Goal: Task Accomplishment & Management: Complete application form

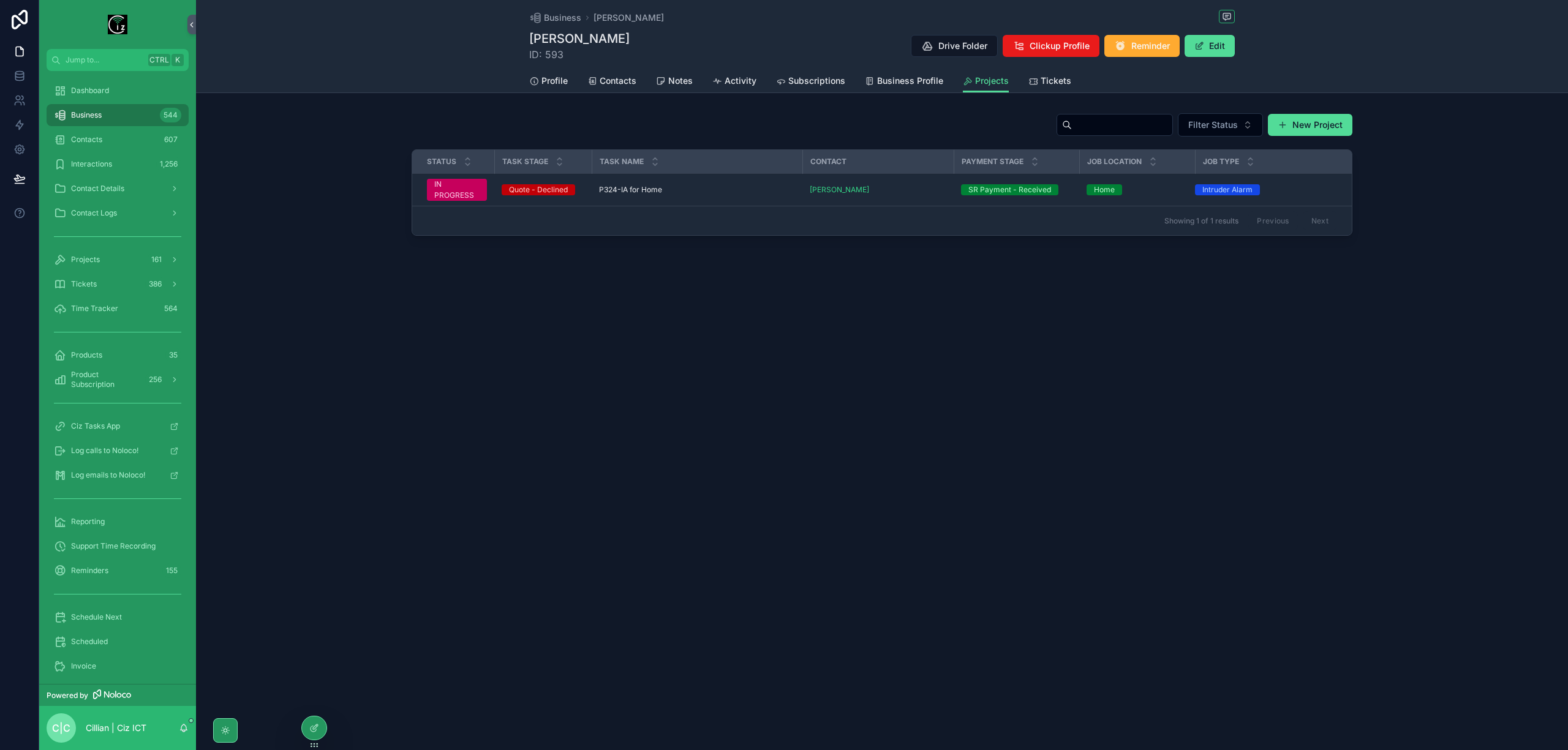
click at [672, 192] on div "P324-IA for Home P324-IA for Home" at bounding box center [697, 190] width 196 height 9
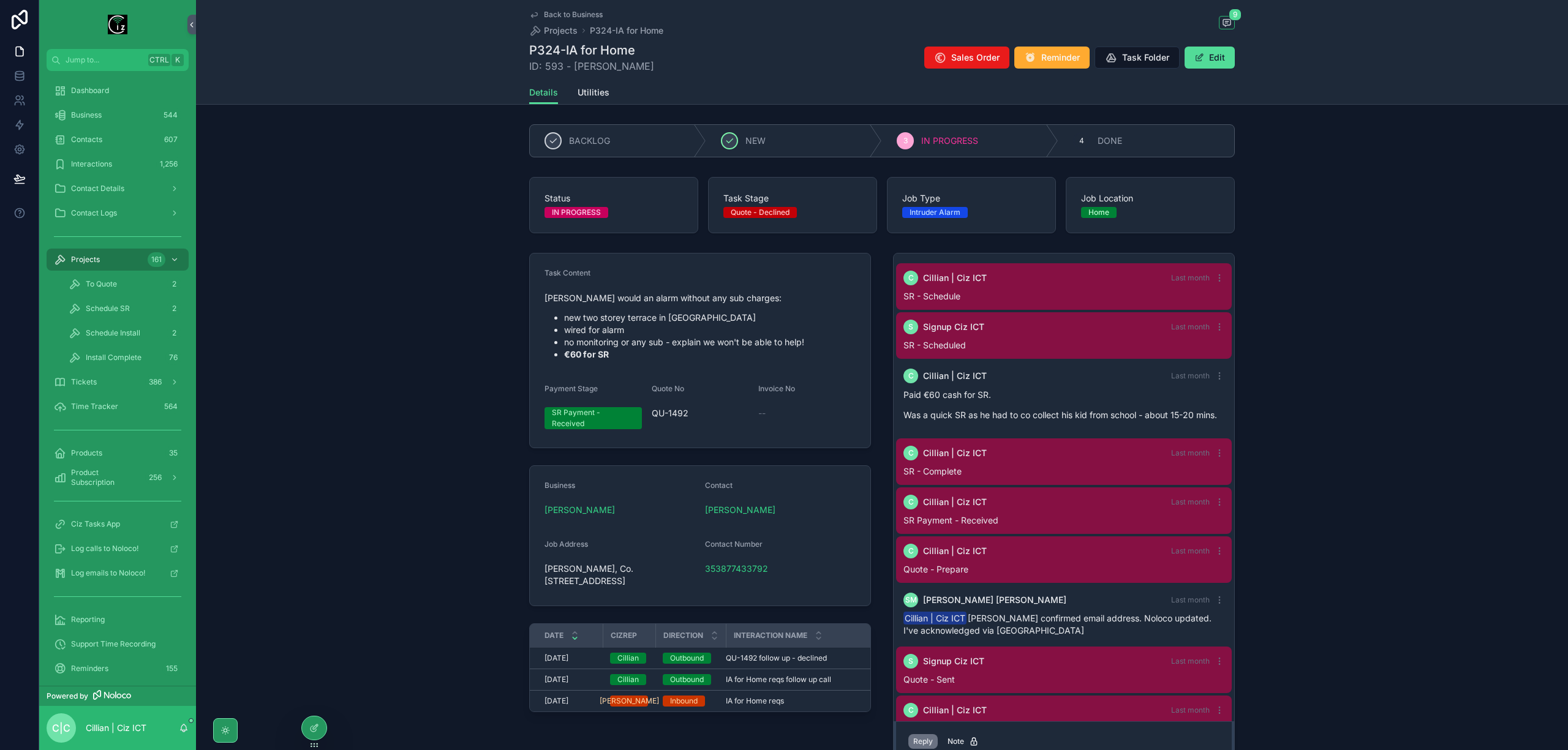
scroll to position [44, 0]
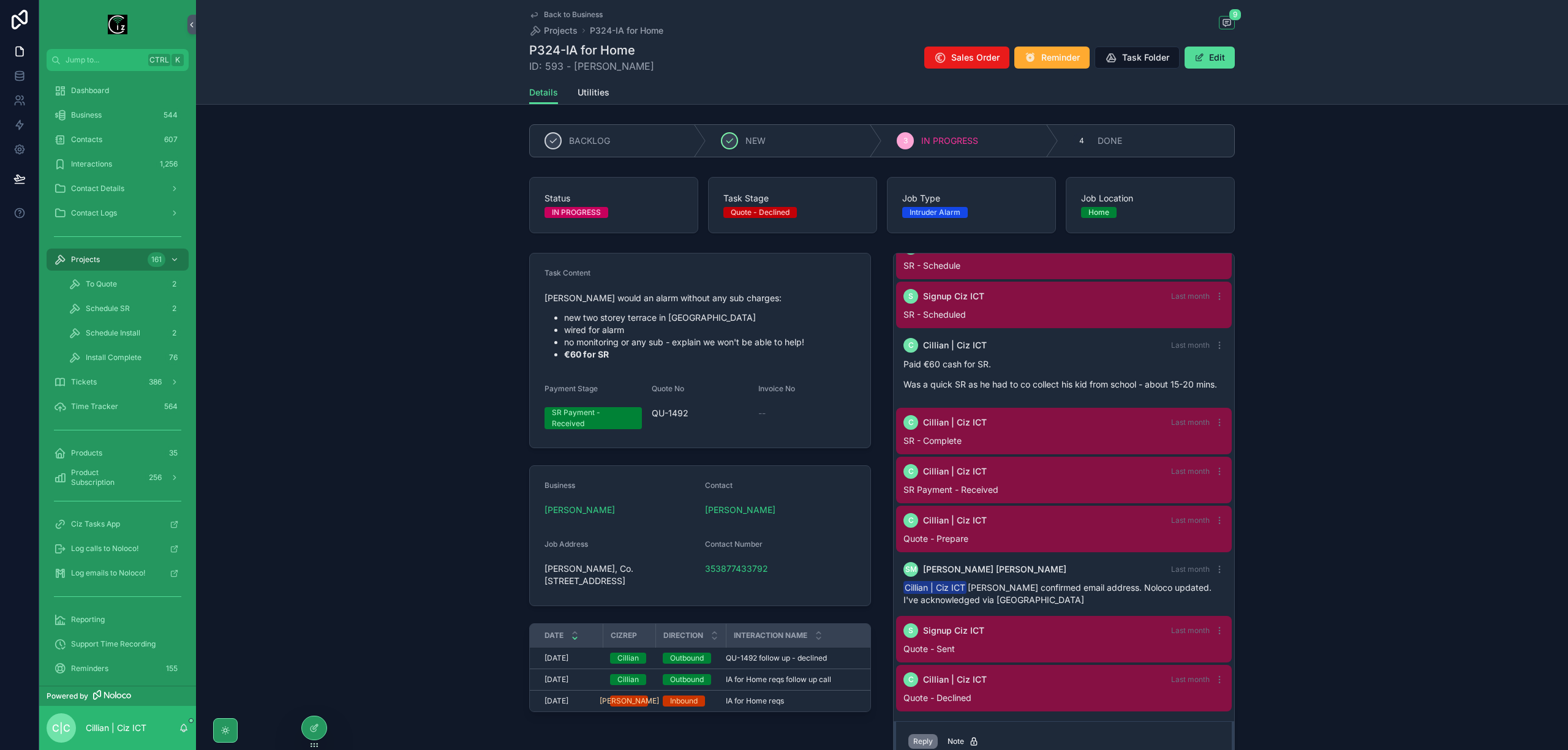
click at [601, 94] on span "Utilities" at bounding box center [593, 92] width 32 height 12
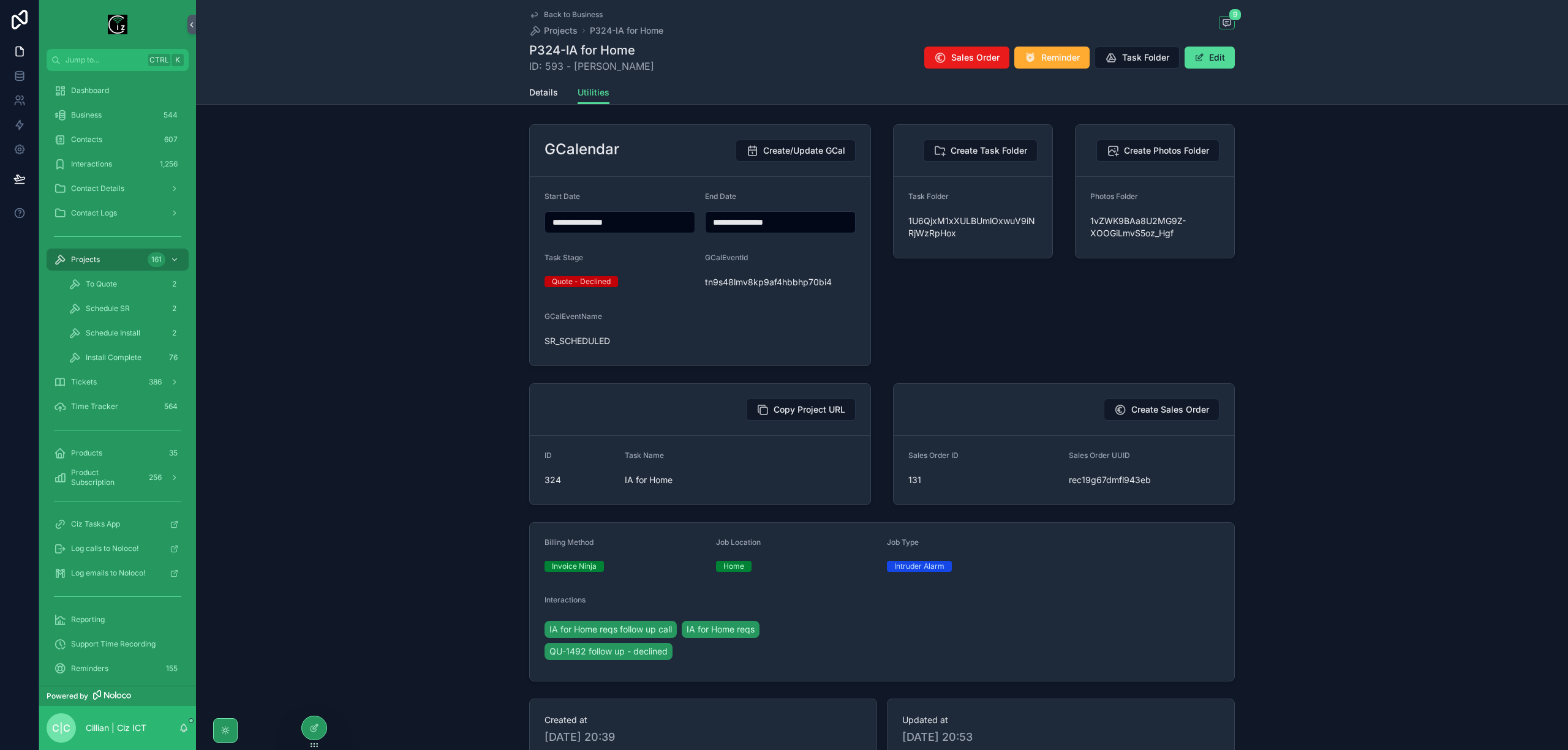
click at [545, 96] on span "Details" at bounding box center [543, 92] width 28 height 12
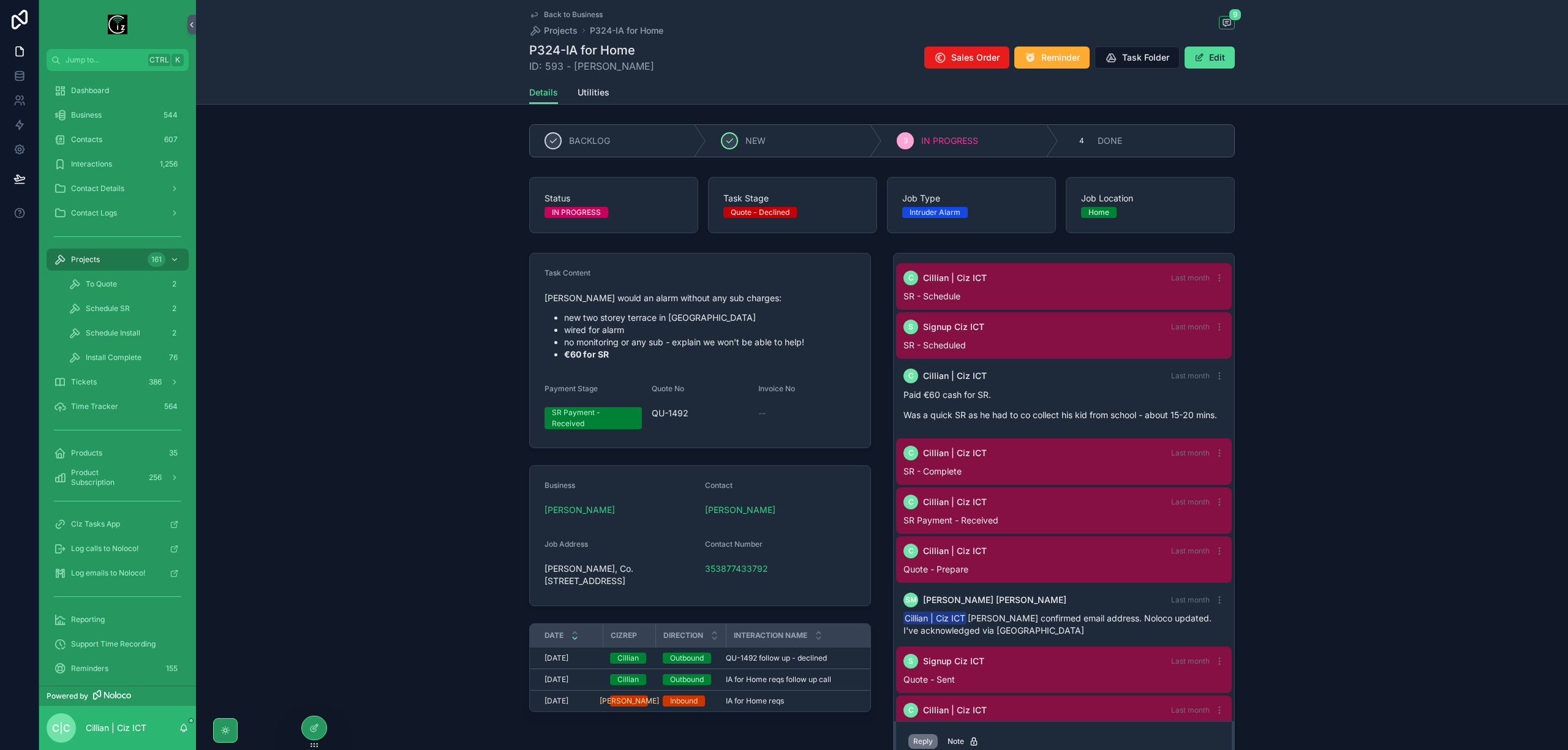
scroll to position [44, 0]
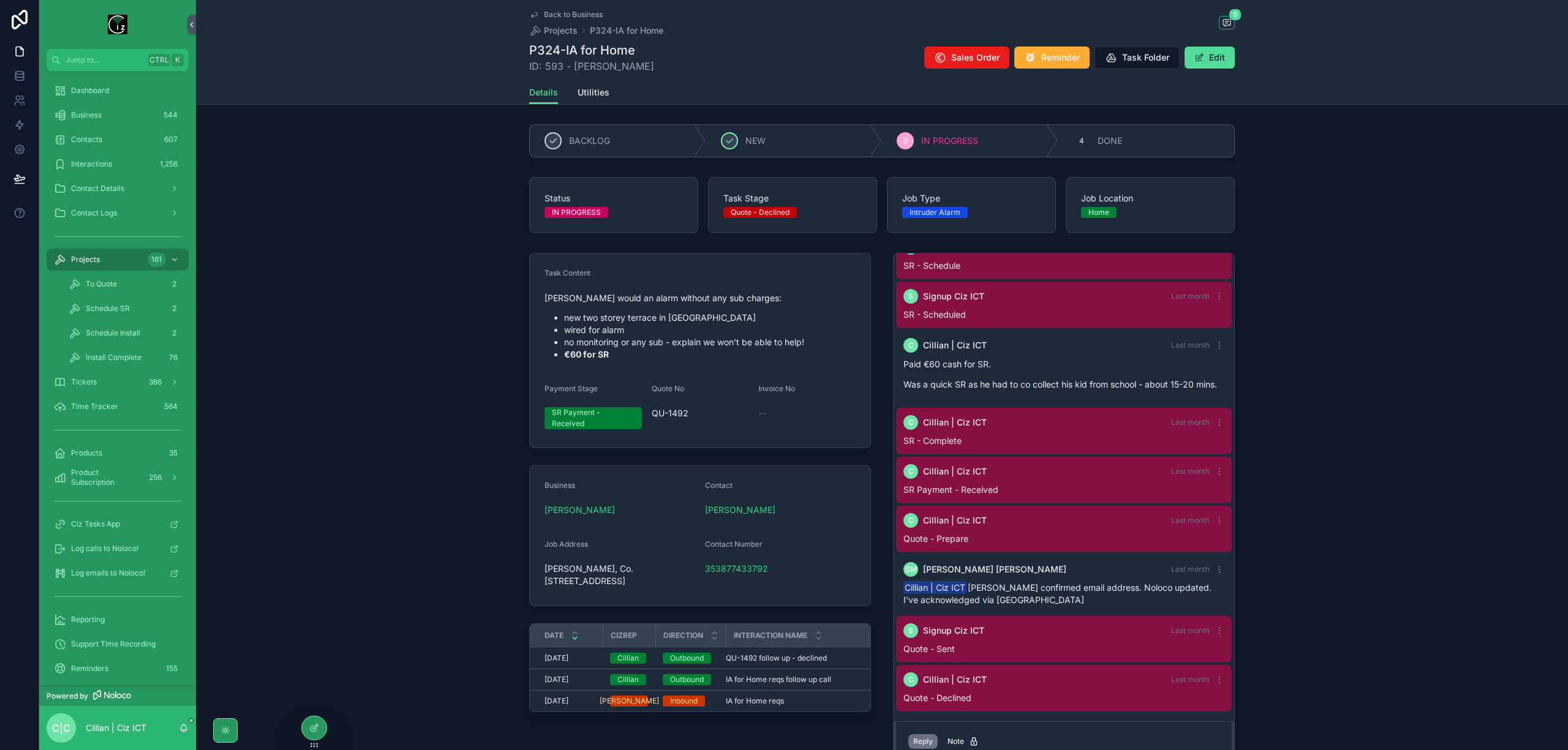
click at [1116, 140] on span "DONE" at bounding box center [1110, 141] width 24 height 12
click at [552, 12] on span "Back to Business" at bounding box center [573, 14] width 59 height 9
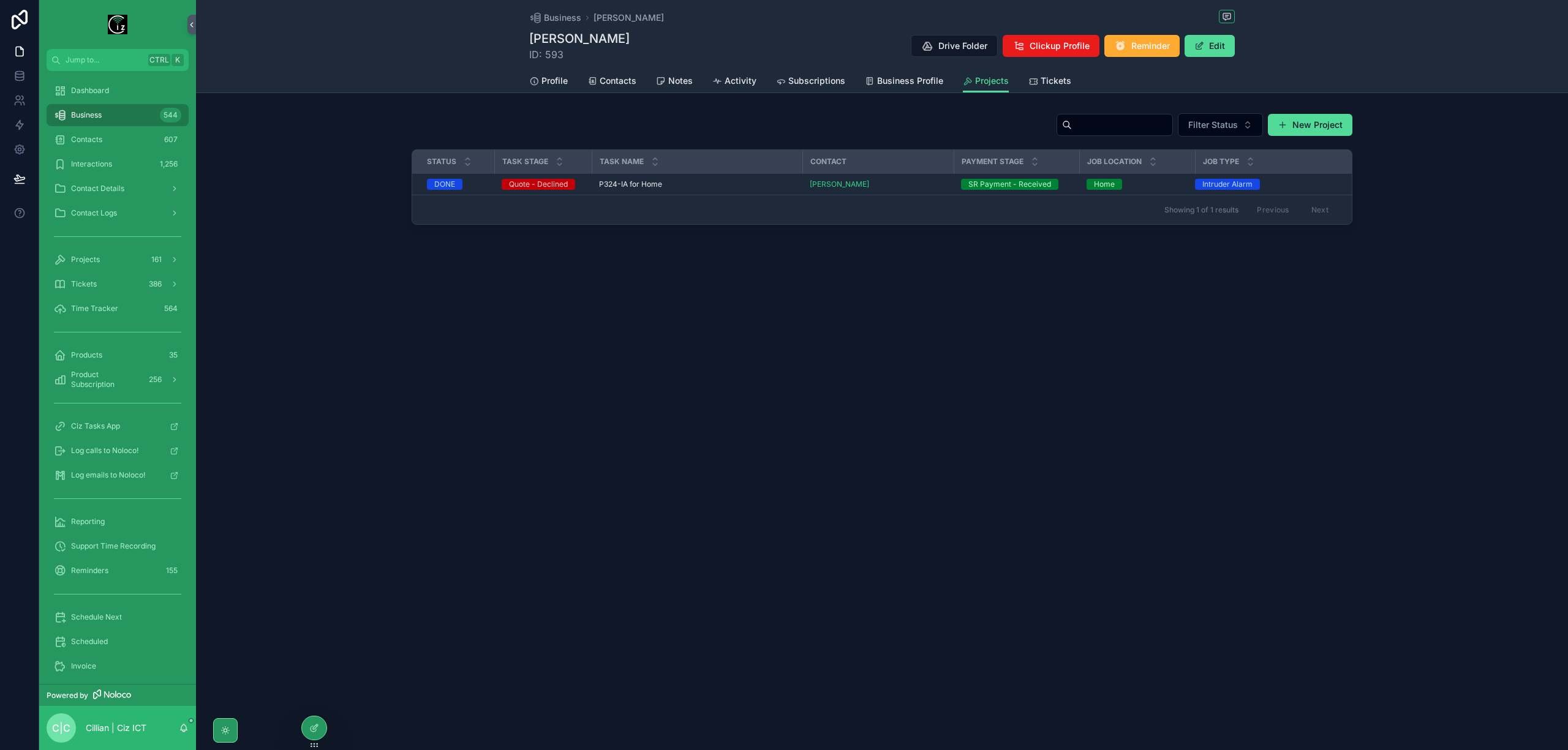
click at [545, 82] on span "Profile" at bounding box center [554, 81] width 26 height 12
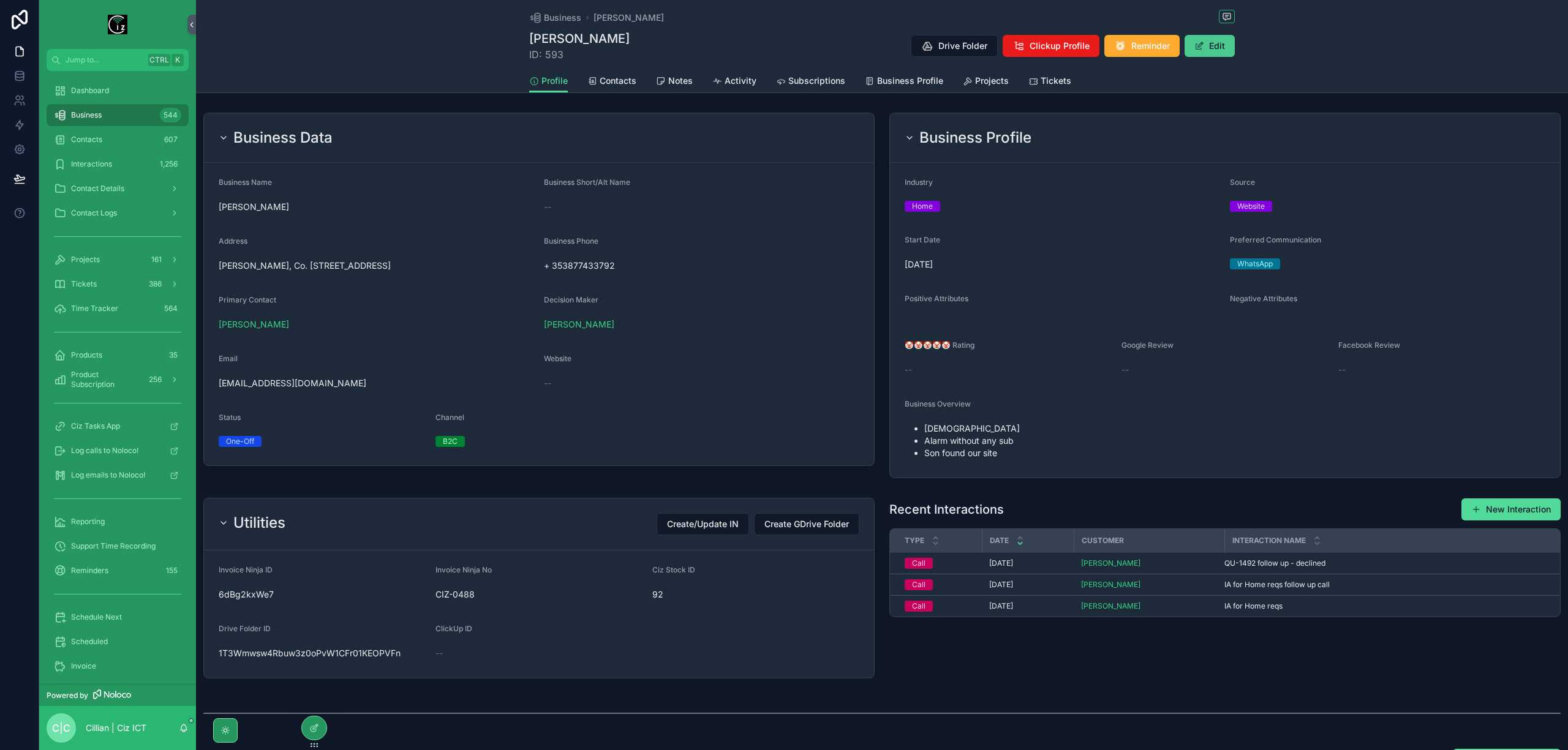
click at [1204, 52] on button "Edit" at bounding box center [1210, 45] width 50 height 22
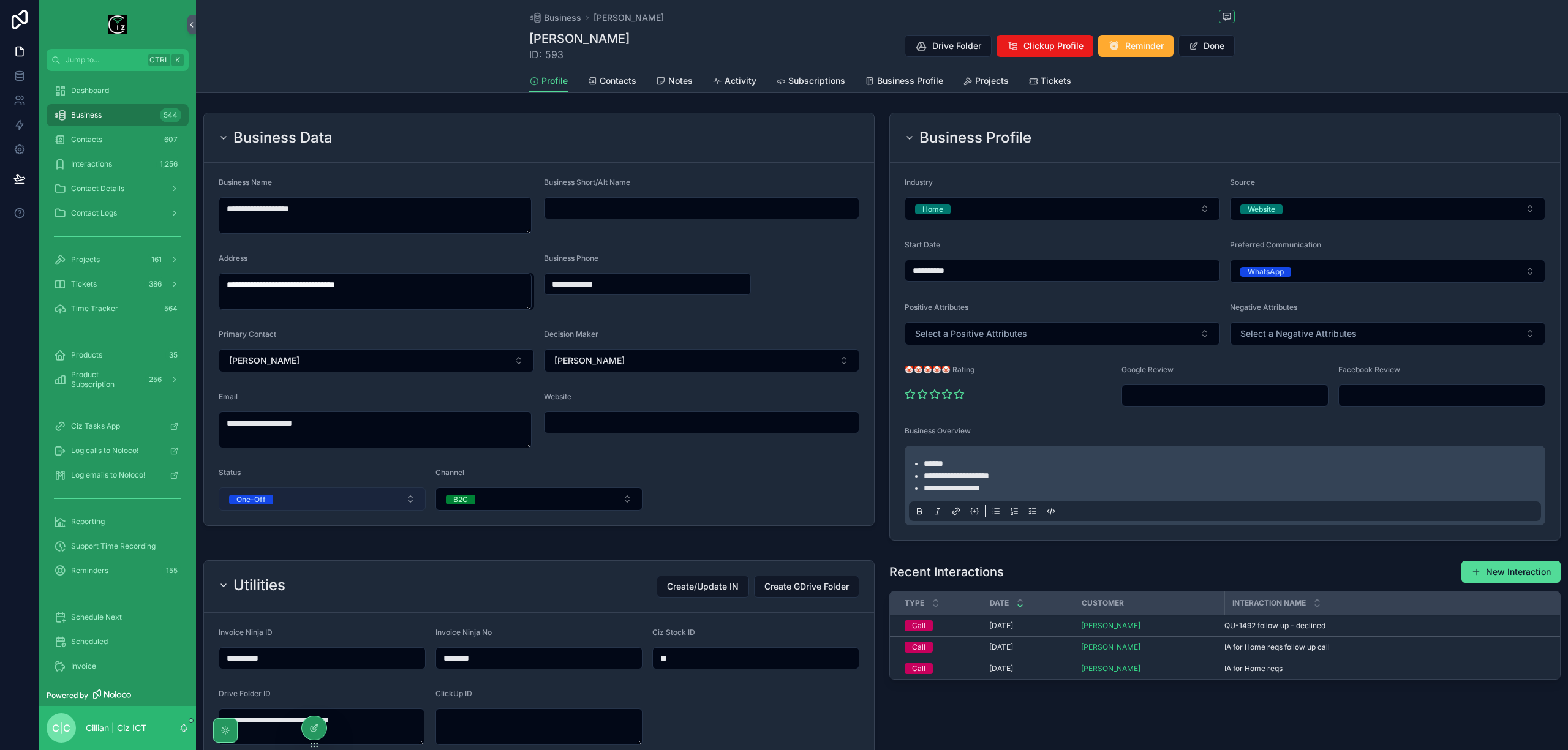
click at [341, 500] on button "One-Off" at bounding box center [322, 499] width 207 height 23
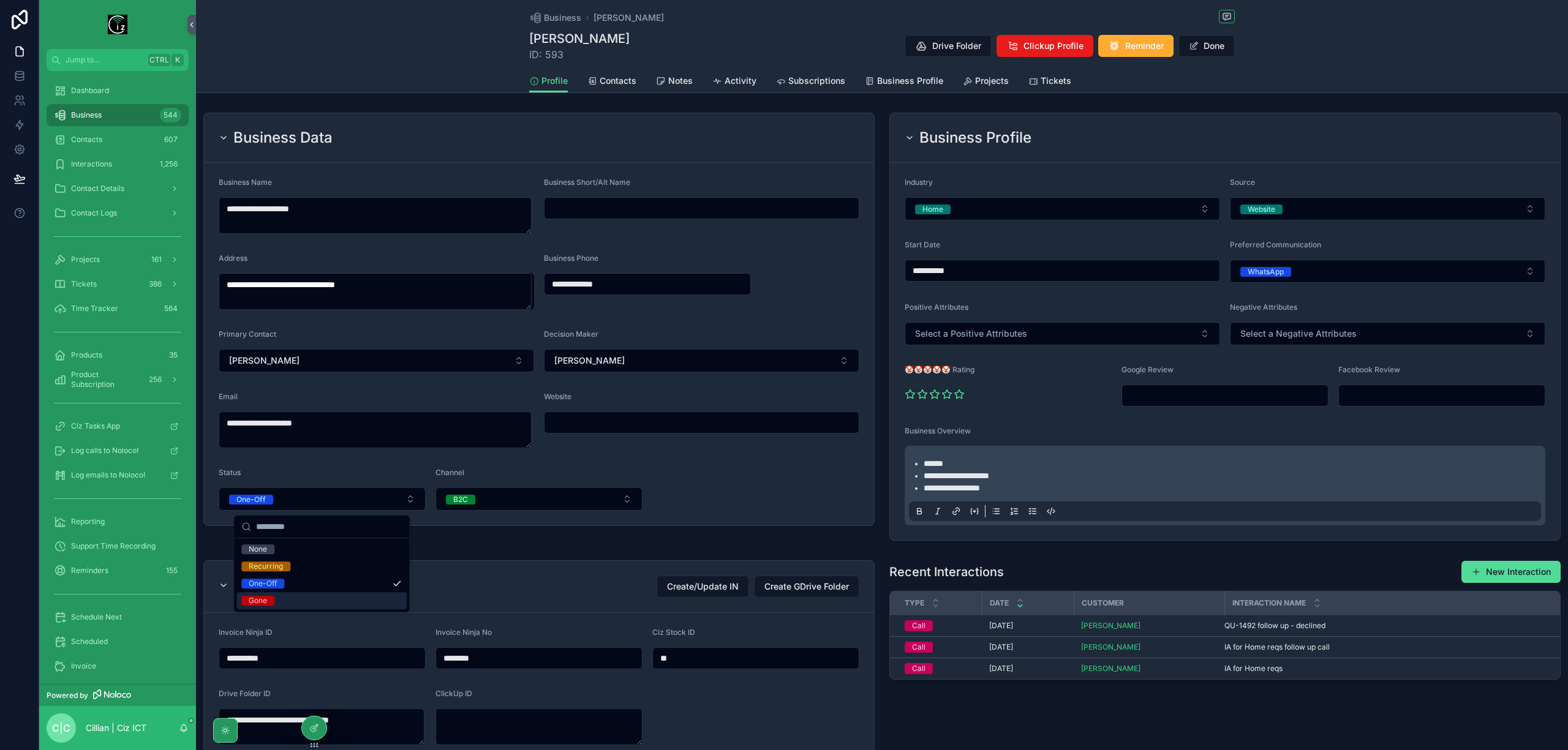
click at [284, 599] on div "Gone" at bounding box center [321, 600] width 170 height 17
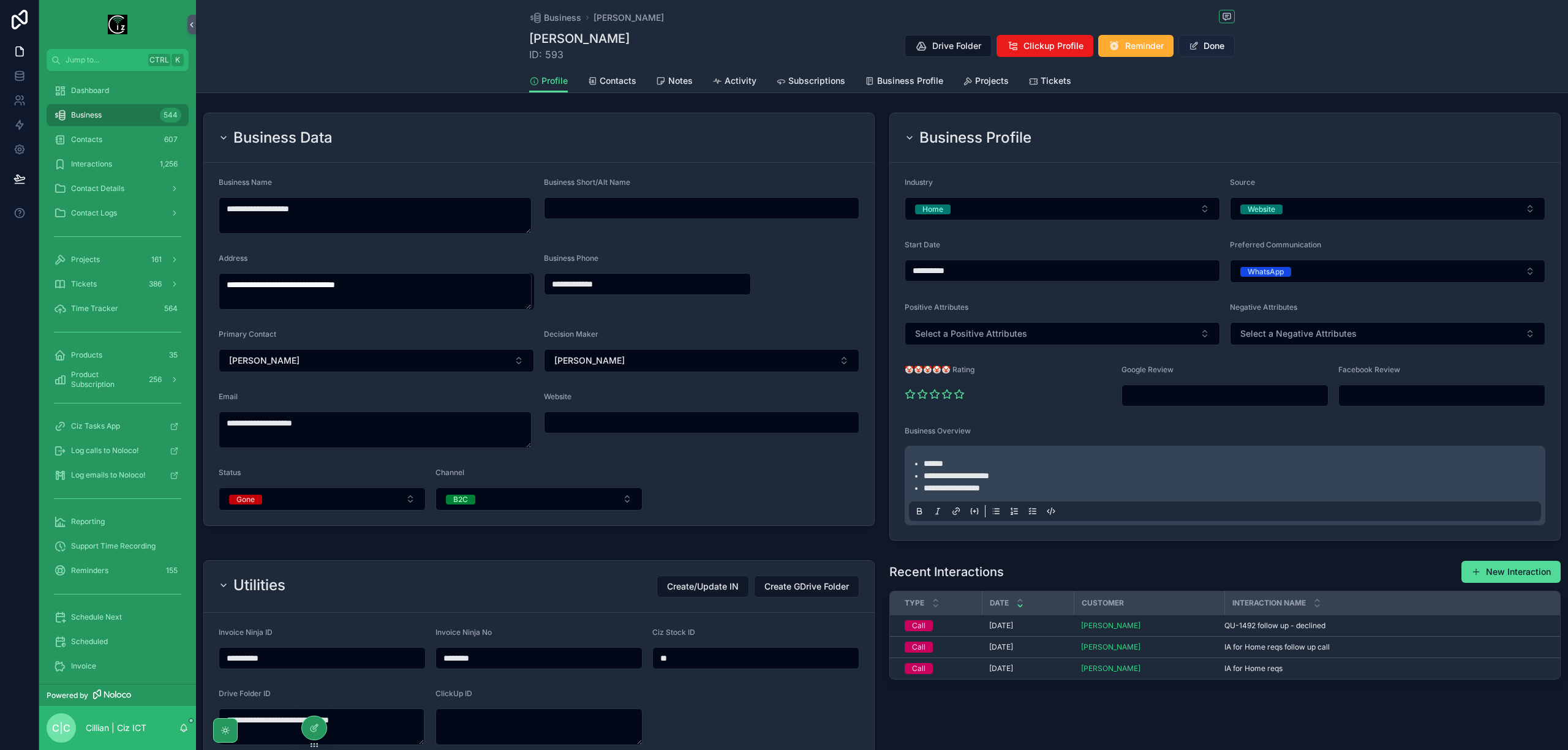
click at [1208, 43] on button "Done" at bounding box center [1206, 45] width 56 height 22
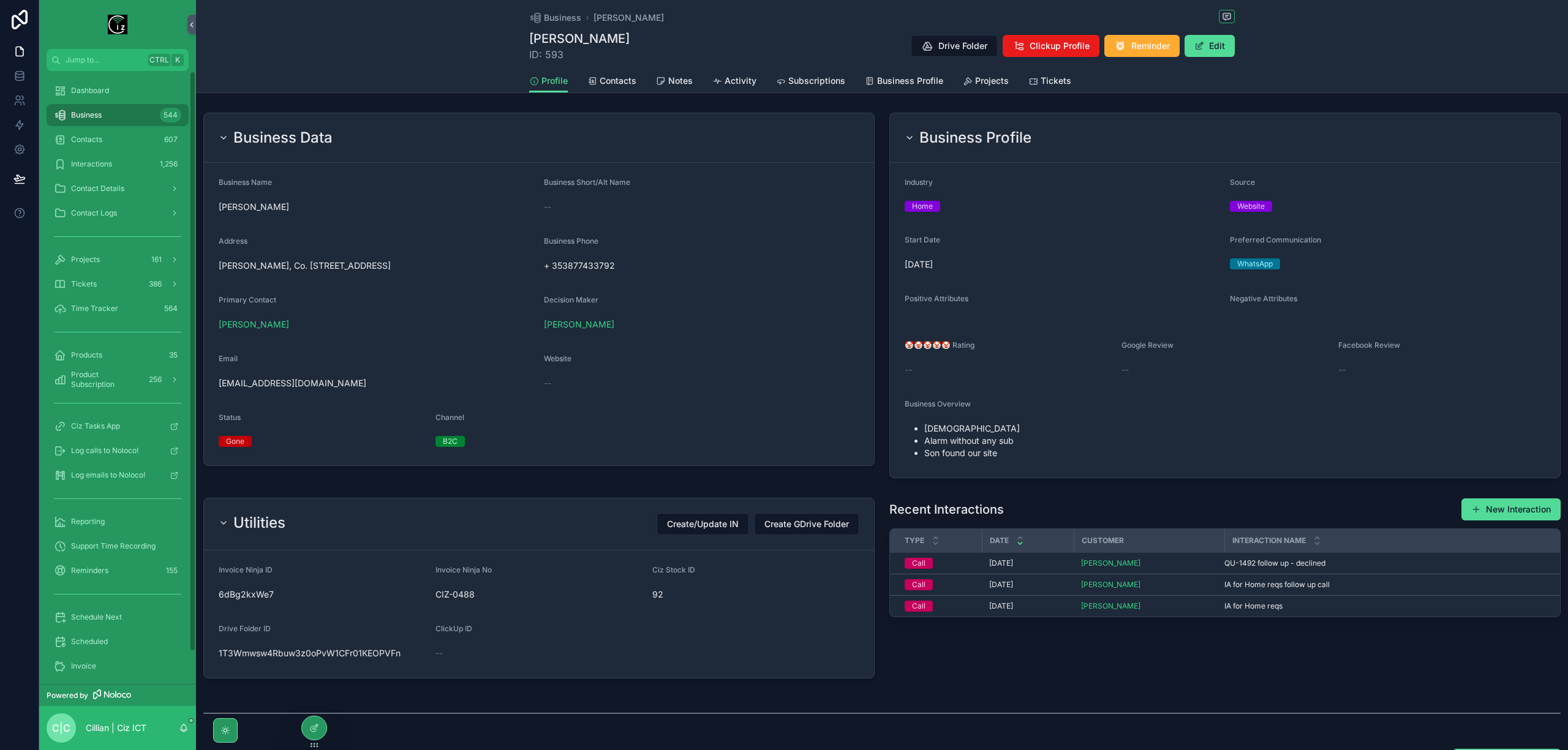
click at [96, 89] on span "Dashboard" at bounding box center [90, 90] width 38 height 9
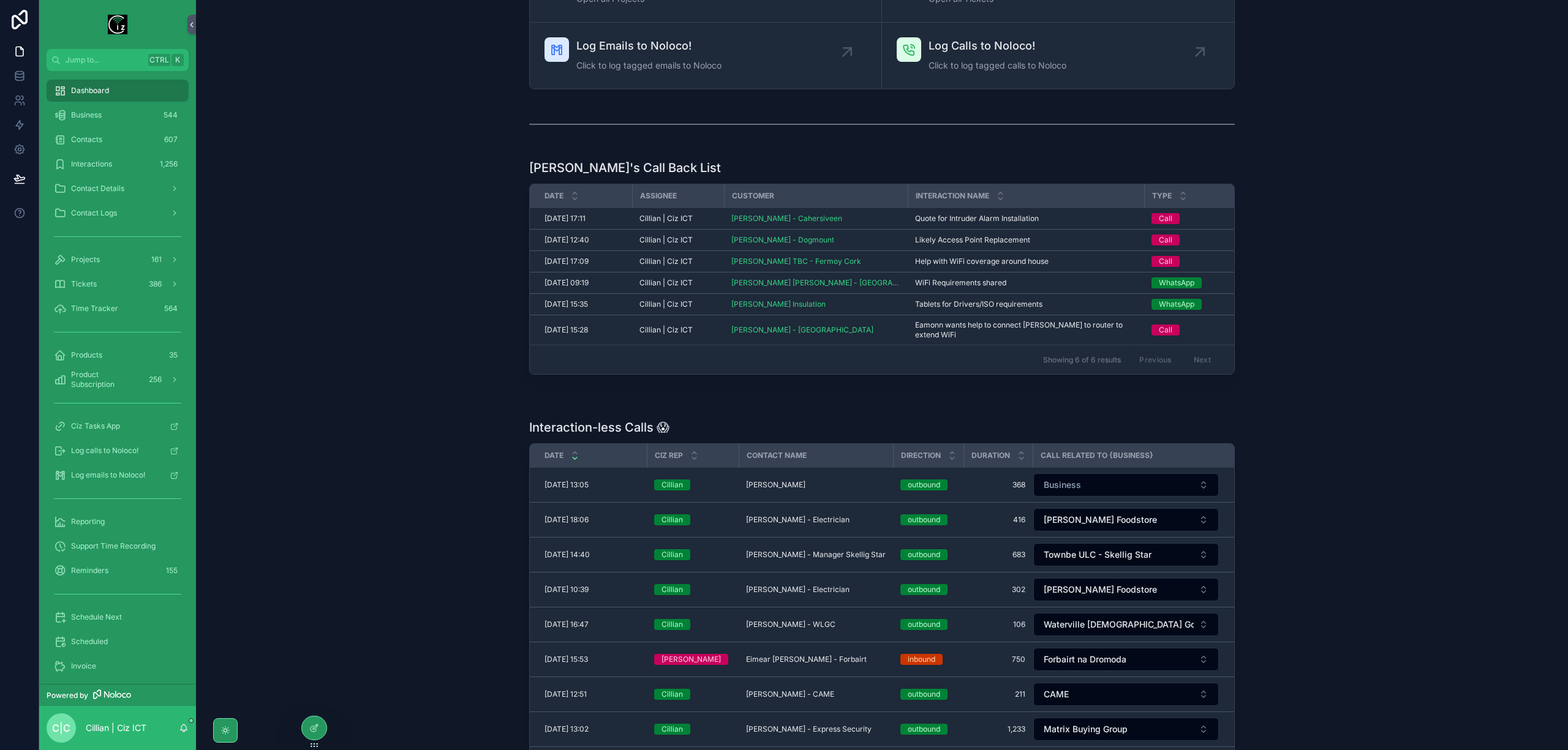
scroll to position [326, 0]
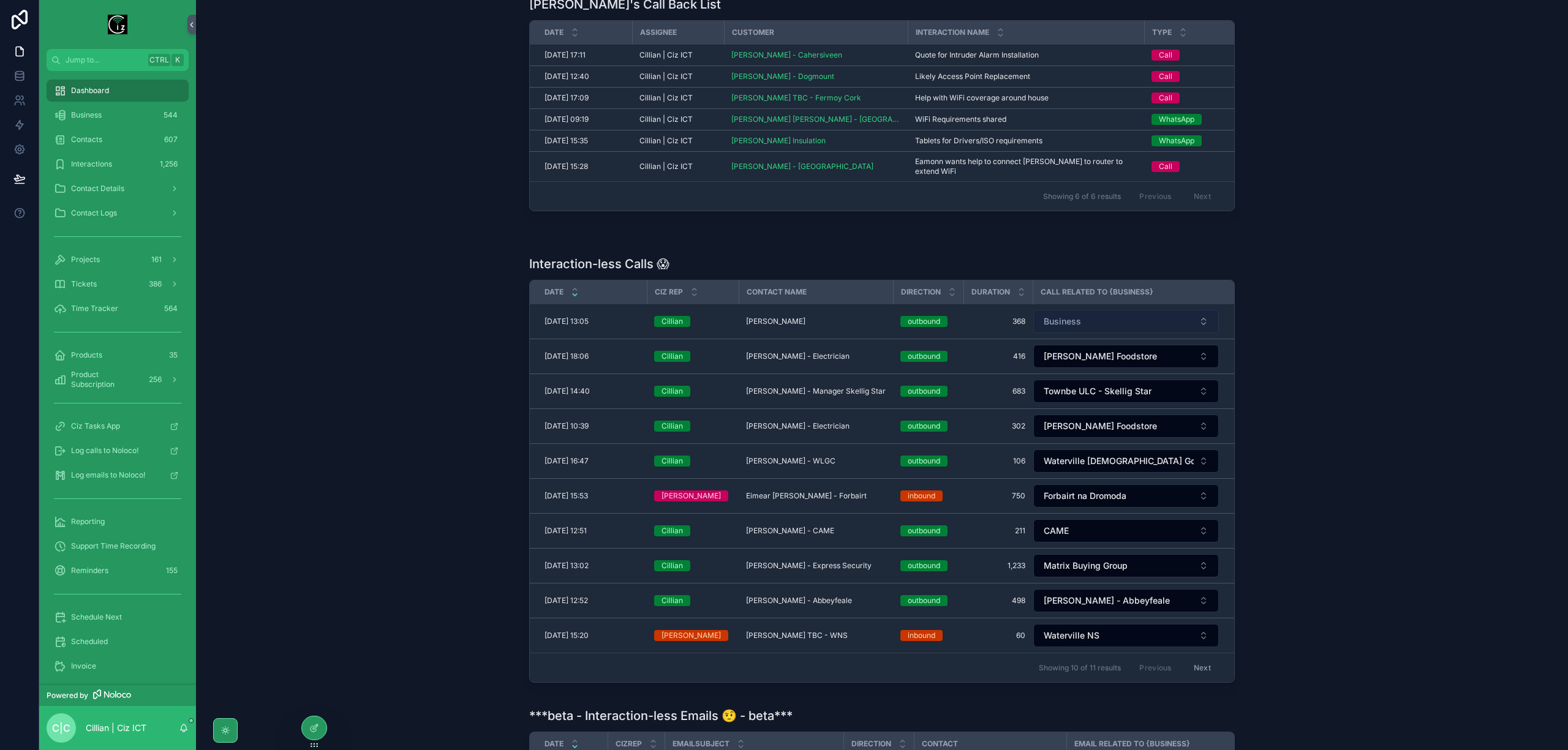
click at [1105, 326] on button "Business" at bounding box center [1126, 321] width 186 height 23
type input "*****"
click at [1092, 367] on span "[PERSON_NAME]" at bounding box center [1075, 373] width 71 height 12
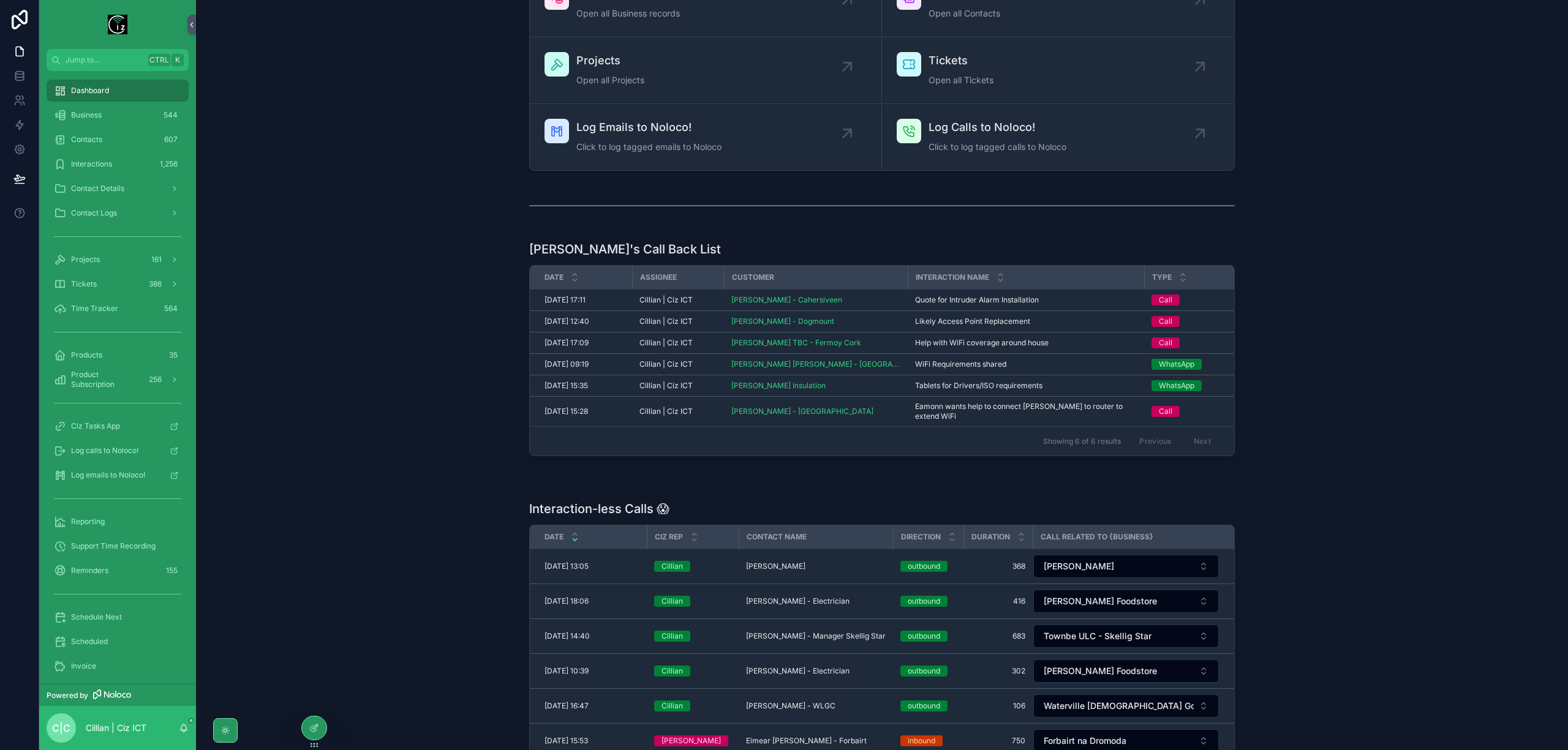
scroll to position [0, 0]
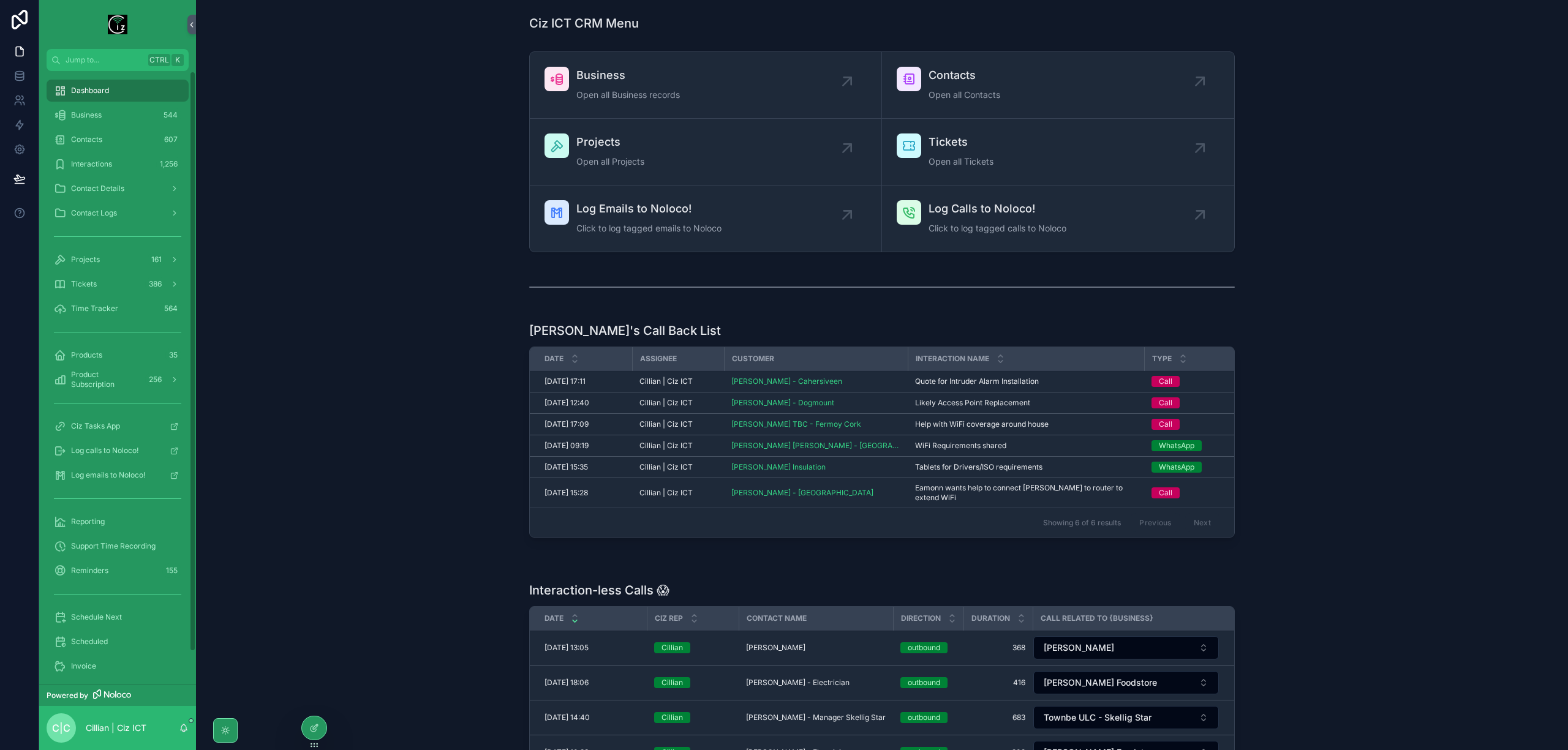
click at [96, 114] on span "Business" at bounding box center [86, 115] width 31 height 9
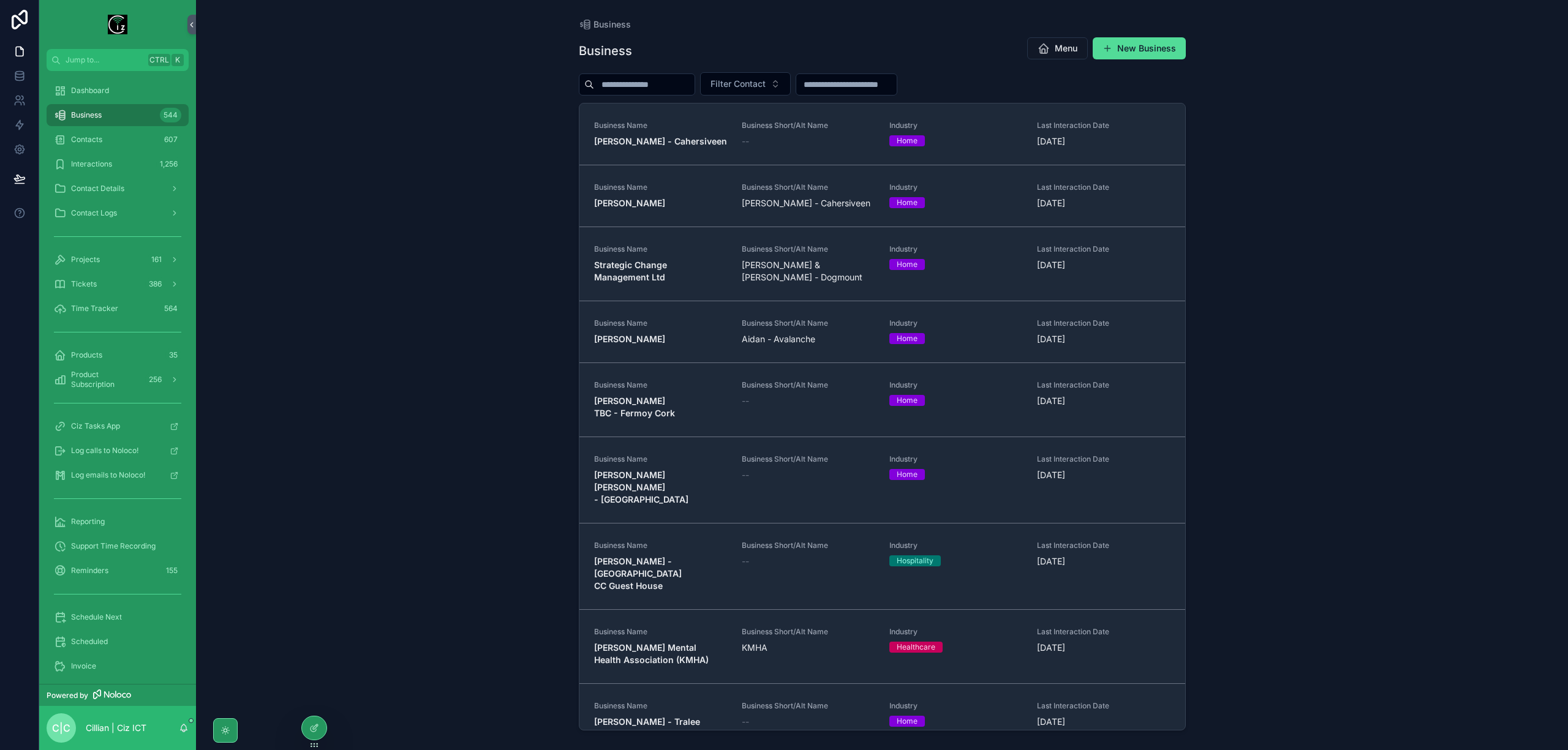
click at [684, 716] on strong "[PERSON_NAME] - Tralee" at bounding box center [647, 721] width 106 height 10
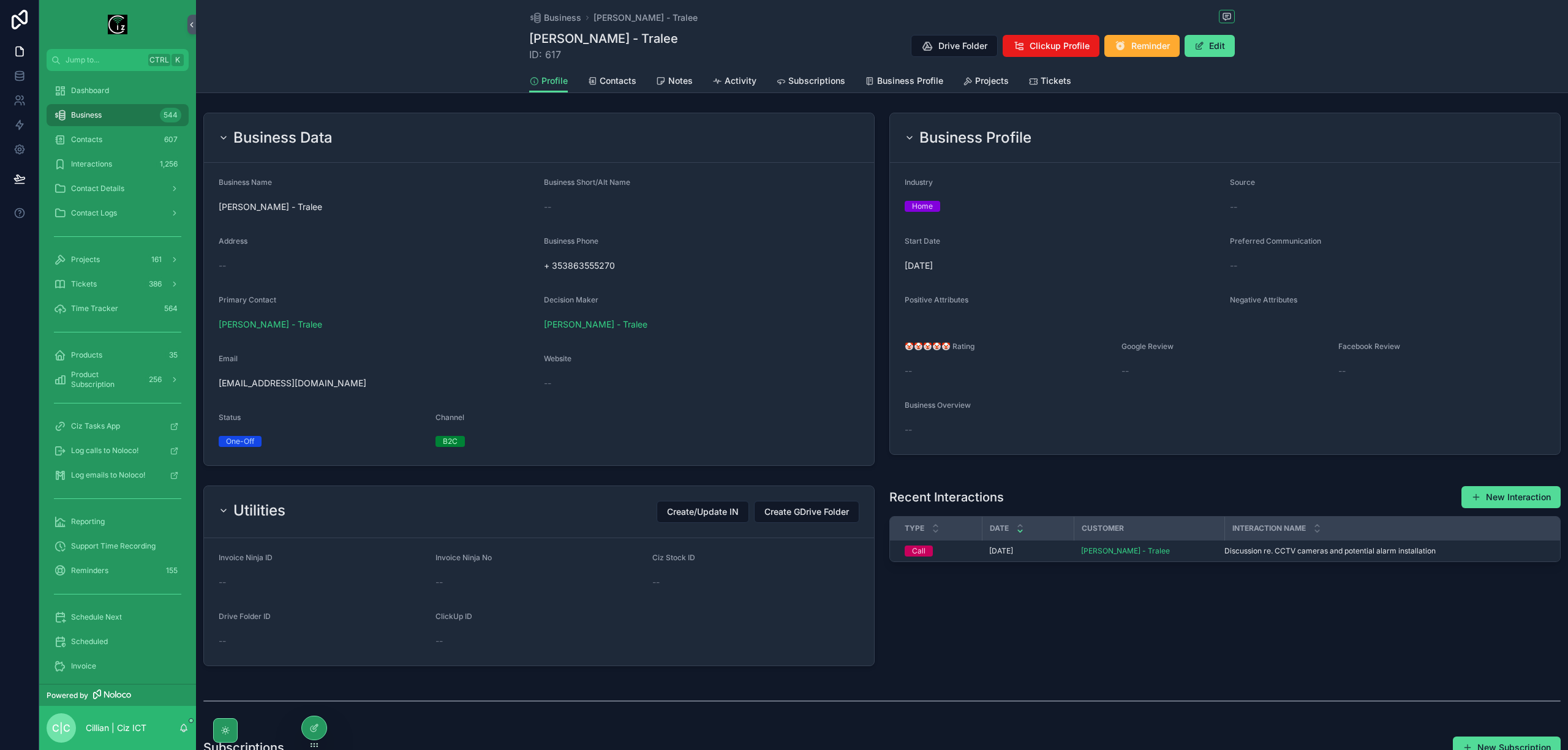
click at [619, 83] on span "Contacts" at bounding box center [618, 81] width 37 height 12
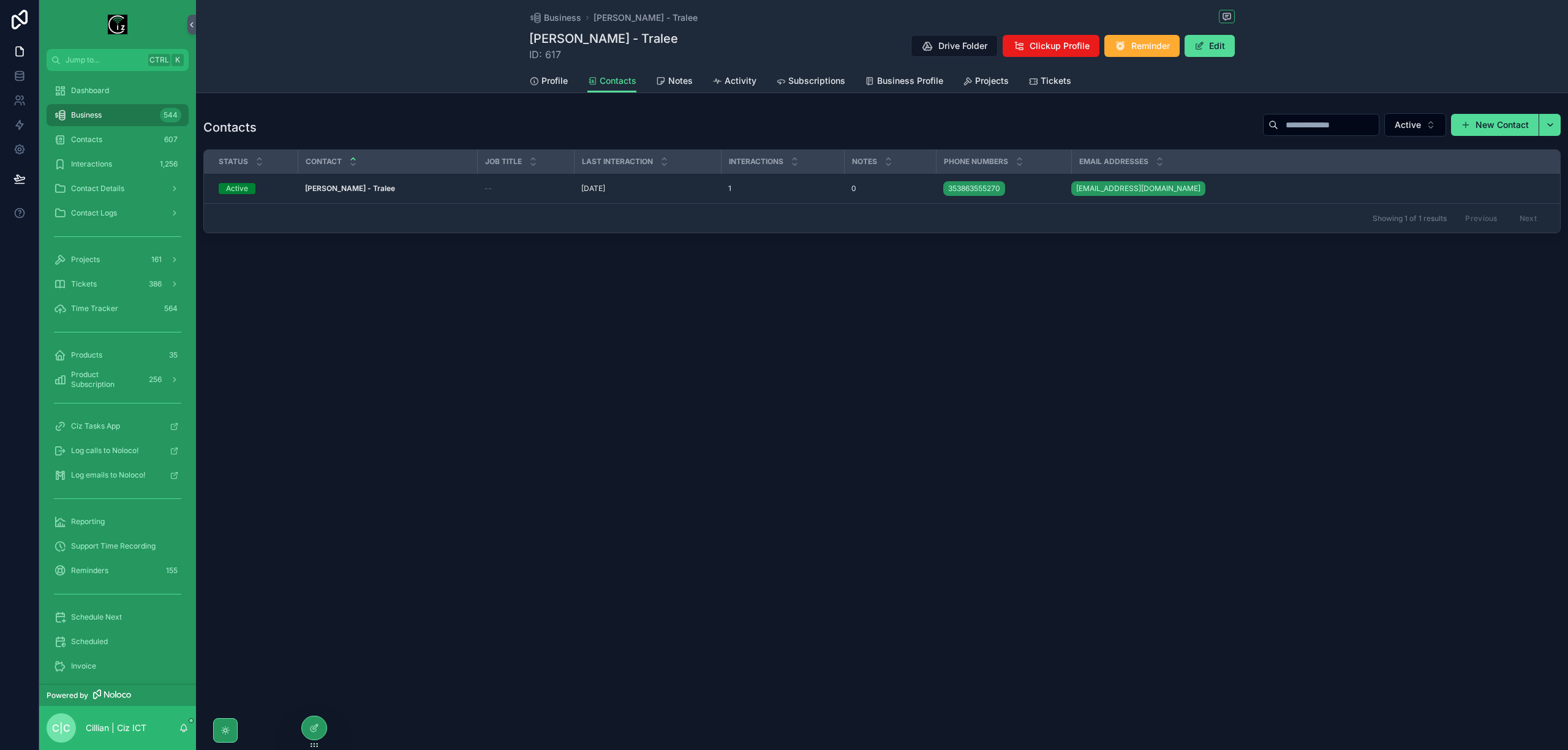
click at [533, 73] on link "Profile" at bounding box center [548, 82] width 39 height 24
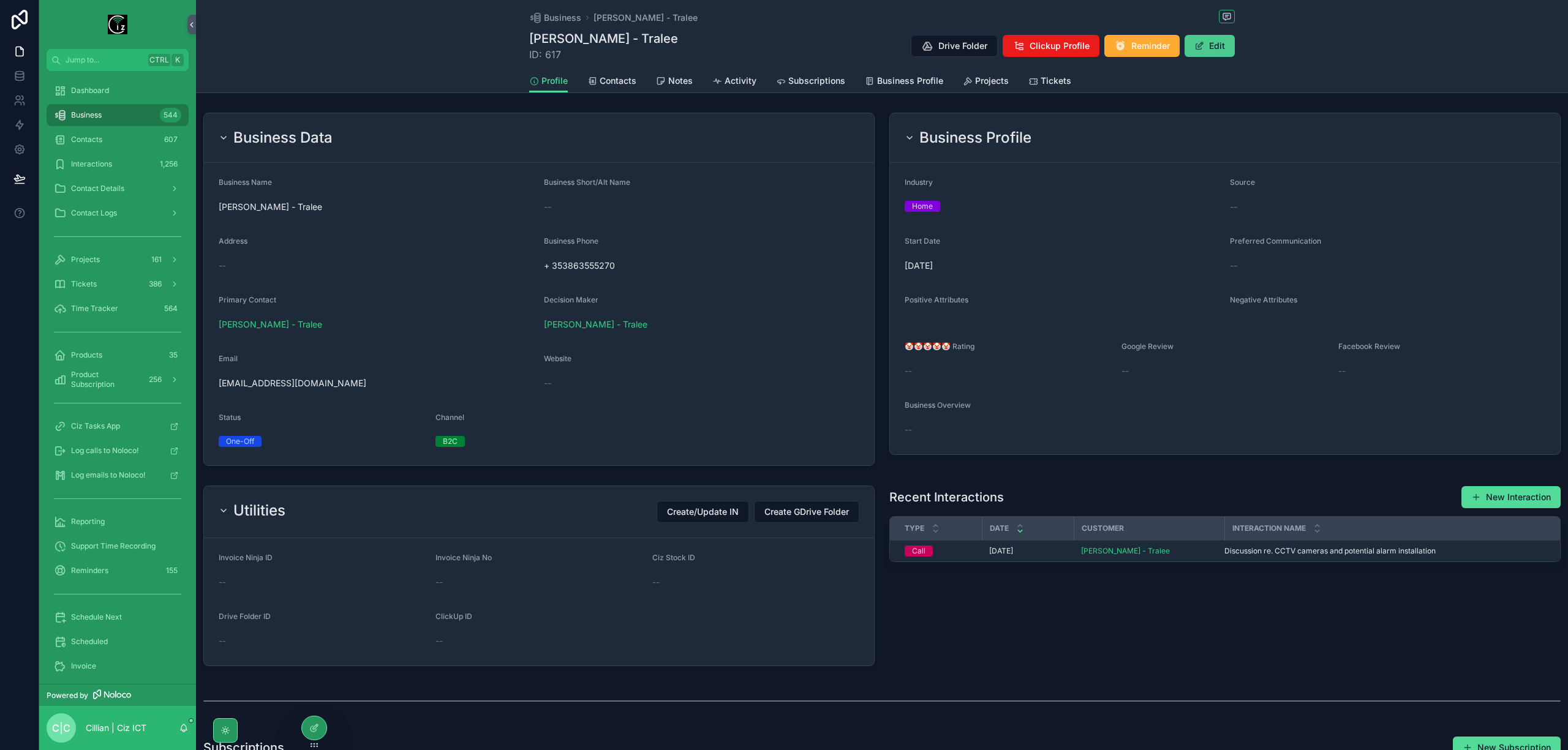
click at [1224, 45] on button "Edit" at bounding box center [1210, 45] width 50 height 22
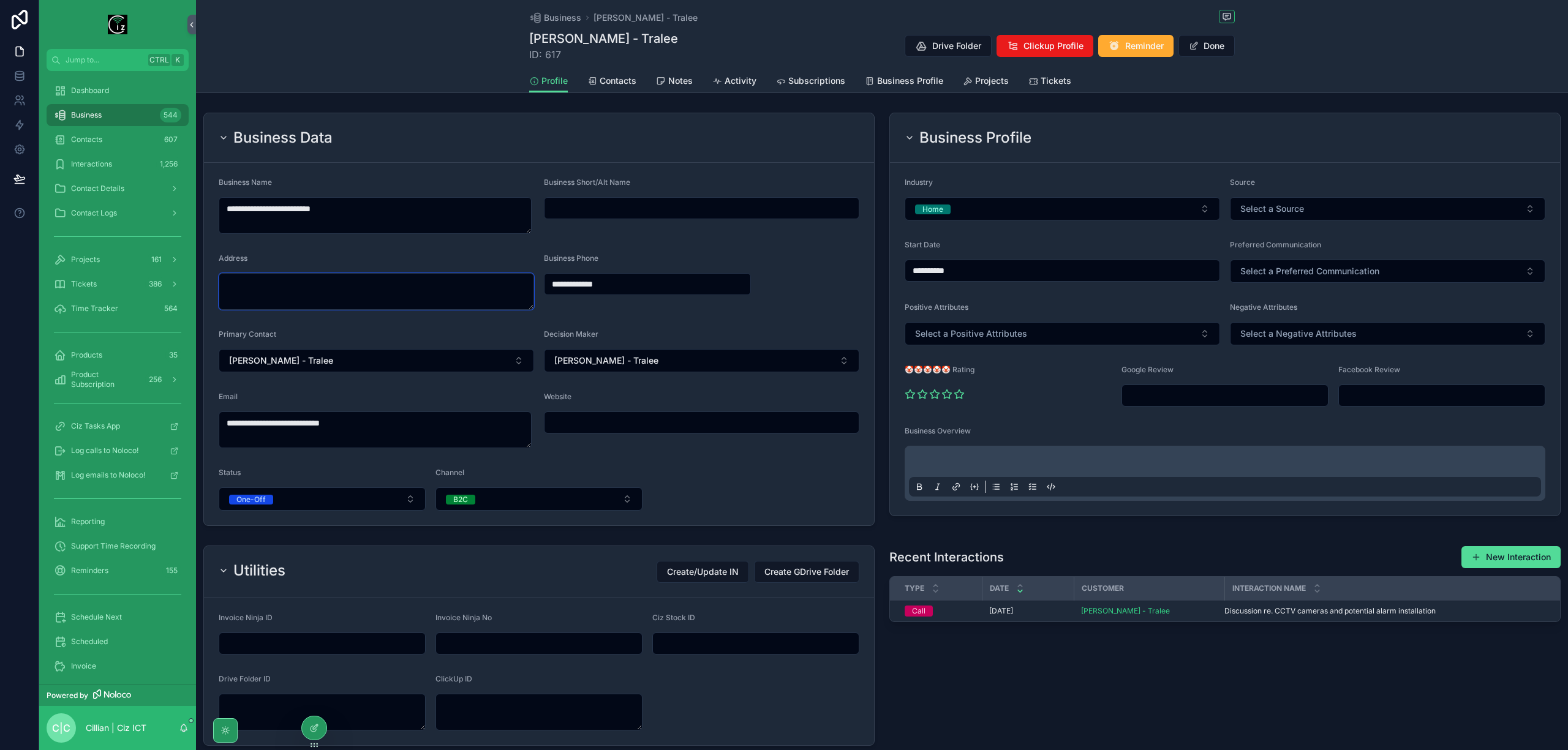
click at [306, 298] on textarea "scrollable content" at bounding box center [376, 292] width 315 height 37
paste textarea "*******"
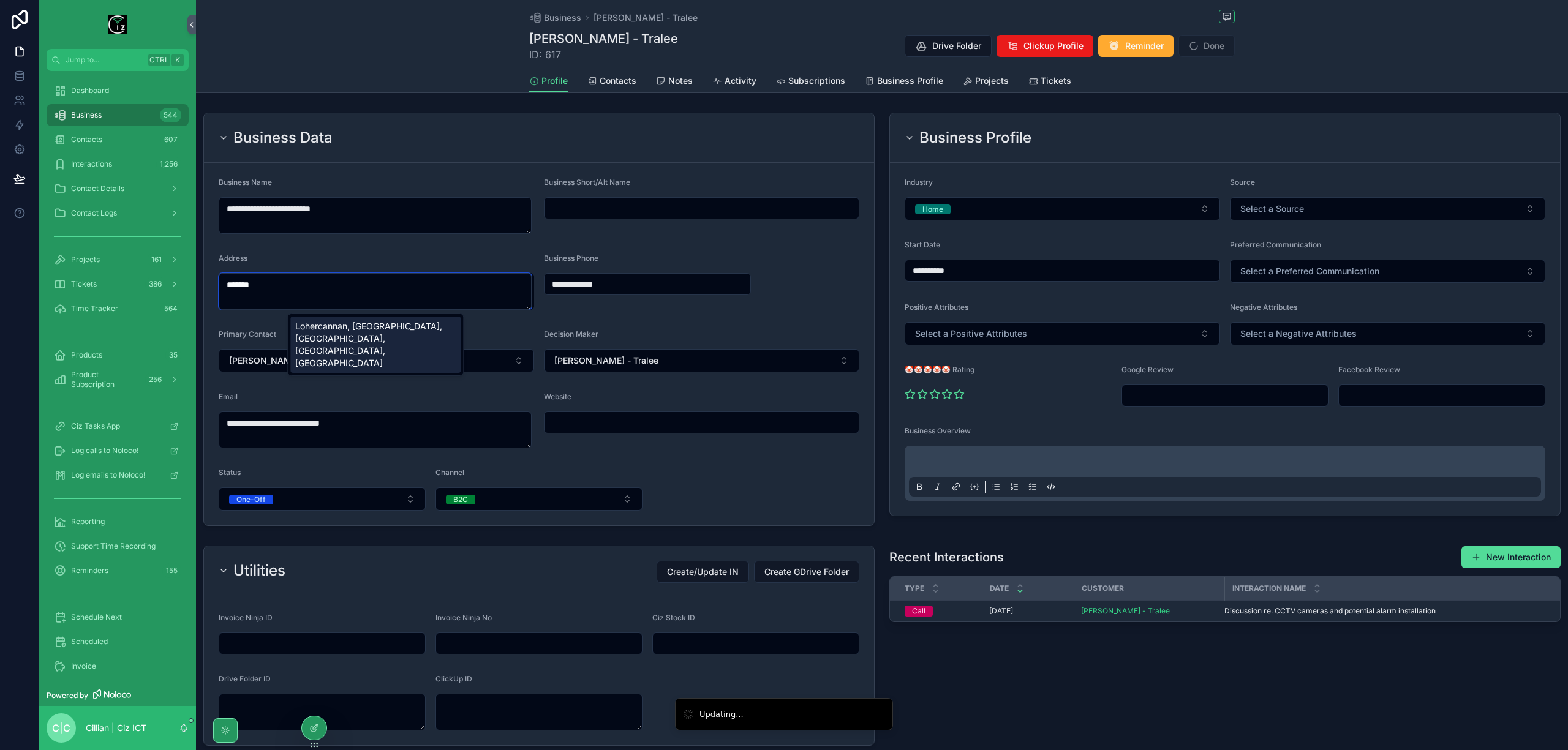
click at [342, 336] on div "Lohercannan, [GEOGRAPHIC_DATA], [GEOGRAPHIC_DATA], [GEOGRAPHIC_DATA], [GEOGRAPH…" at bounding box center [375, 344] width 170 height 56
type textarea "**********"
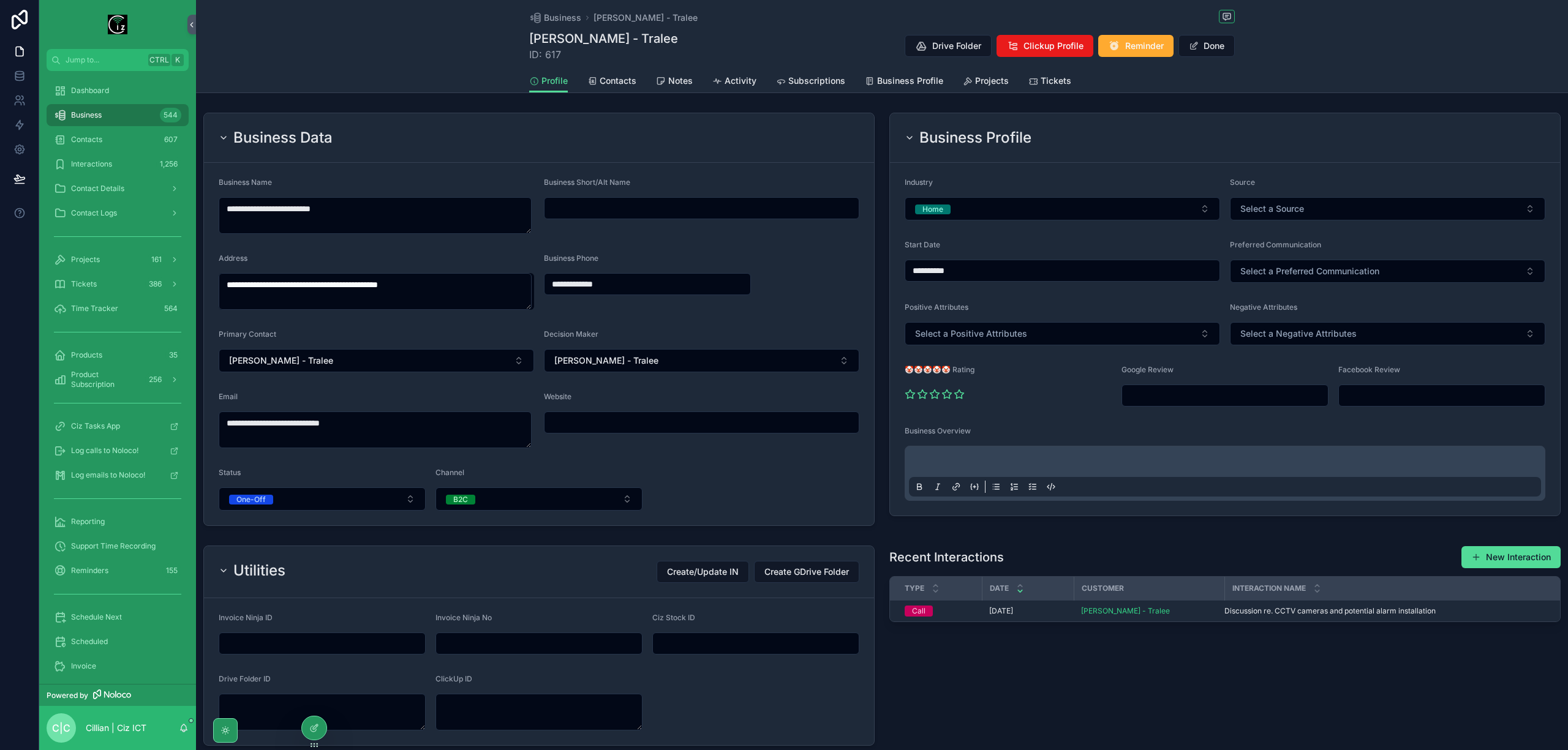
click at [611, 81] on span "Contacts" at bounding box center [618, 81] width 37 height 12
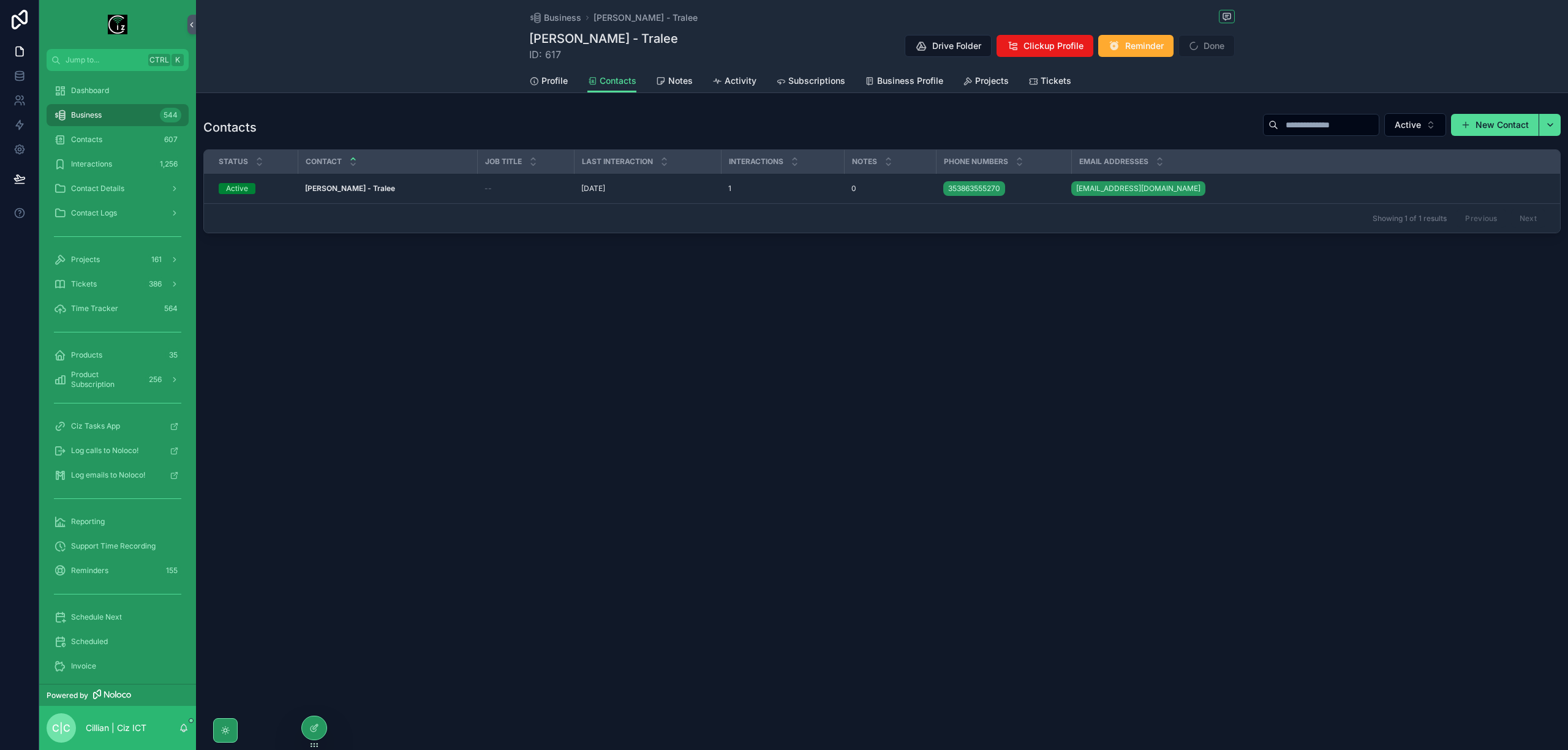
click at [358, 185] on strong "[PERSON_NAME] - Tralee" at bounding box center [350, 189] width 90 height 9
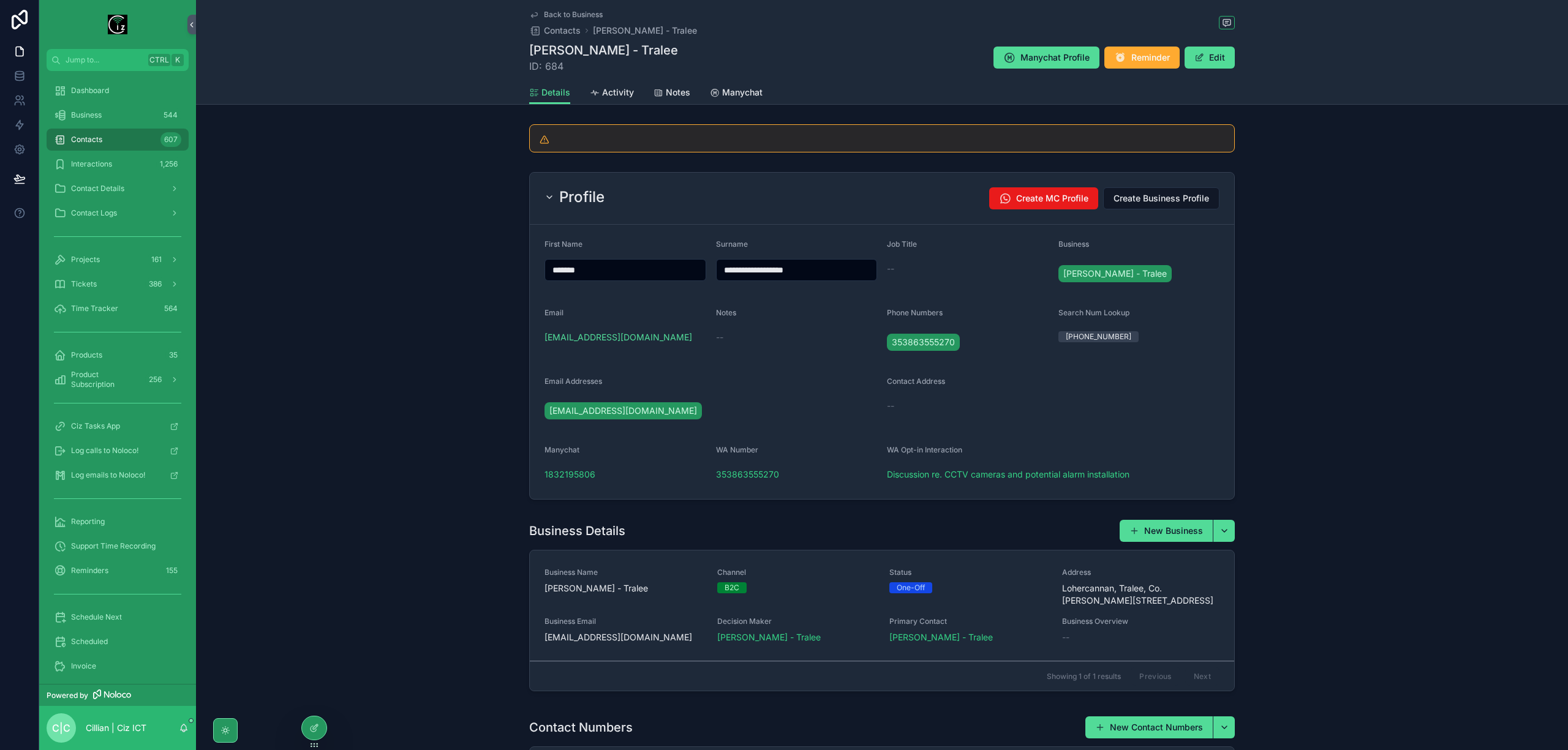
click at [1200, 69] on div "[PERSON_NAME] - Tralee ID: 684 Manychat Profile Reminder Edit" at bounding box center [882, 57] width 706 height 32
click at [1211, 54] on button "Edit" at bounding box center [1210, 58] width 50 height 22
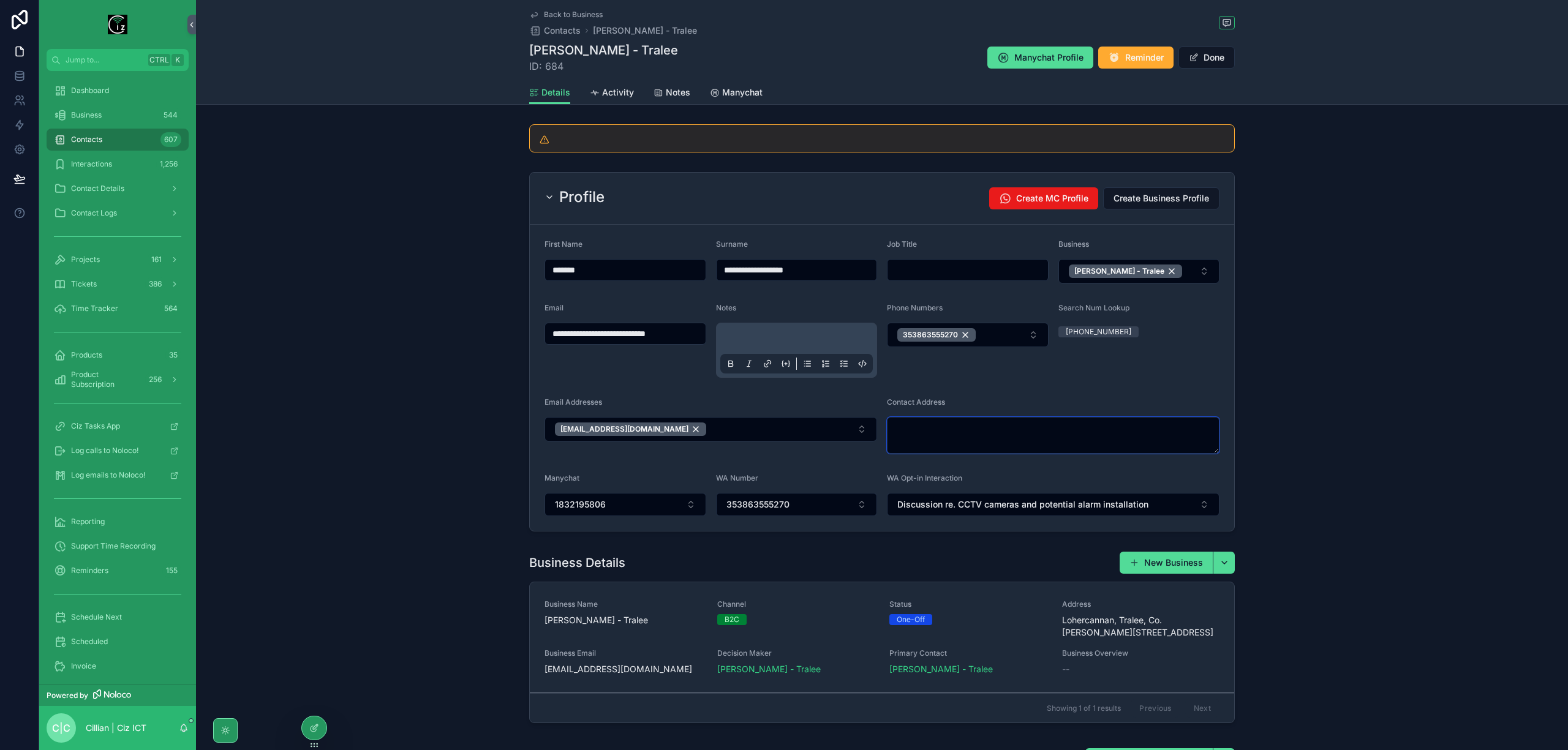
click at [1019, 454] on textarea "scrollable content" at bounding box center [1053, 435] width 332 height 37
paste textarea "*******"
click at [1024, 490] on div "Lohercannan, [GEOGRAPHIC_DATA], [GEOGRAPHIC_DATA], [GEOGRAPHIC_DATA], [GEOGRAPH…" at bounding box center [1049, 504] width 170 height 56
type textarea "**********"
click at [1202, 54] on button "Done" at bounding box center [1206, 58] width 56 height 22
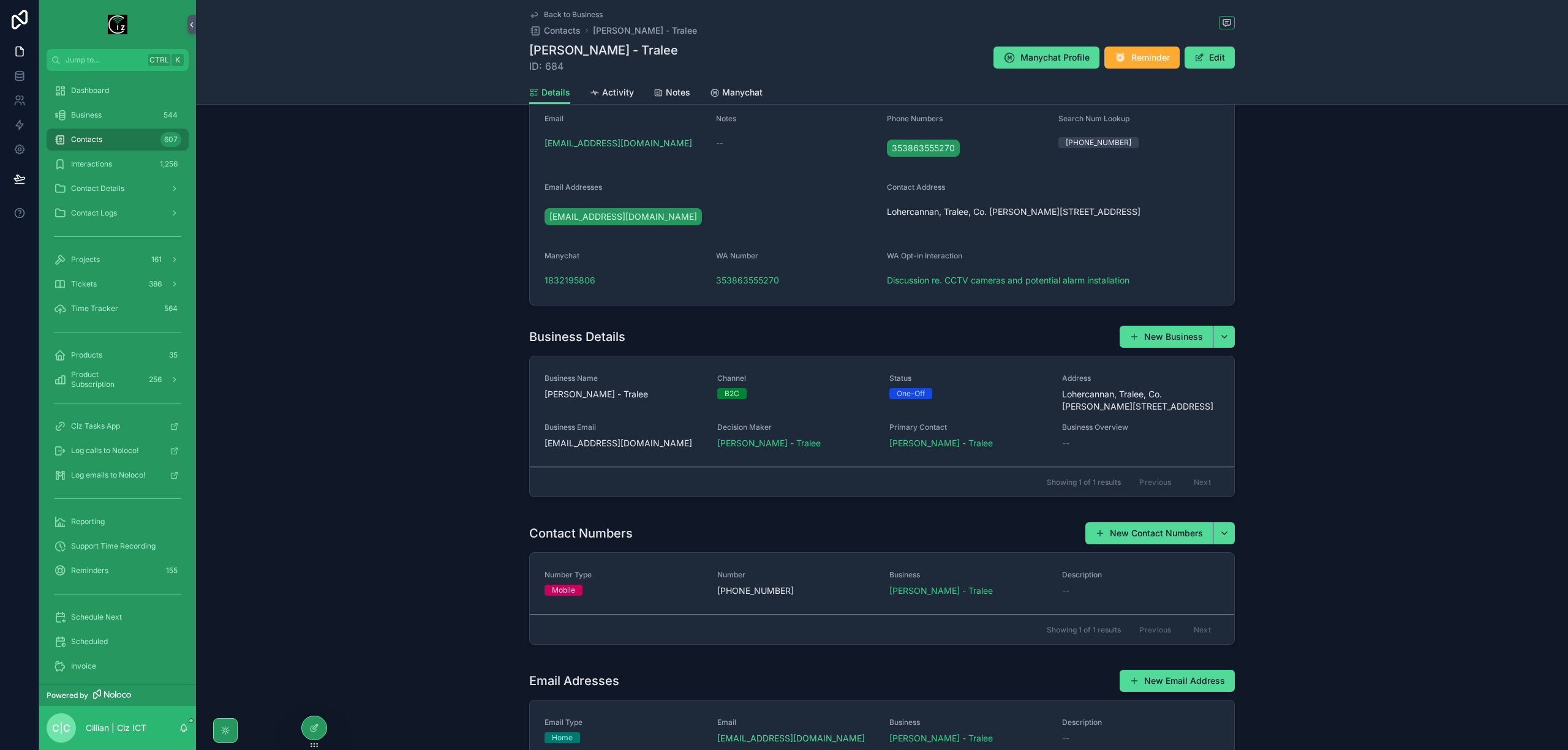
scroll to position [245, 0]
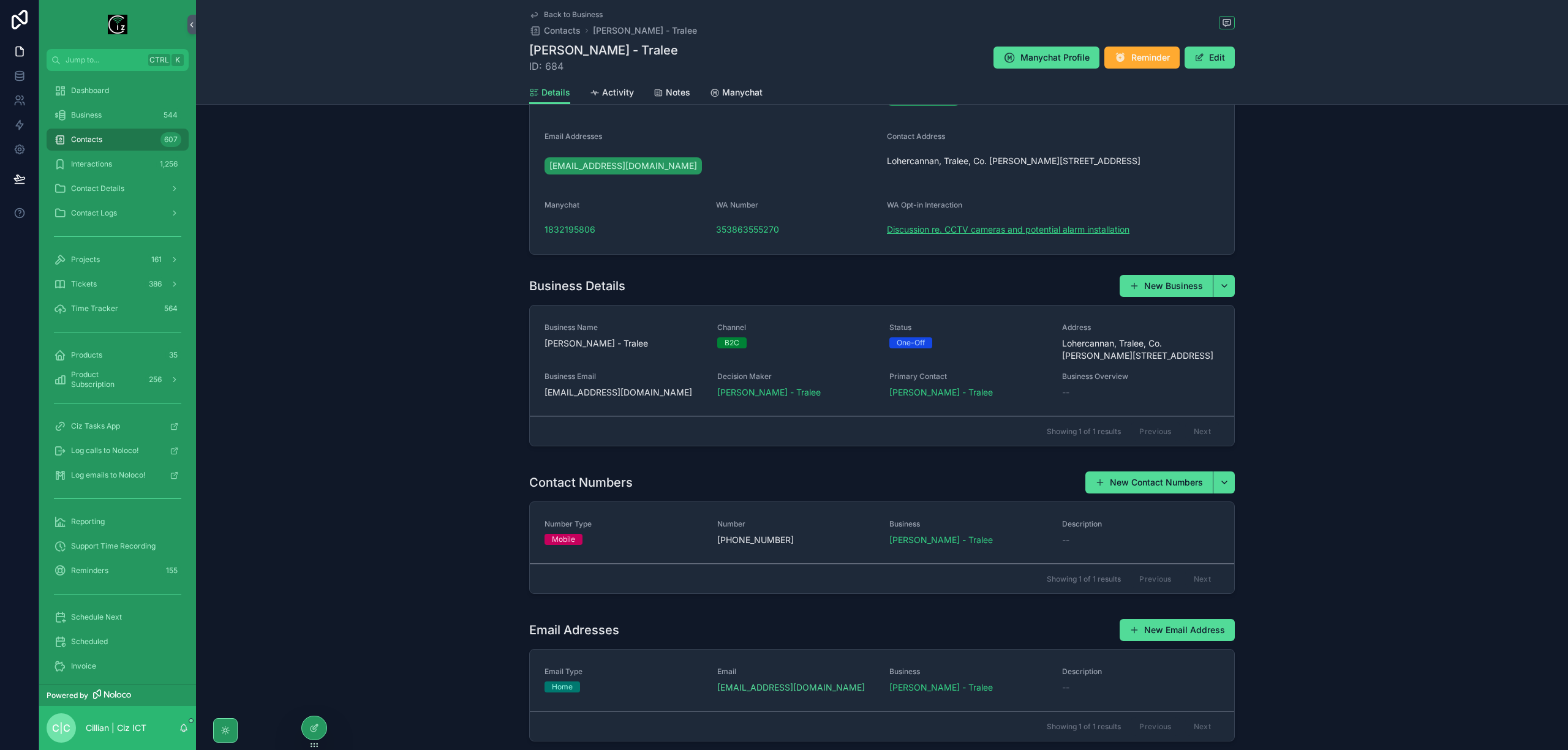
click at [973, 229] on span "Discussion re. CCTV cameras and potential alarm installation" at bounding box center [1008, 230] width 242 height 12
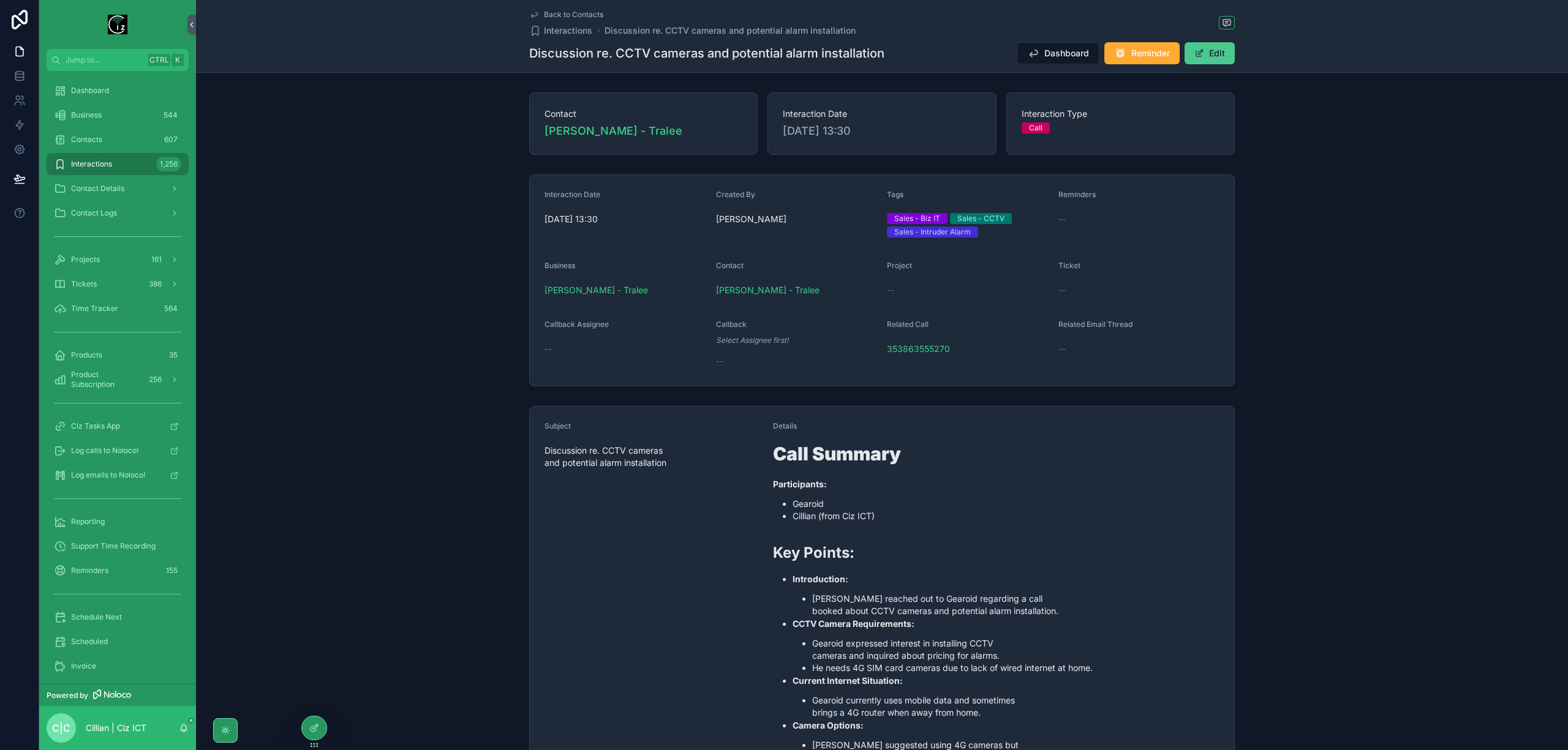
click at [1212, 47] on button "Edit" at bounding box center [1210, 53] width 50 height 22
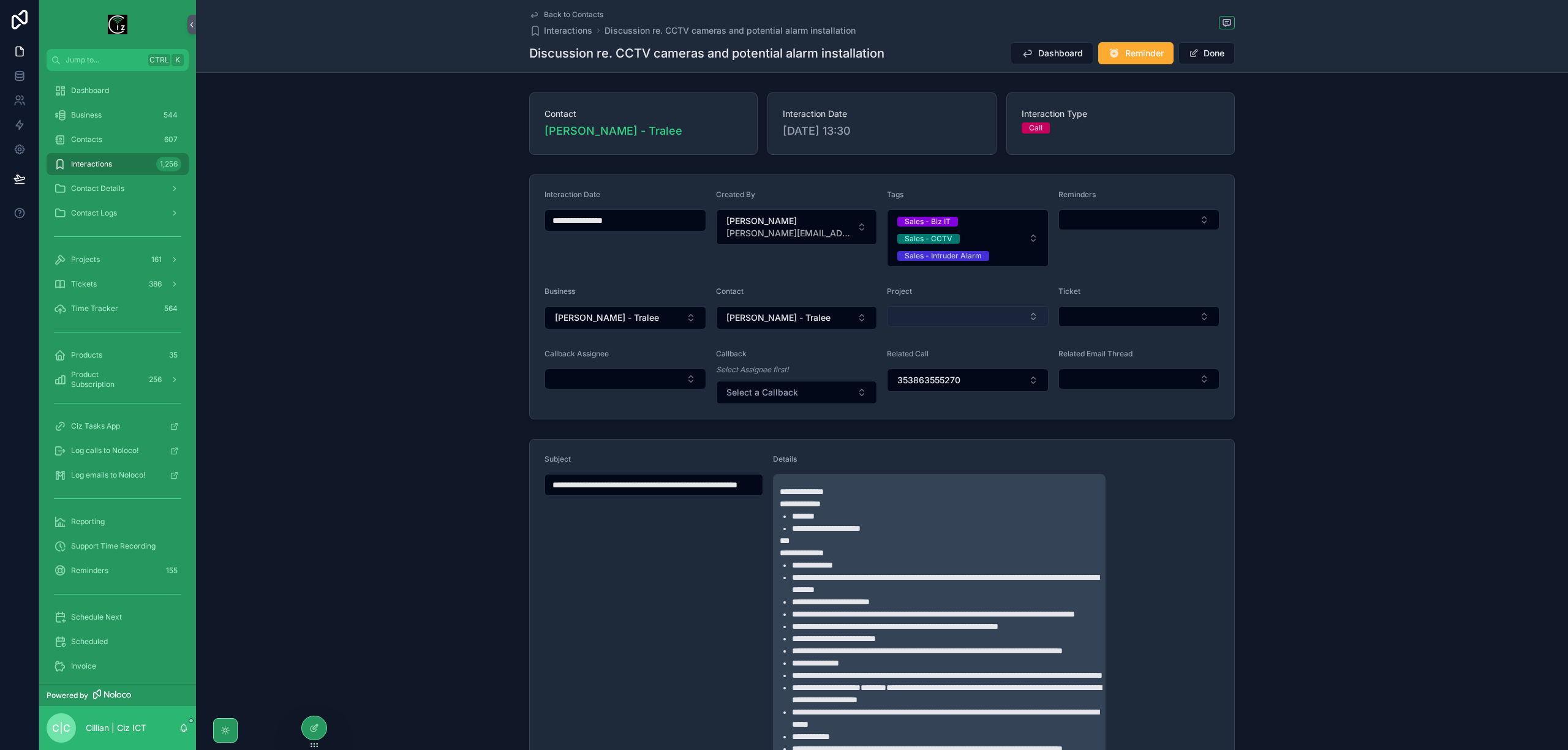
click at [989, 319] on button "Select Button" at bounding box center [968, 316] width 161 height 21
click at [902, 361] on span "New" at bounding box center [904, 366] width 18 height 12
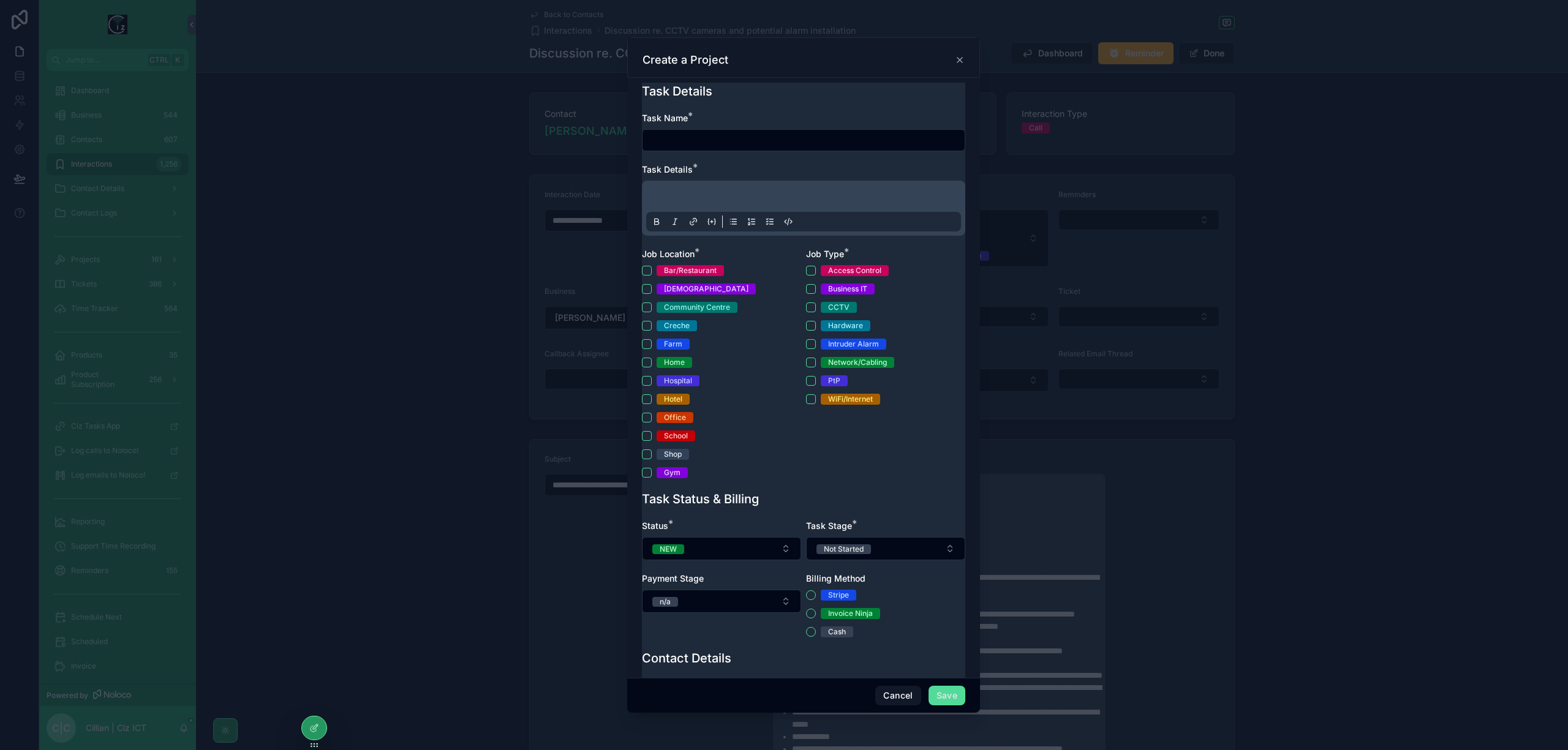
click at [742, 143] on input "scrollable content" at bounding box center [803, 140] width 322 height 17
type input "**********"
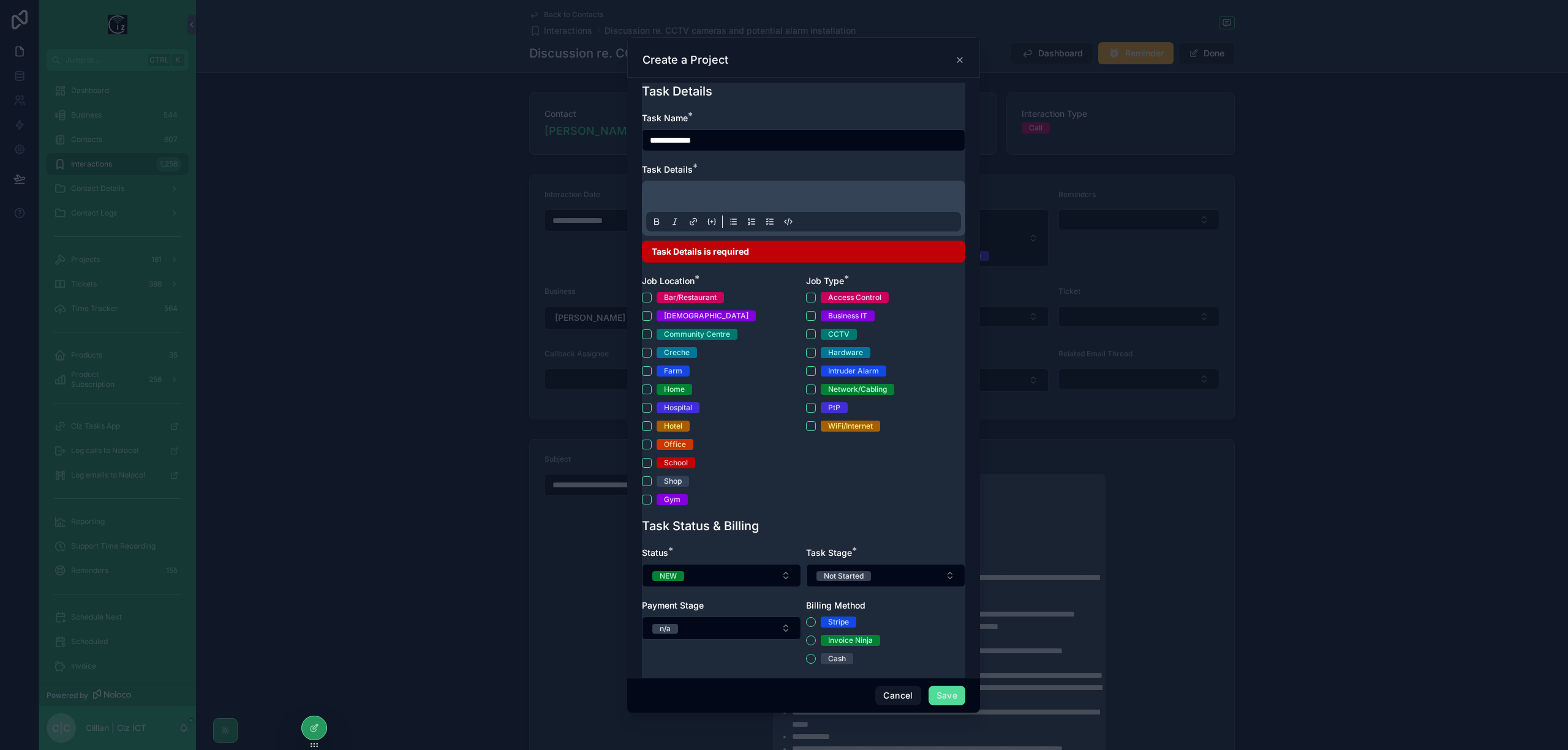
click at [691, 184] on div "scrollable content" at bounding box center [803, 208] width 324 height 55
click at [697, 192] on p "scrollable content" at bounding box center [806, 198] width 315 height 12
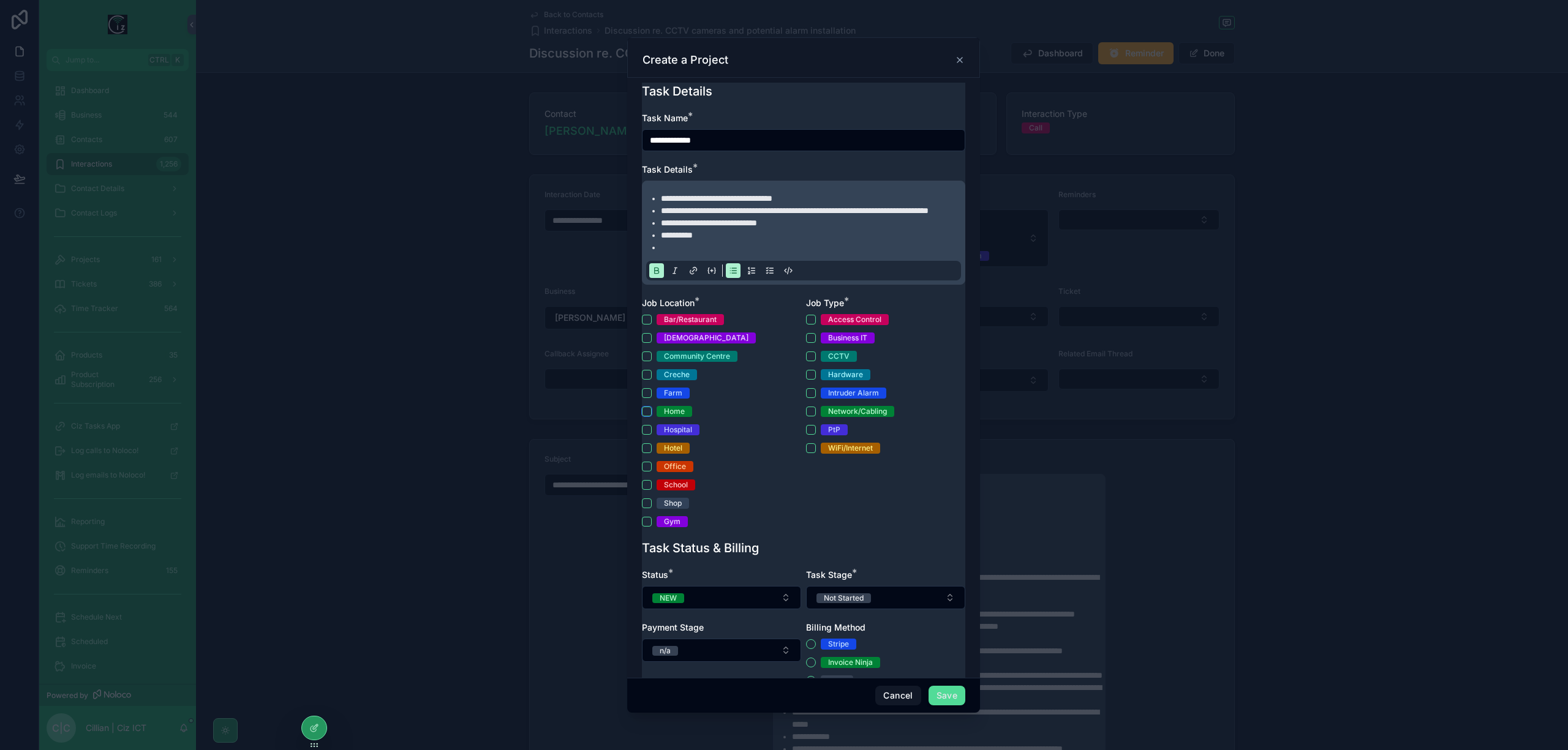
click at [647, 416] on button "Home" at bounding box center [647, 411] width 9 height 9
click at [806, 361] on button "CCTV" at bounding box center [811, 356] width 9 height 9
click at [709, 254] on li "scrollable content" at bounding box center [812, 248] width 303 height 12
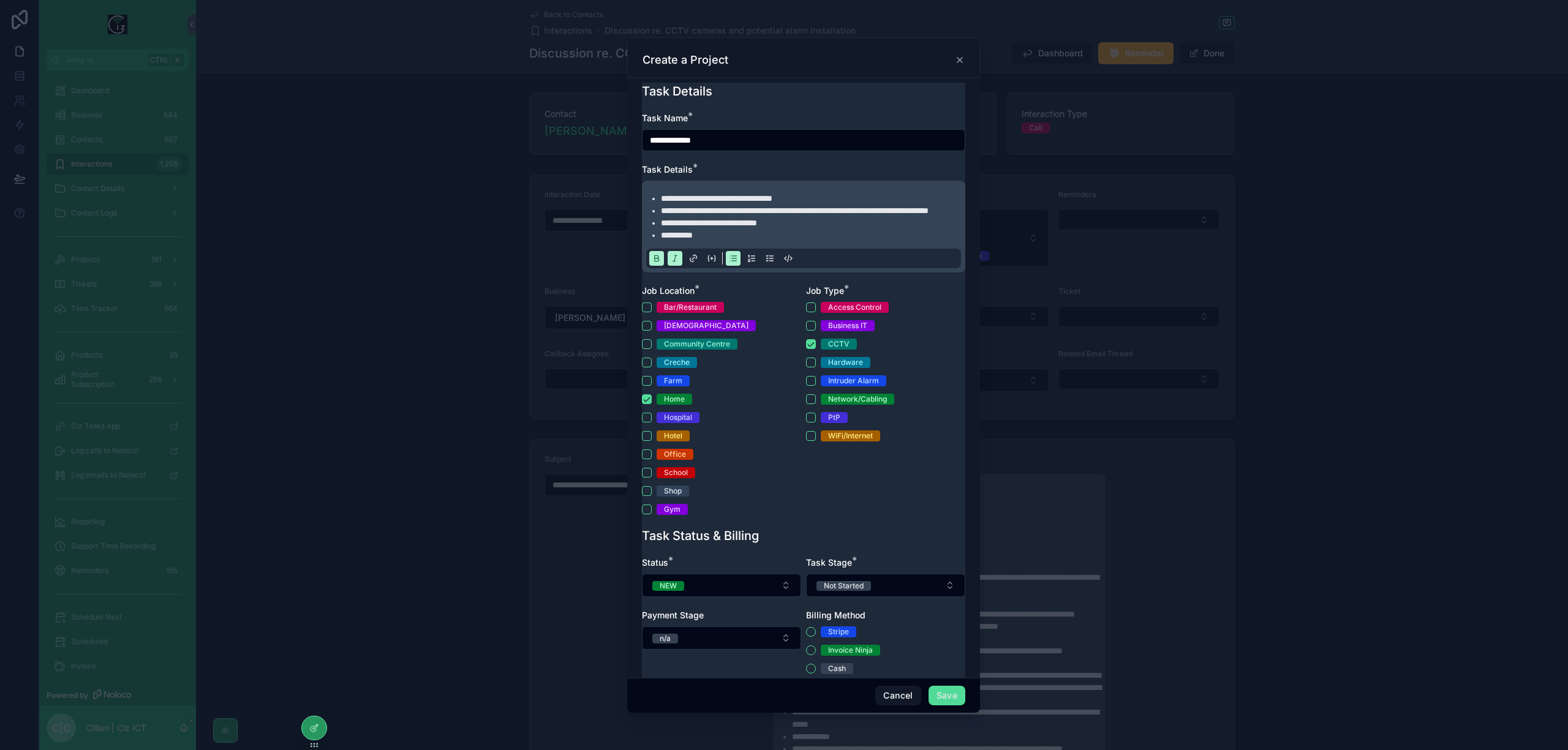
click at [677, 263] on icon "scrollable content" at bounding box center [675, 258] width 9 height 9
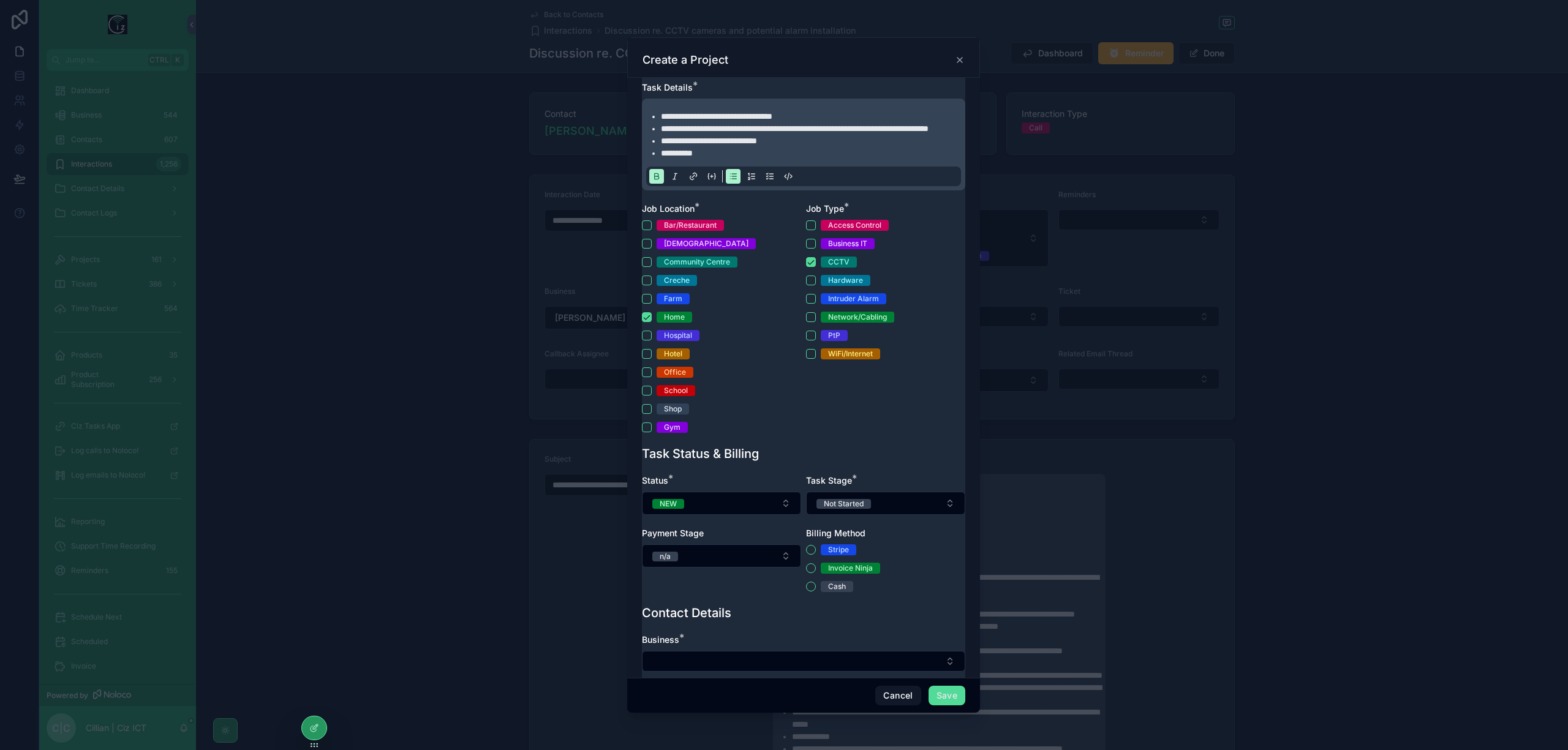
scroll to position [245, 0]
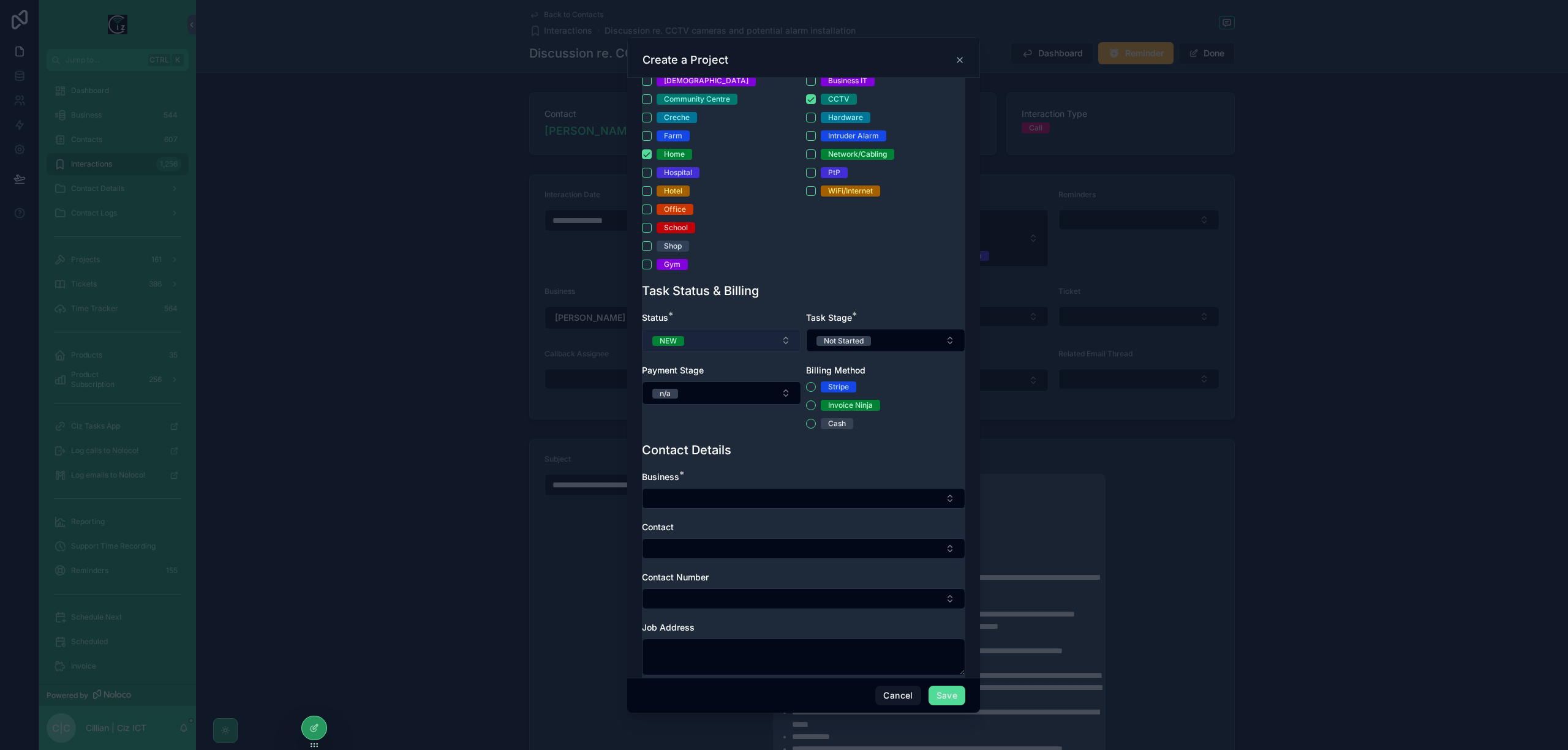
click at [762, 352] on button "NEW" at bounding box center [721, 340] width 159 height 23
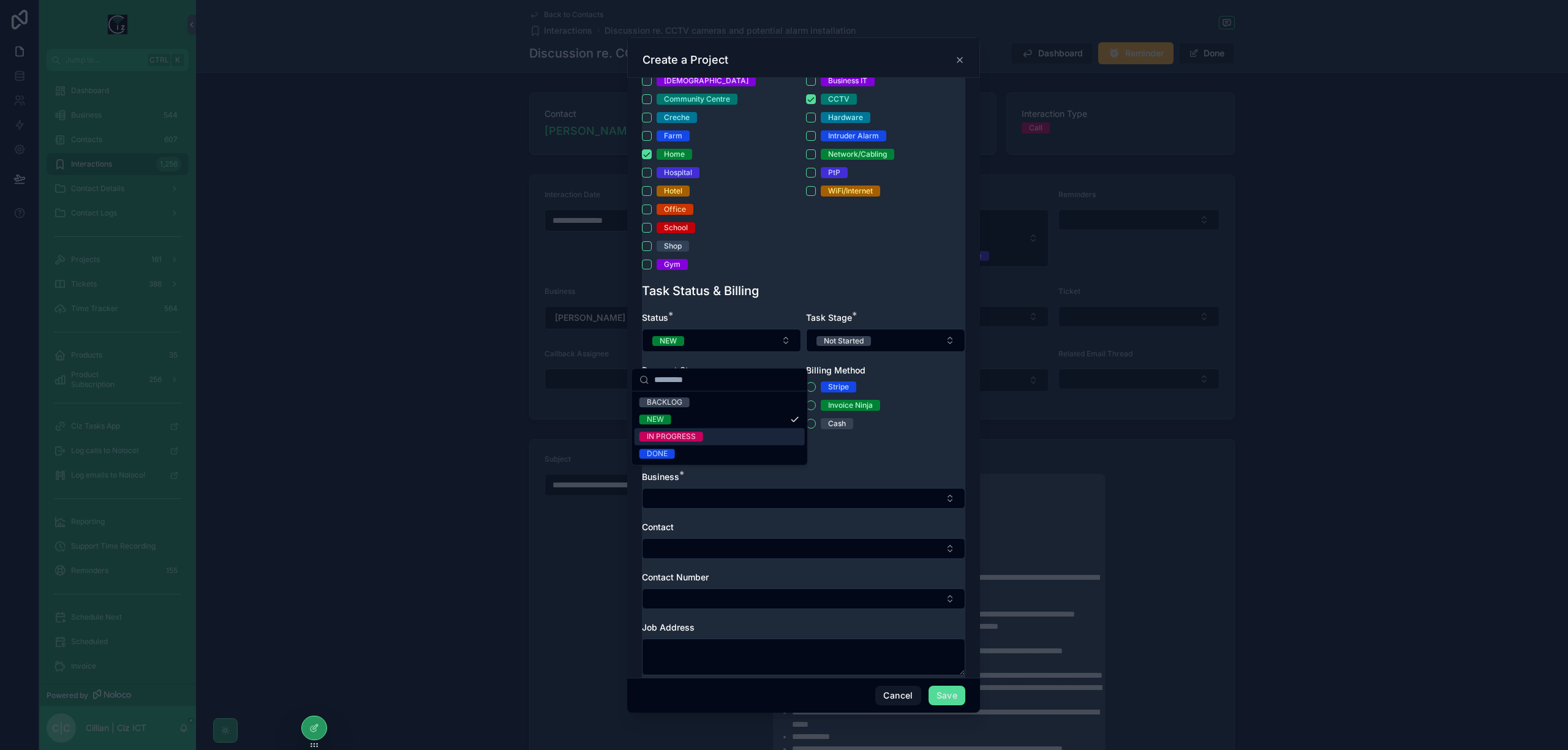
click at [707, 433] on div "IN PROGRESS" at bounding box center [719, 436] width 170 height 17
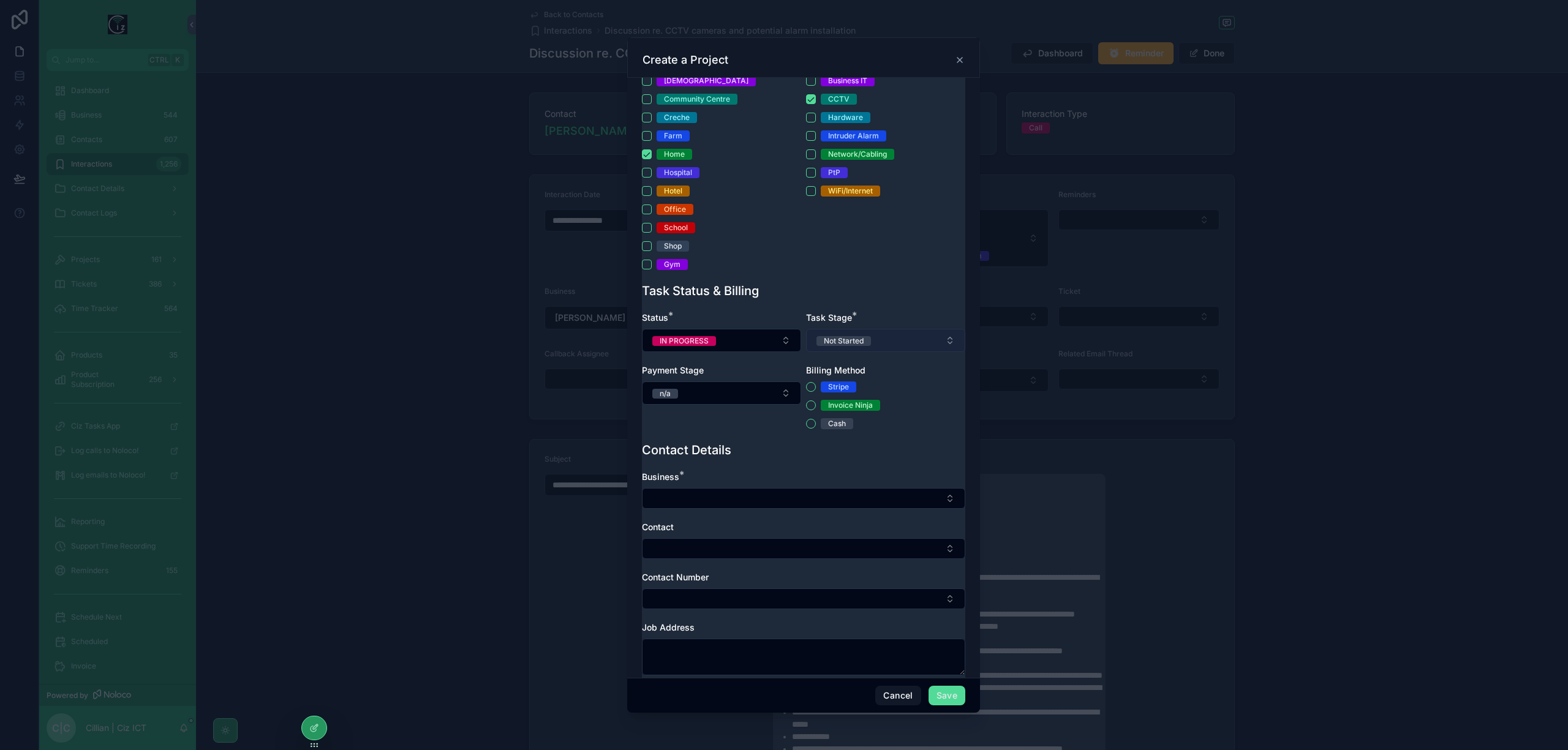
click at [890, 351] on button "Not Started" at bounding box center [885, 340] width 159 height 23
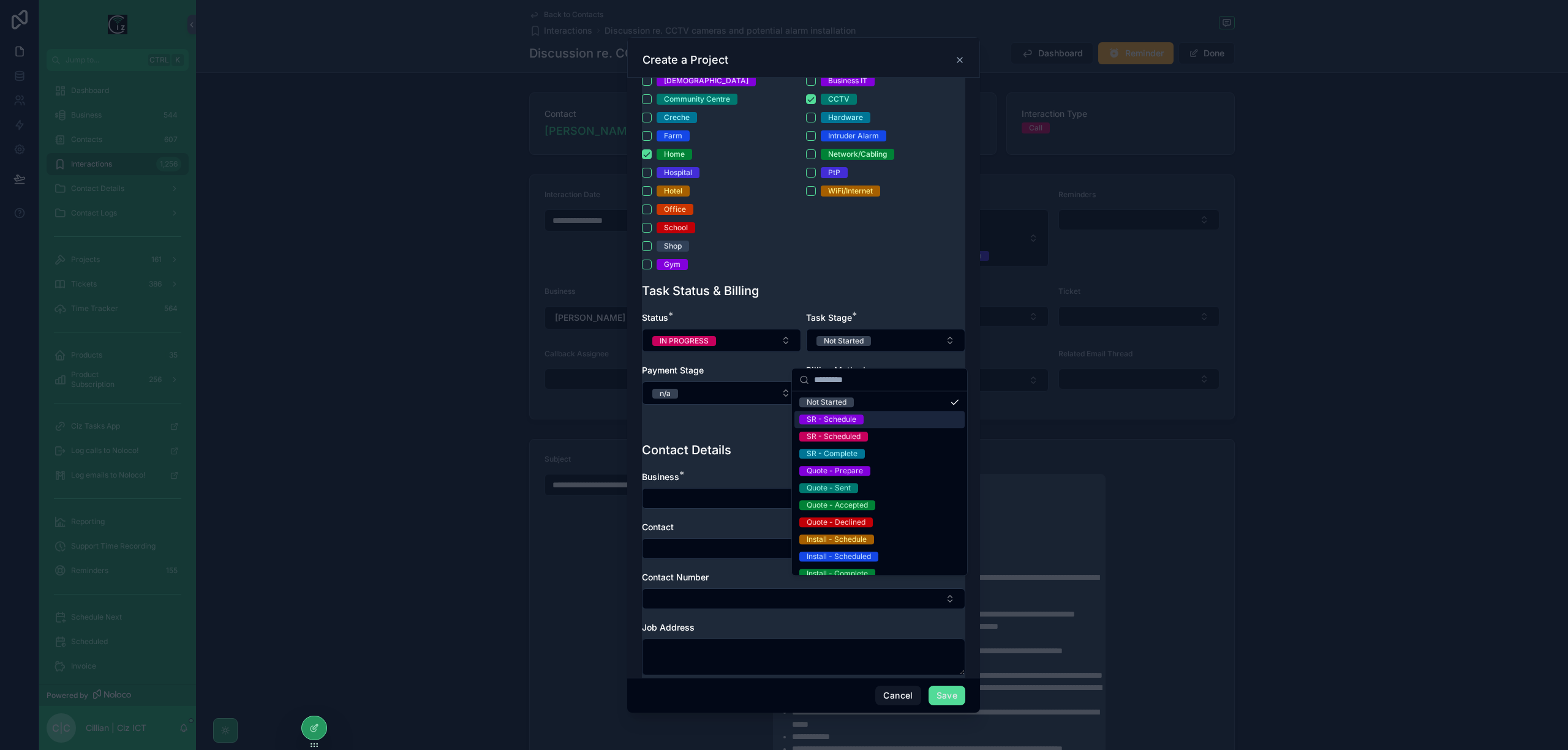
click at [866, 420] on div "SR - Schedule" at bounding box center [879, 419] width 170 height 17
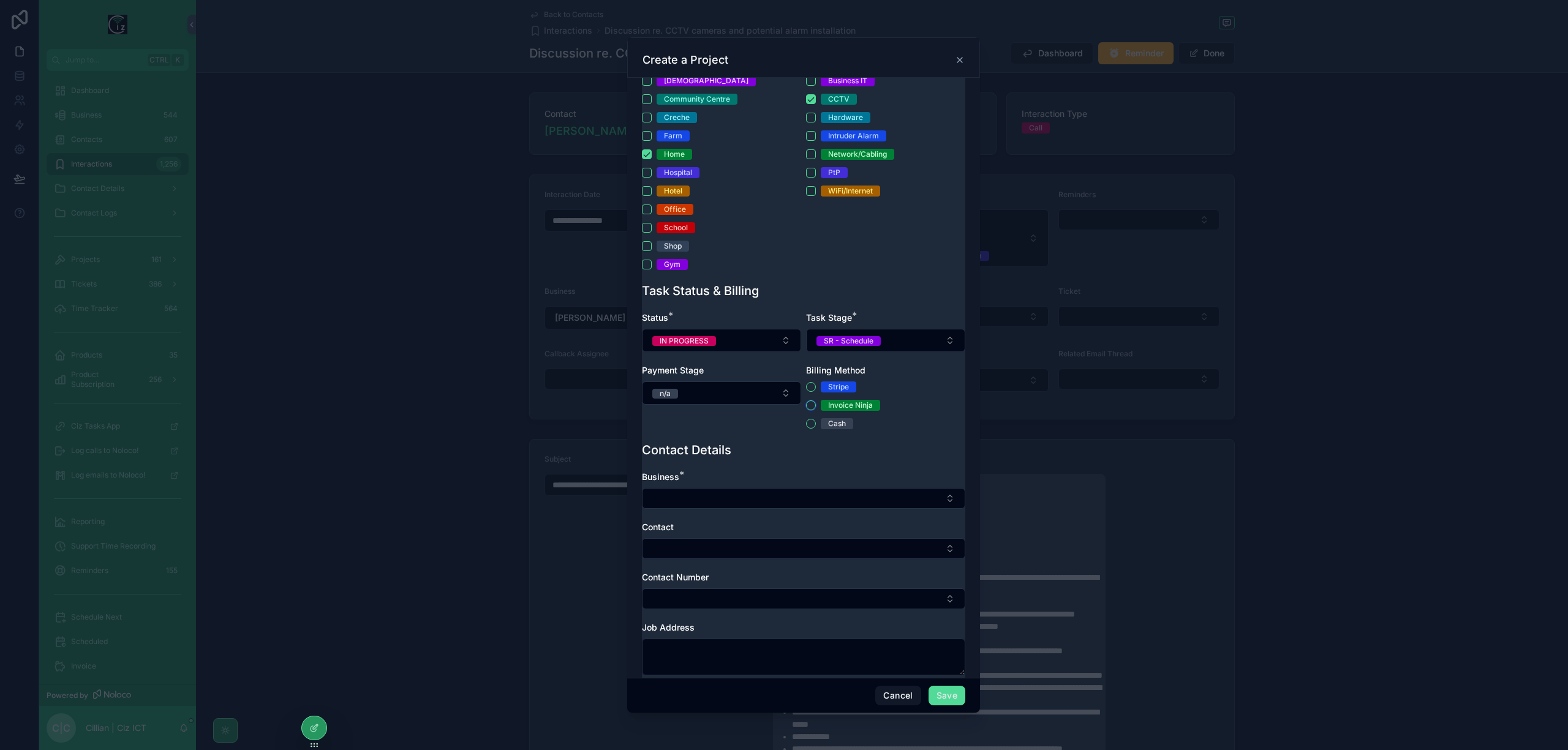
click at [806, 410] on button "Invoice Ninja" at bounding box center [811, 405] width 9 height 9
click at [725, 509] on button "Select Button" at bounding box center [803, 498] width 324 height 21
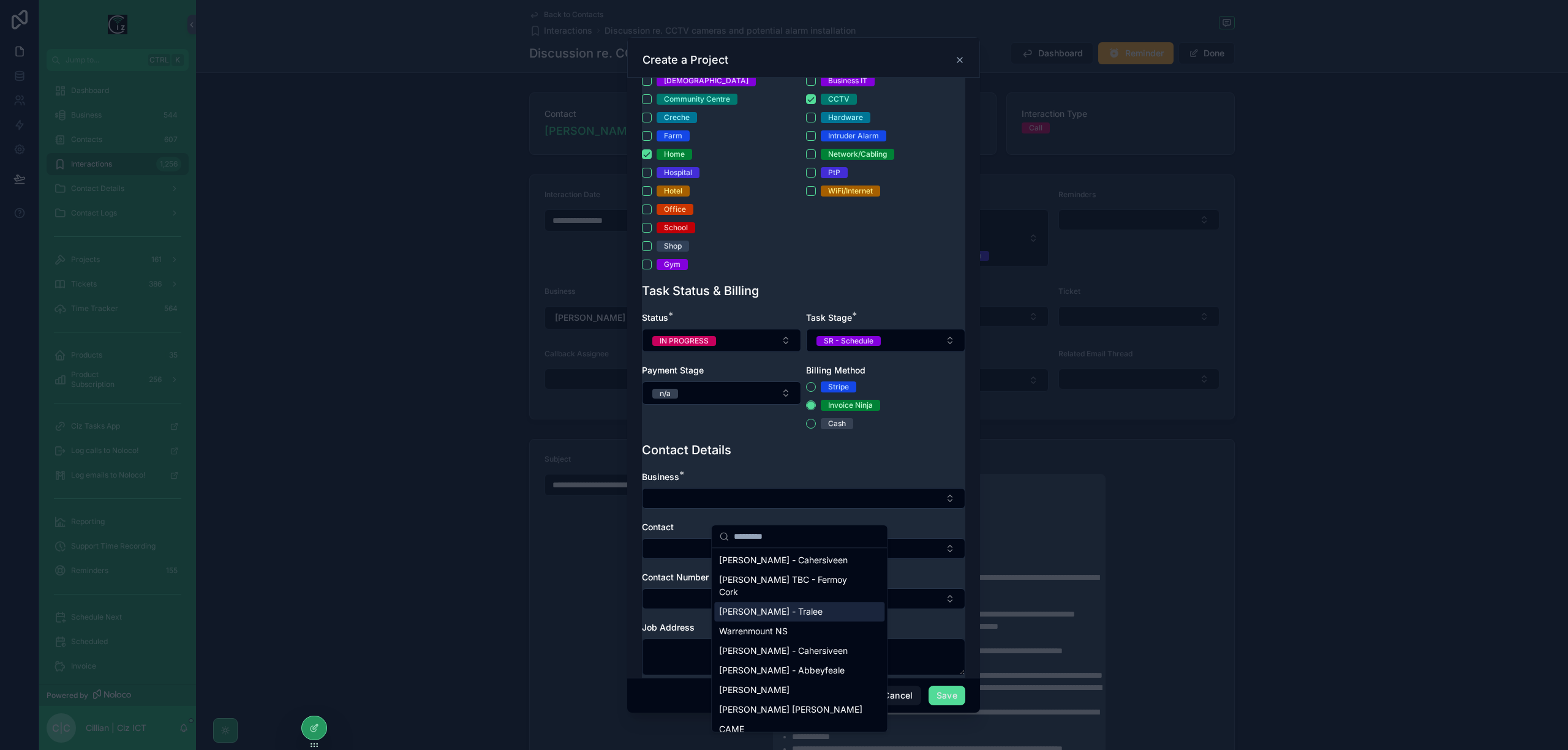
click at [775, 606] on div "[PERSON_NAME] - Tralee" at bounding box center [799, 611] width 170 height 20
type textarea "**********"
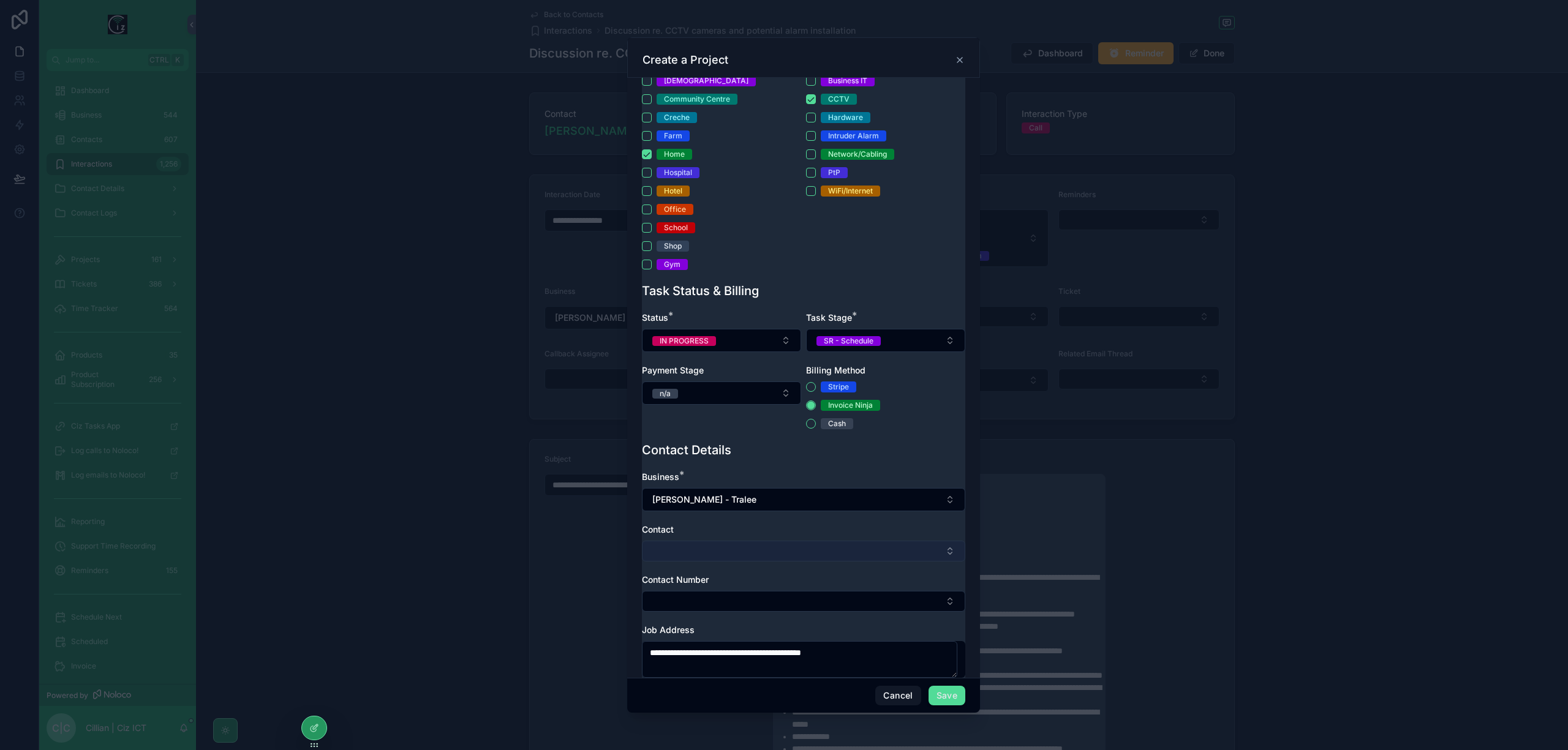
click at [763, 561] on button "Select Button" at bounding box center [803, 551] width 324 height 21
click at [763, 612] on span "[PERSON_NAME] - Tralee" at bounding box center [771, 614] width 104 height 12
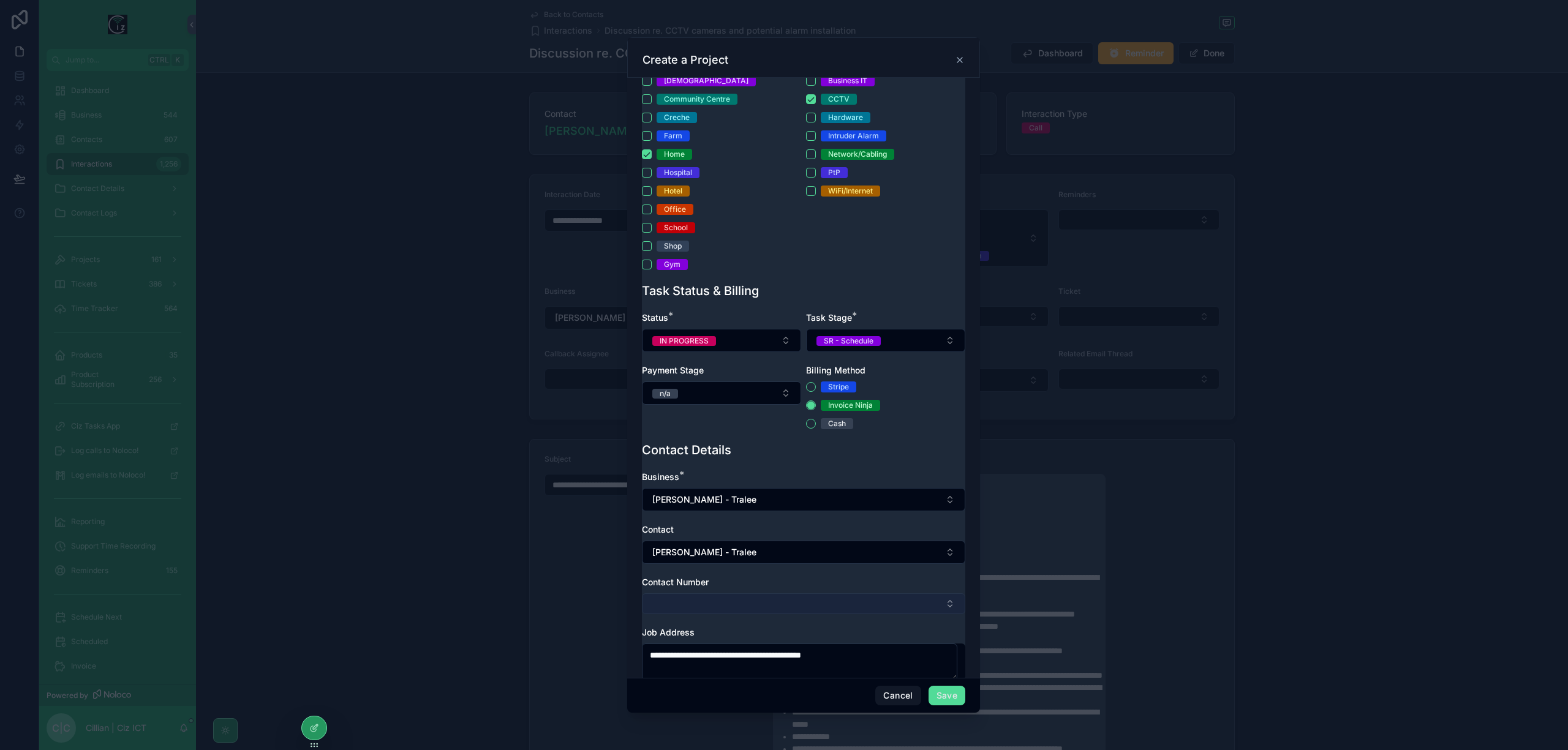
click at [765, 614] on button "Select Button" at bounding box center [803, 604] width 324 height 21
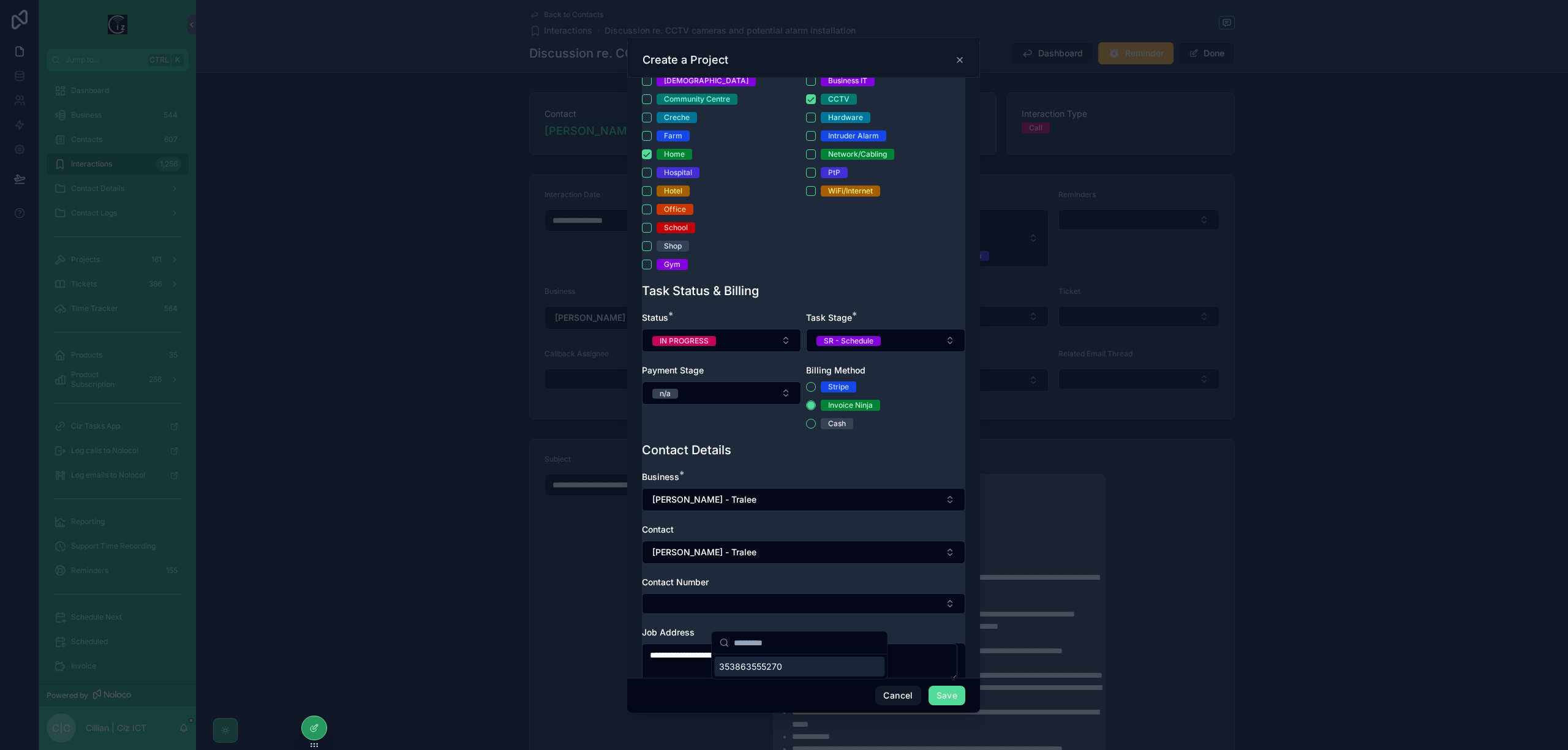
click at [774, 665] on span "353863555270" at bounding box center [750, 667] width 63 height 12
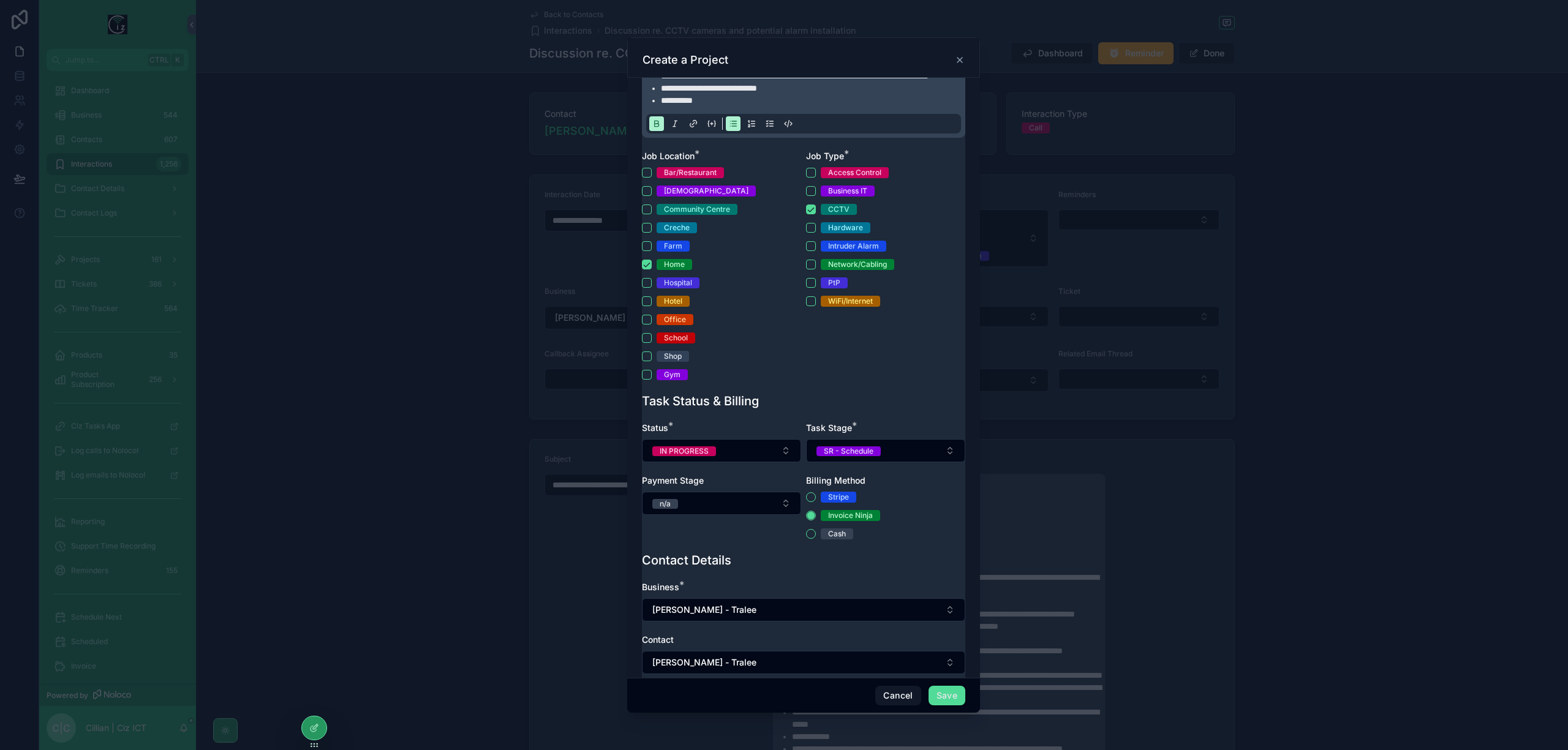
scroll to position [368, 0]
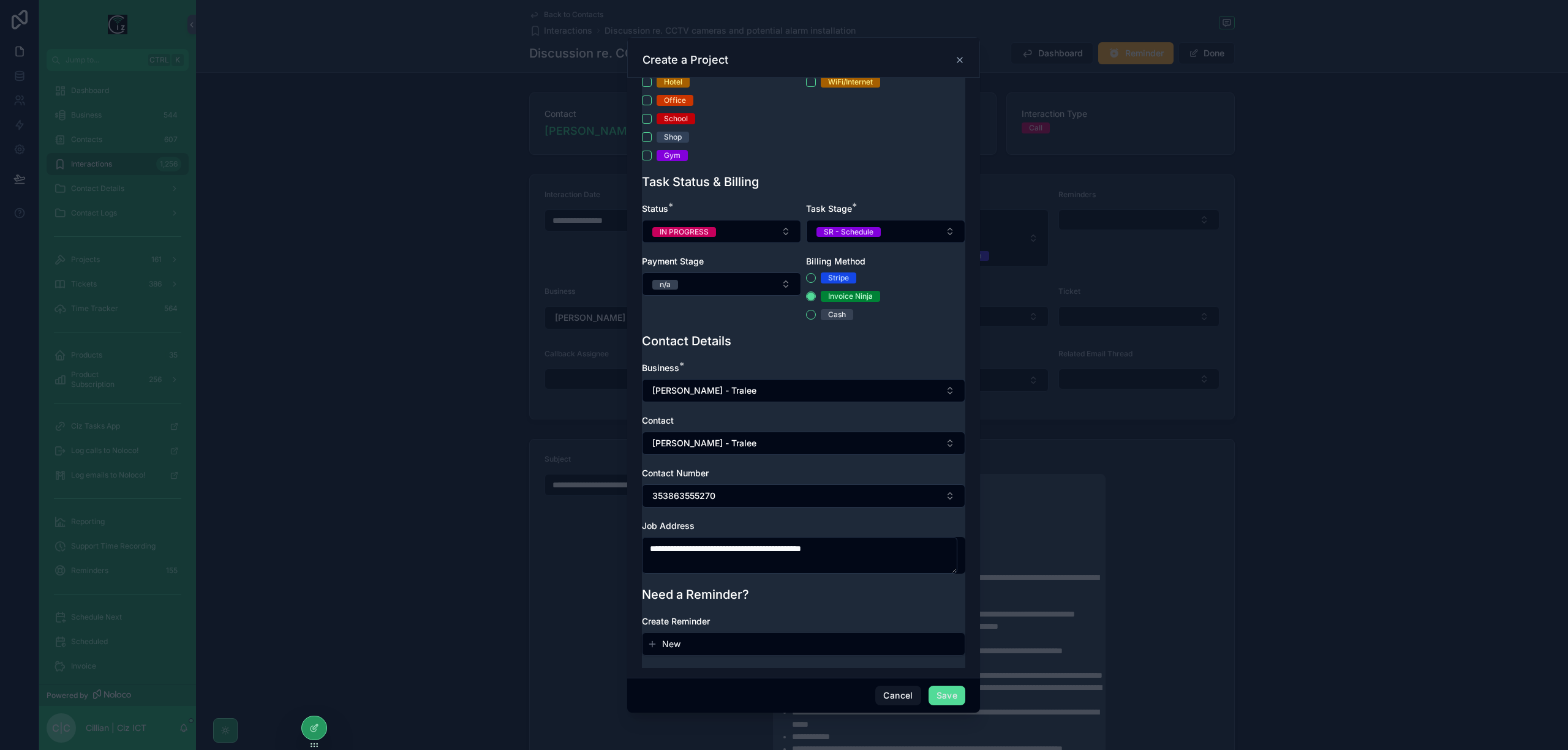
click at [956, 700] on button "Save" at bounding box center [947, 695] width 37 height 20
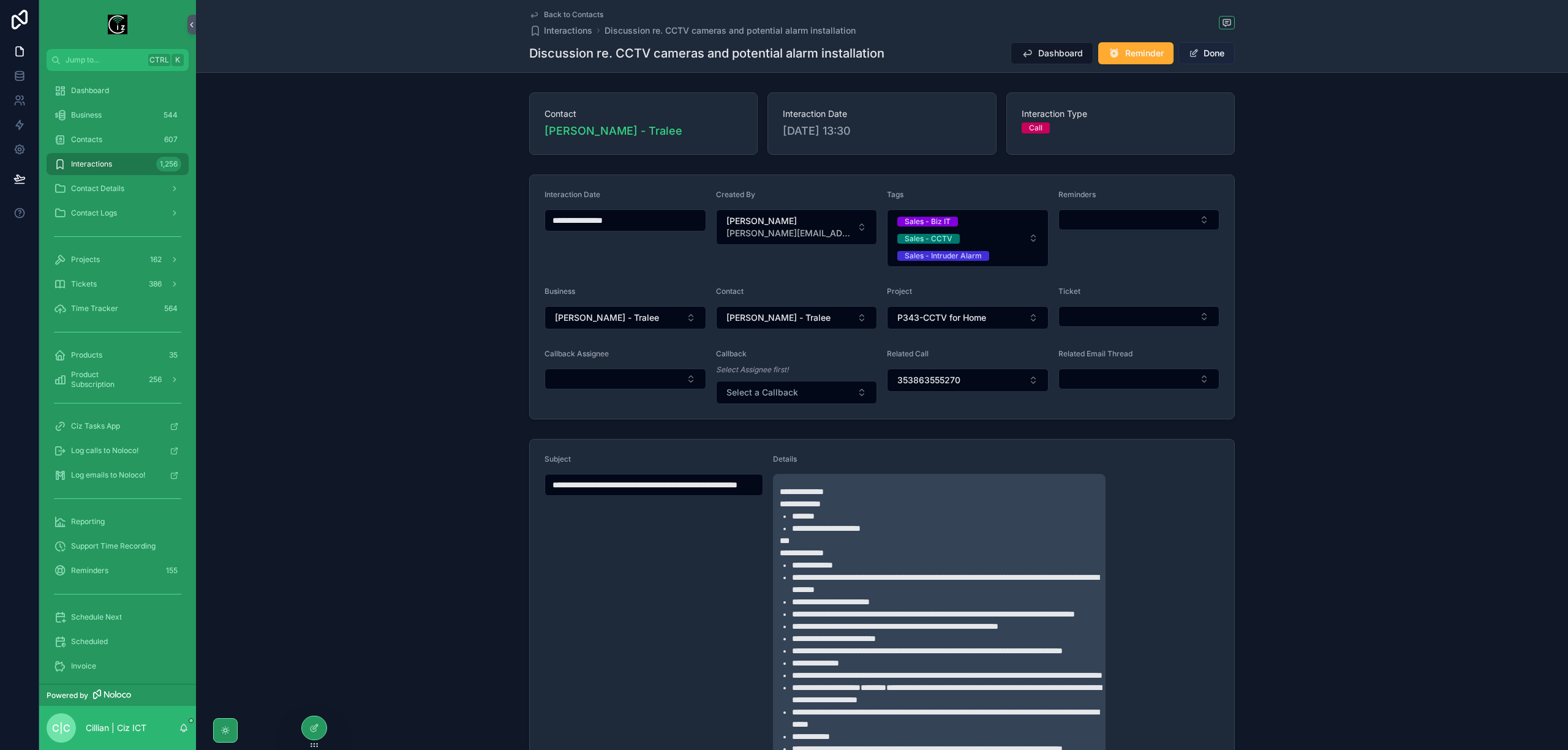
click at [1206, 57] on button "Done" at bounding box center [1206, 53] width 56 height 22
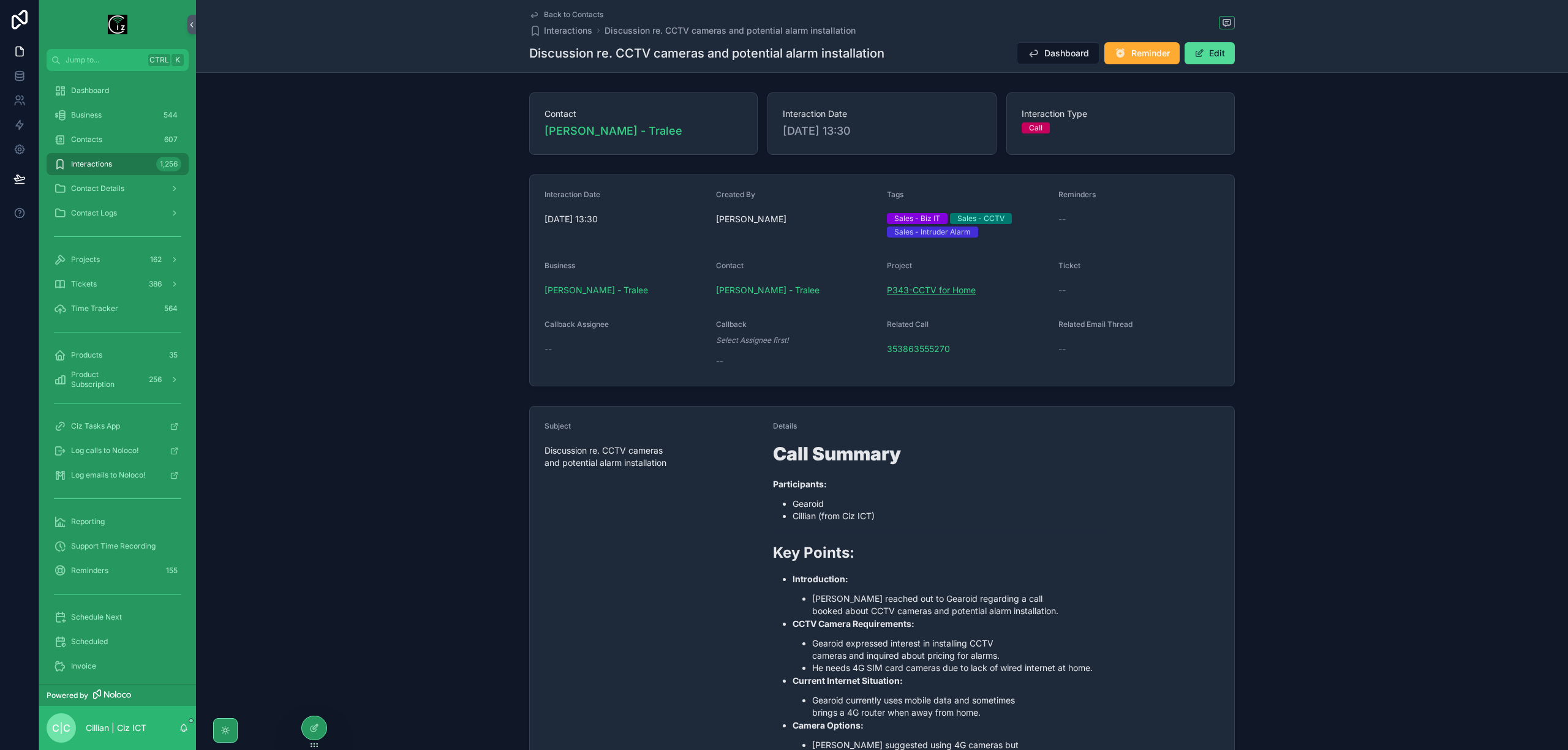
click at [910, 287] on span "P343-CCTV for Home" at bounding box center [931, 290] width 89 height 12
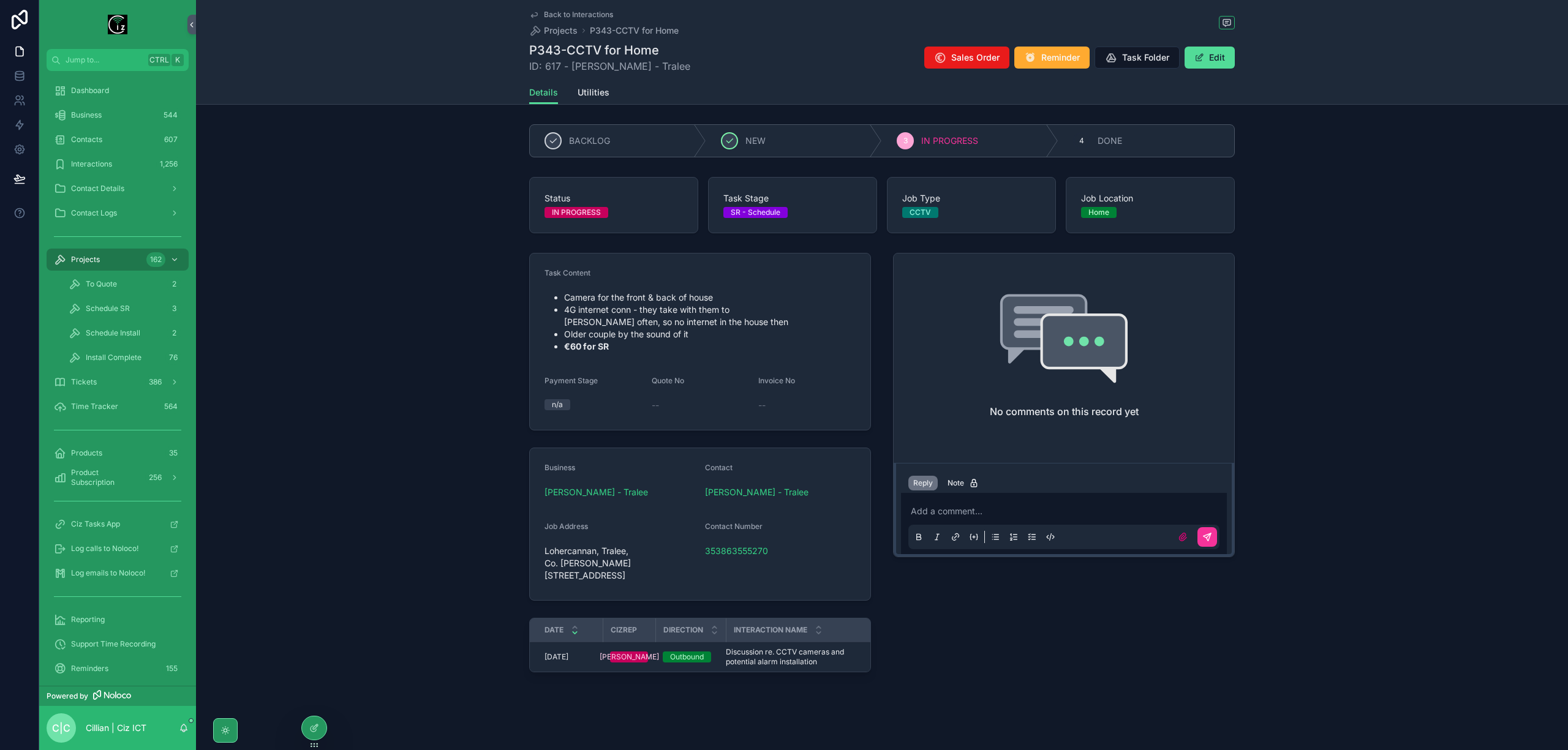
click at [1039, 500] on div "Add a comment..." at bounding box center [1064, 524] width 311 height 52
click at [1010, 509] on p "scrollable content" at bounding box center [1066, 511] width 311 height 12
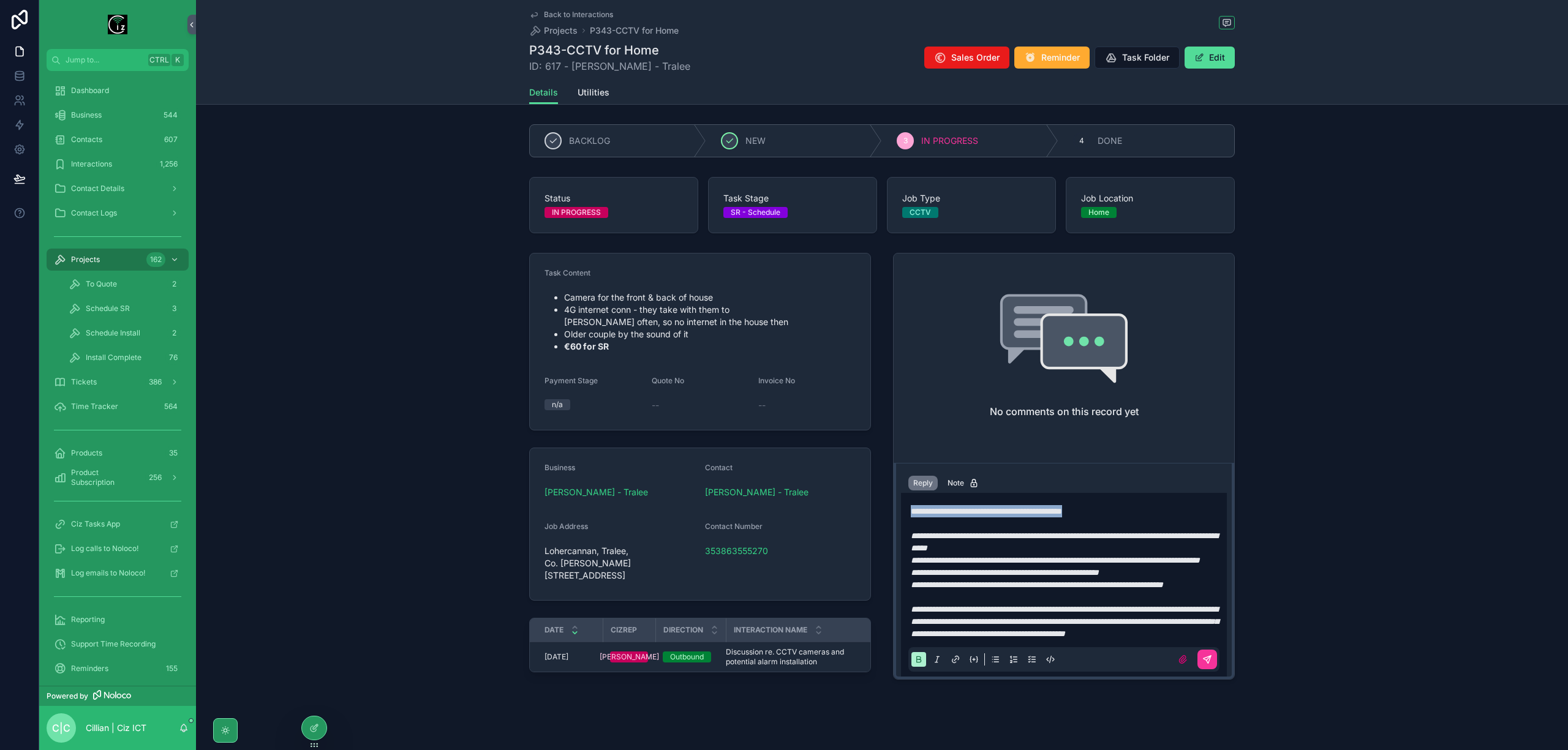
drag, startPoint x: 1126, startPoint y: 509, endPoint x: 864, endPoint y: 511, distance: 262.0
click at [864, 511] on div "**********" at bounding box center [882, 467] width 721 height 437
click at [1181, 526] on p "**********" at bounding box center [1066, 517] width 311 height 24
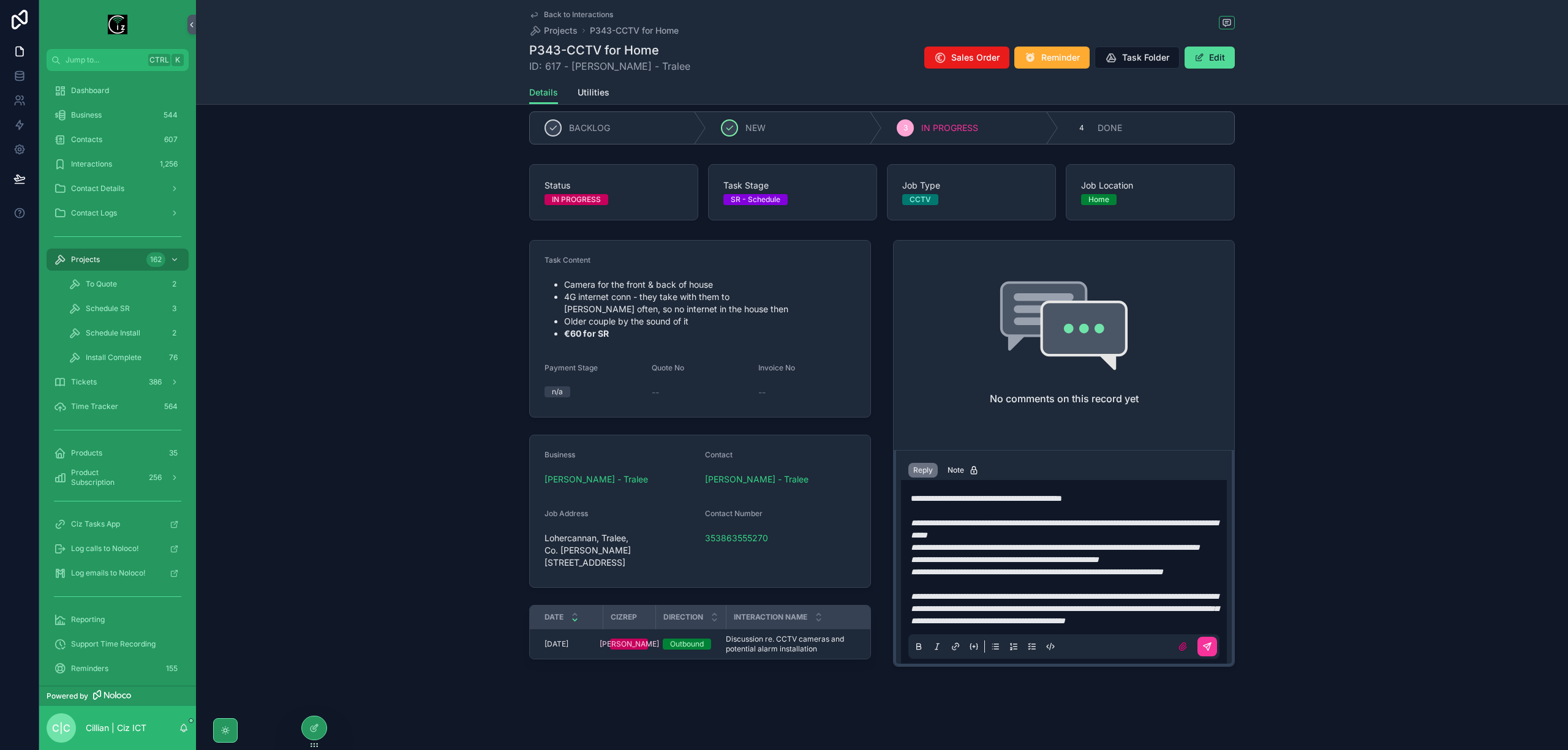
scroll to position [50, 0]
click at [1044, 494] on strong "**********" at bounding box center [986, 498] width 151 height 9
click at [1202, 644] on icon "scrollable content" at bounding box center [1207, 646] width 9 height 9
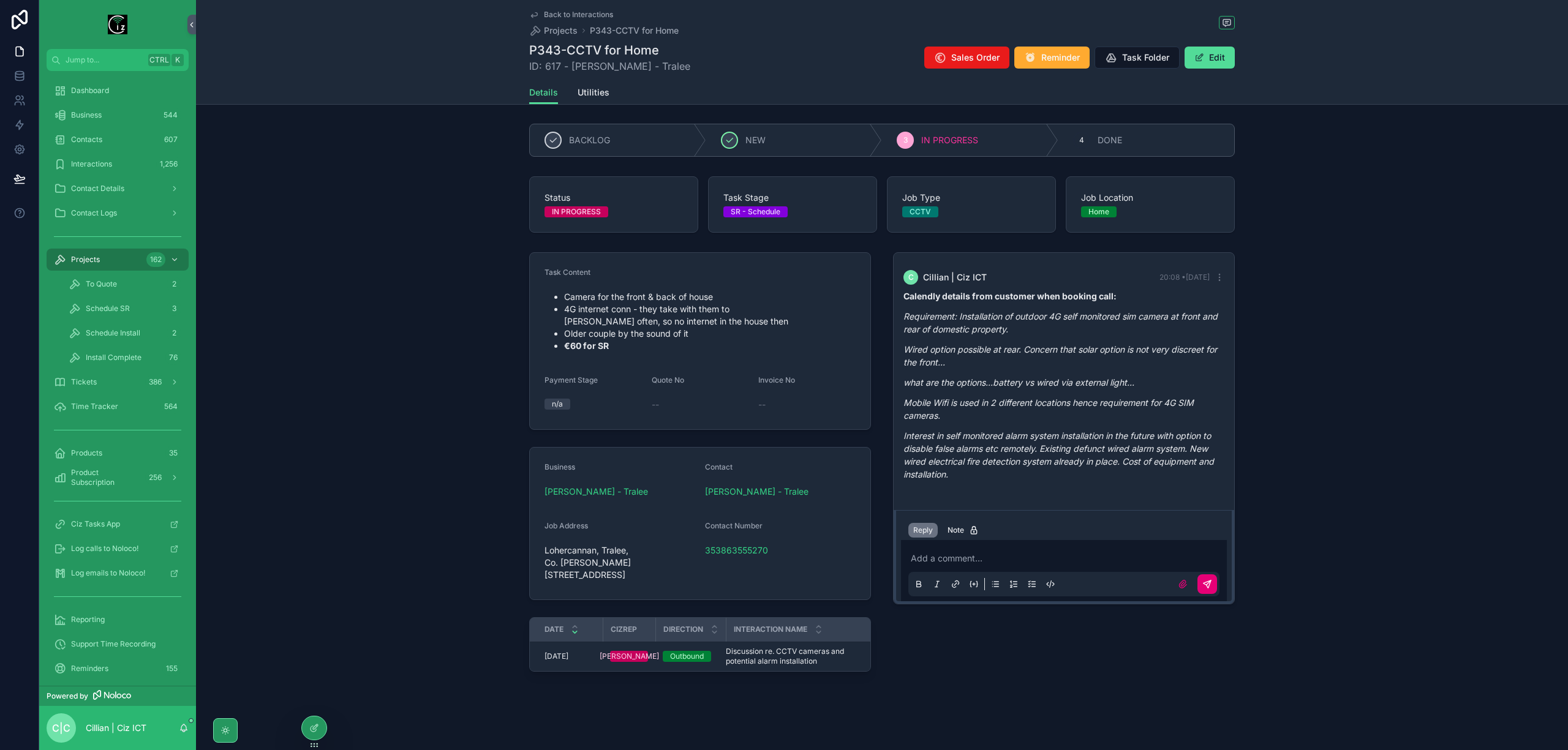
scroll to position [0, 0]
click at [86, 93] on span "Dashboard" at bounding box center [90, 90] width 38 height 9
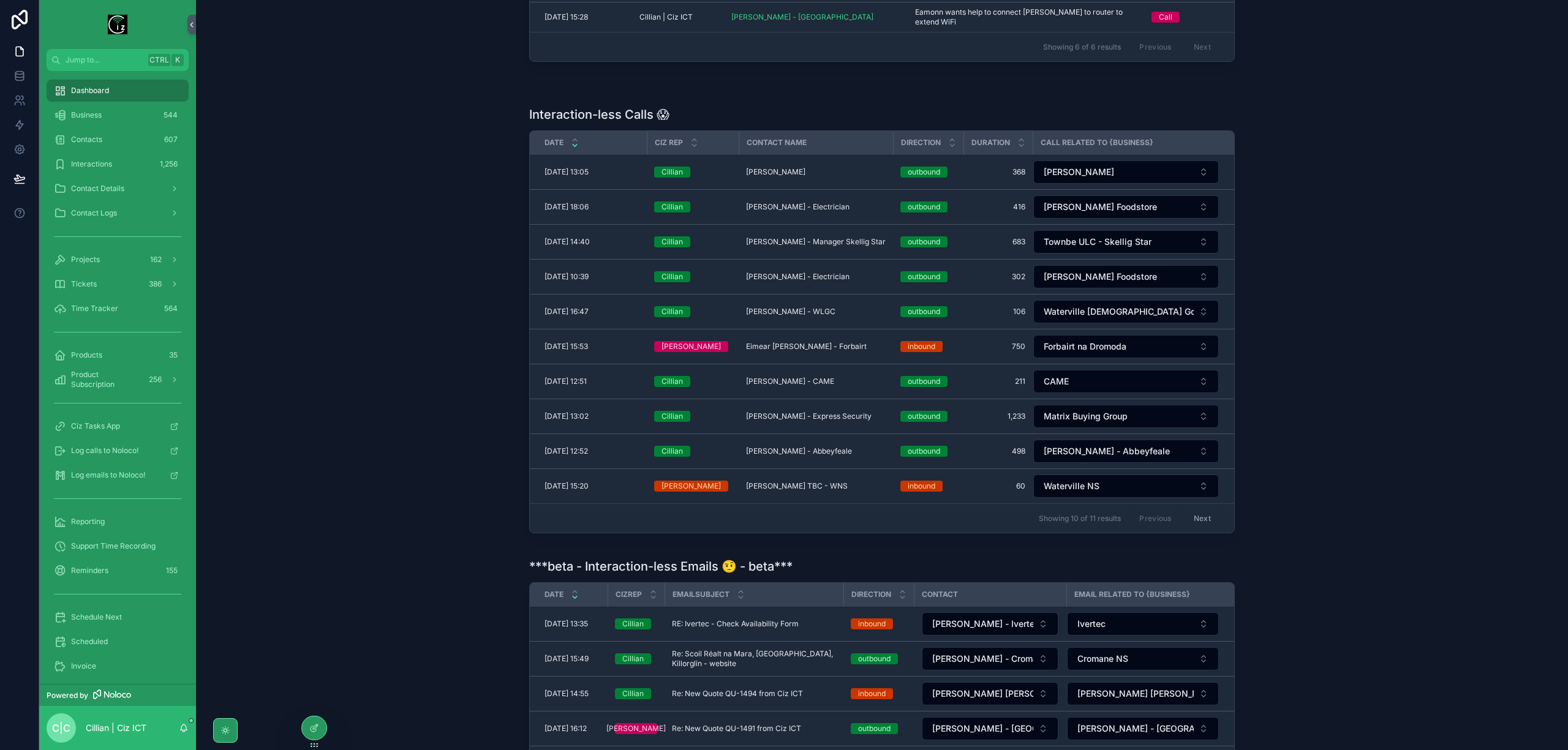
scroll to position [490, 0]
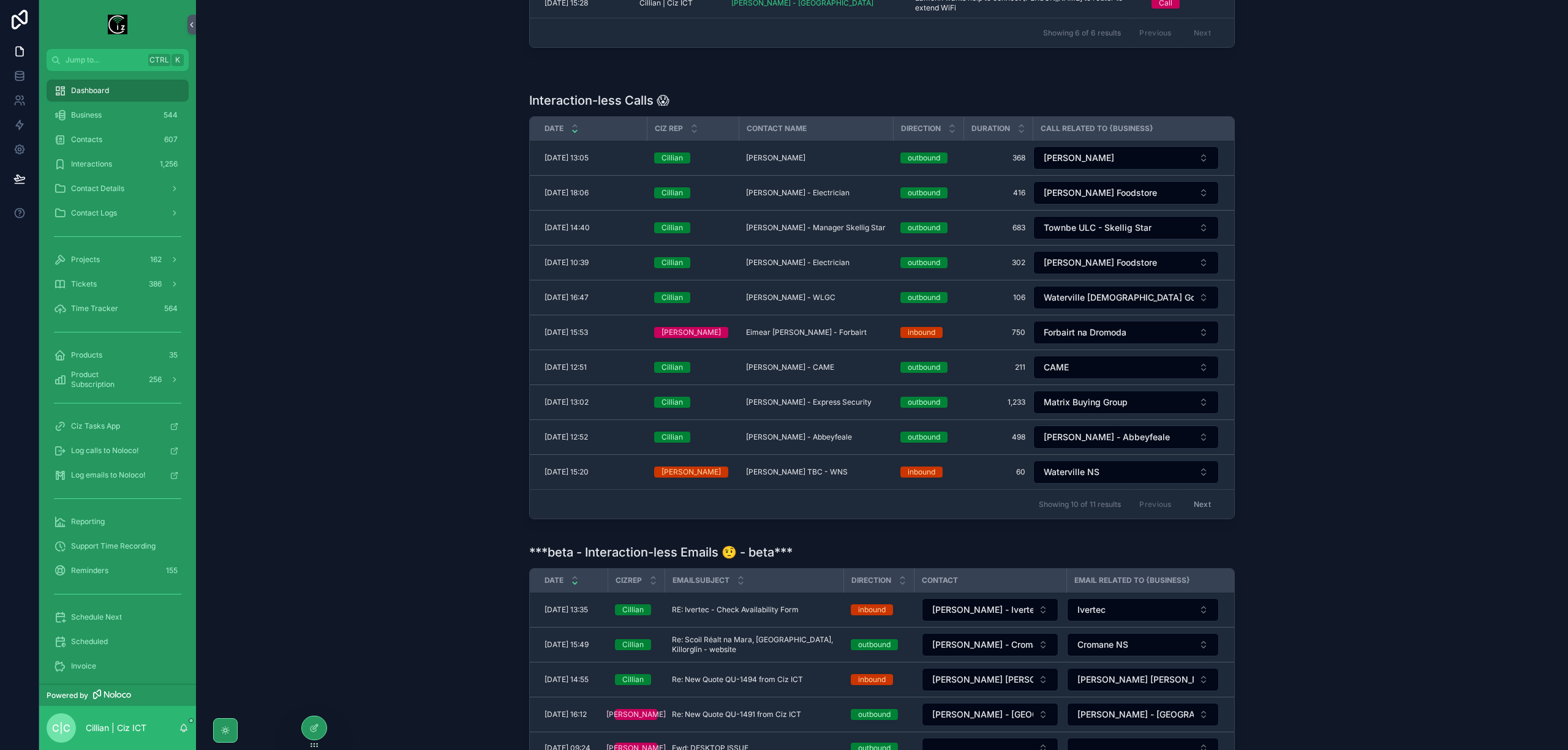
click at [0, 0] on span "Delete" at bounding box center [0, 0] width 0 height 0
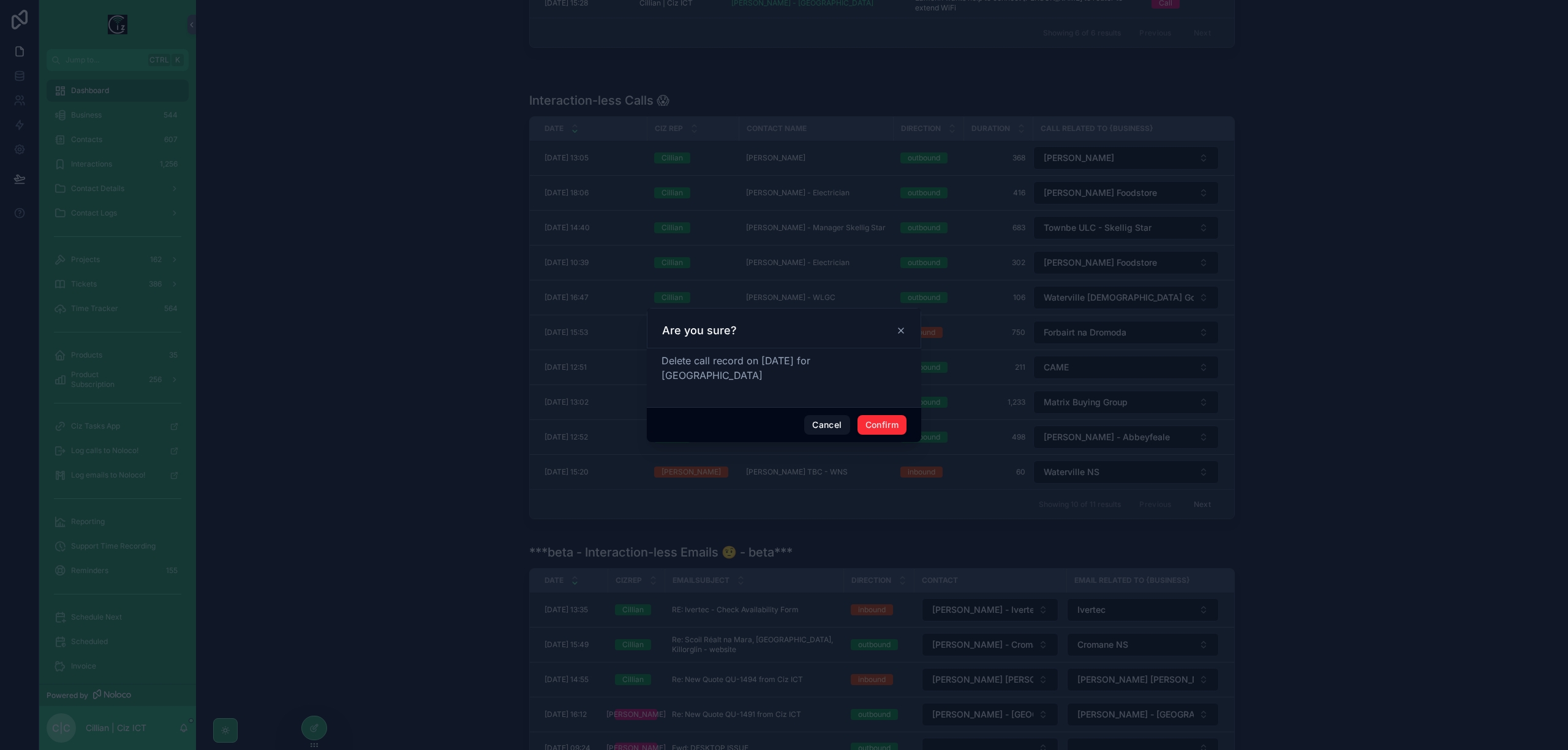
click at [865, 418] on button "Confirm" at bounding box center [882, 425] width 49 height 20
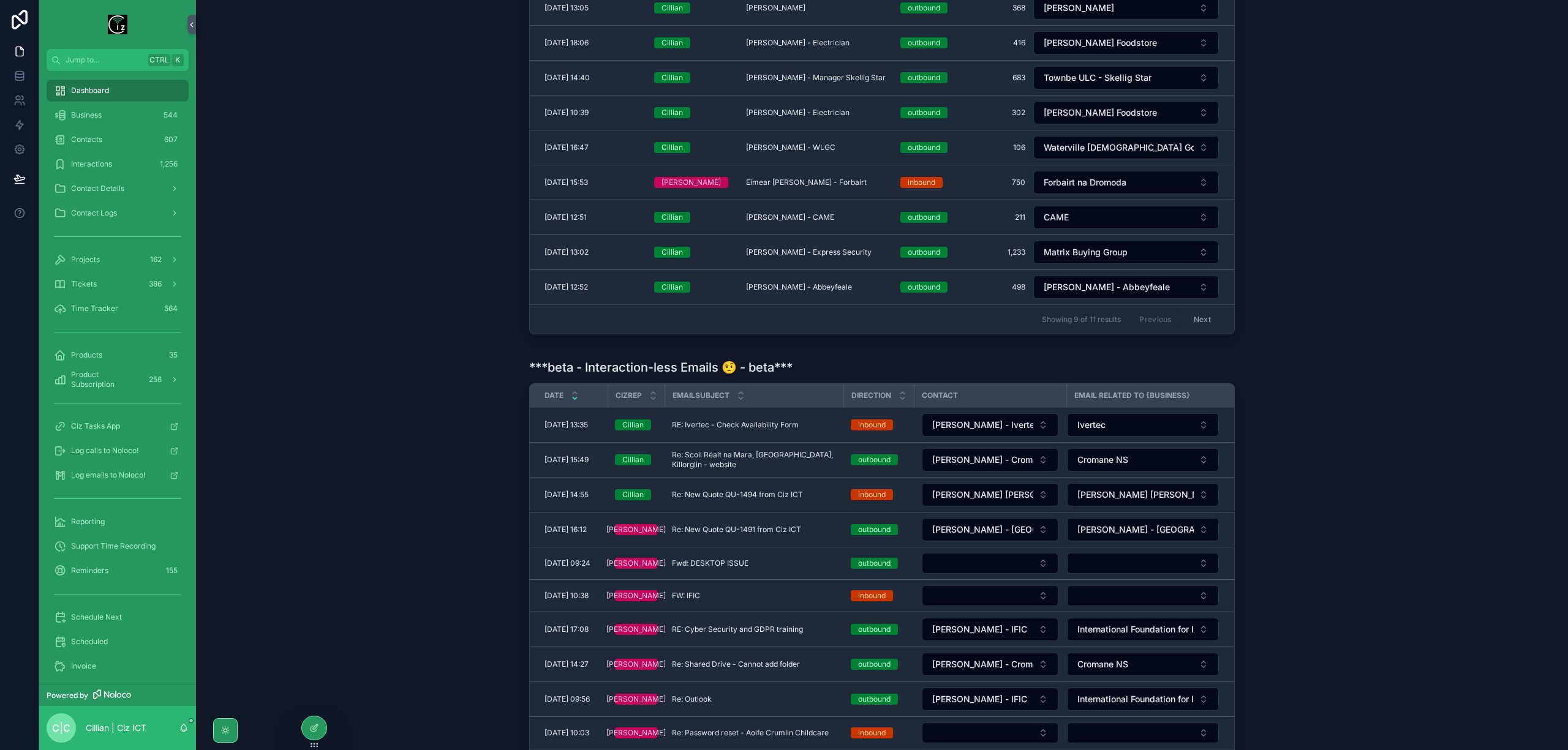
scroll to position [734, 0]
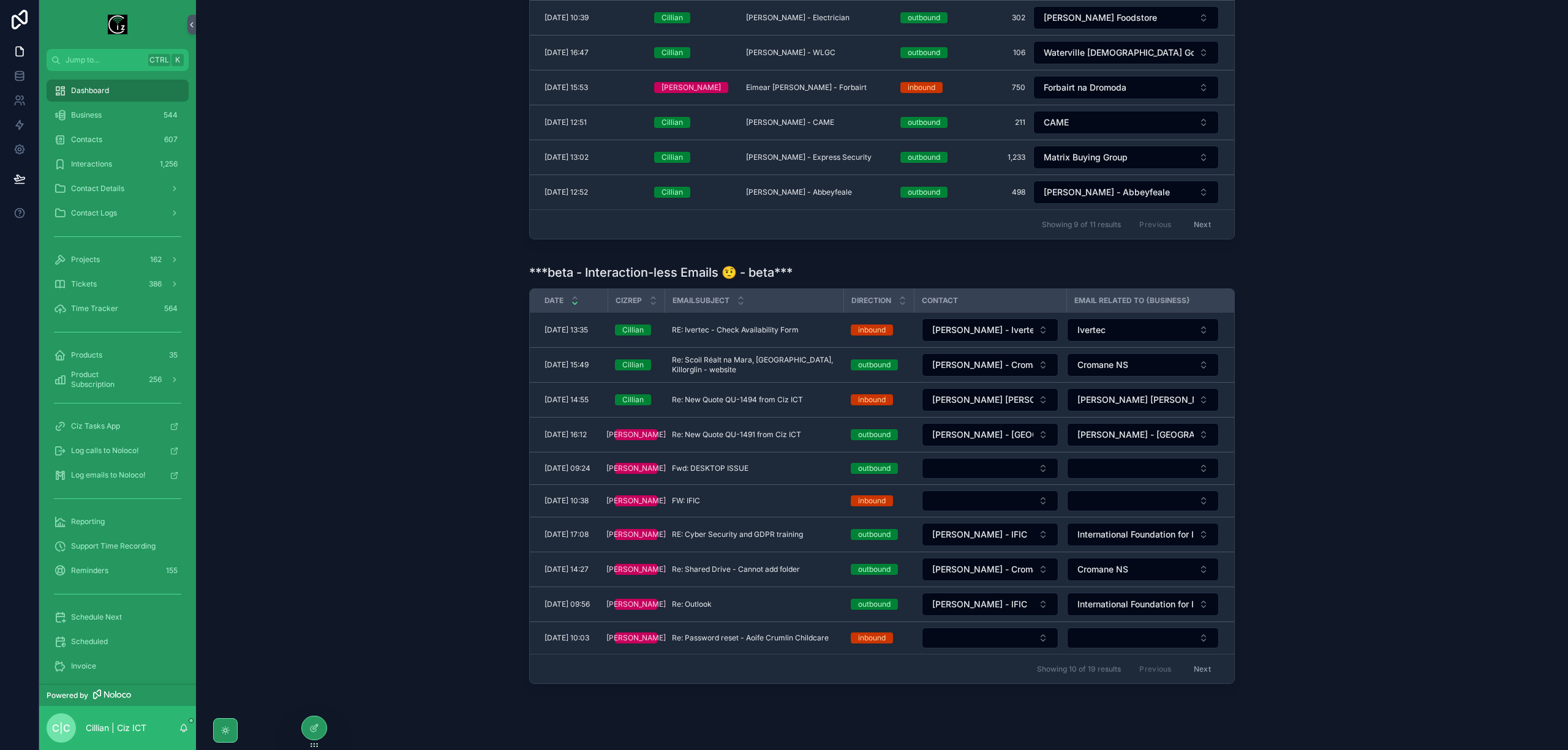
click at [770, 405] on span "Re: New Quote QU-1494 from Ciz ICT" at bounding box center [737, 399] width 131 height 9
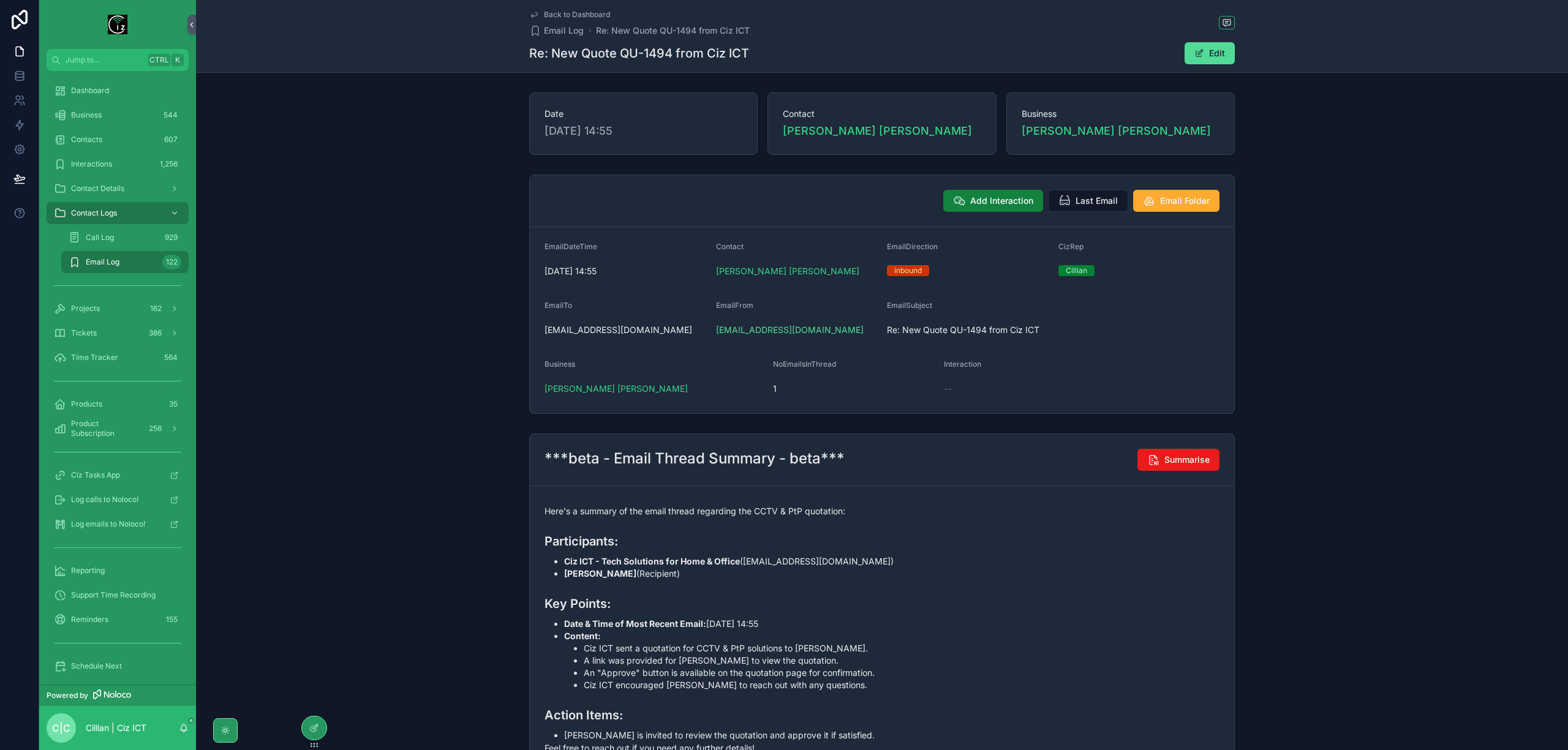
click at [988, 201] on span "Add Interaction" at bounding box center [1001, 201] width 63 height 12
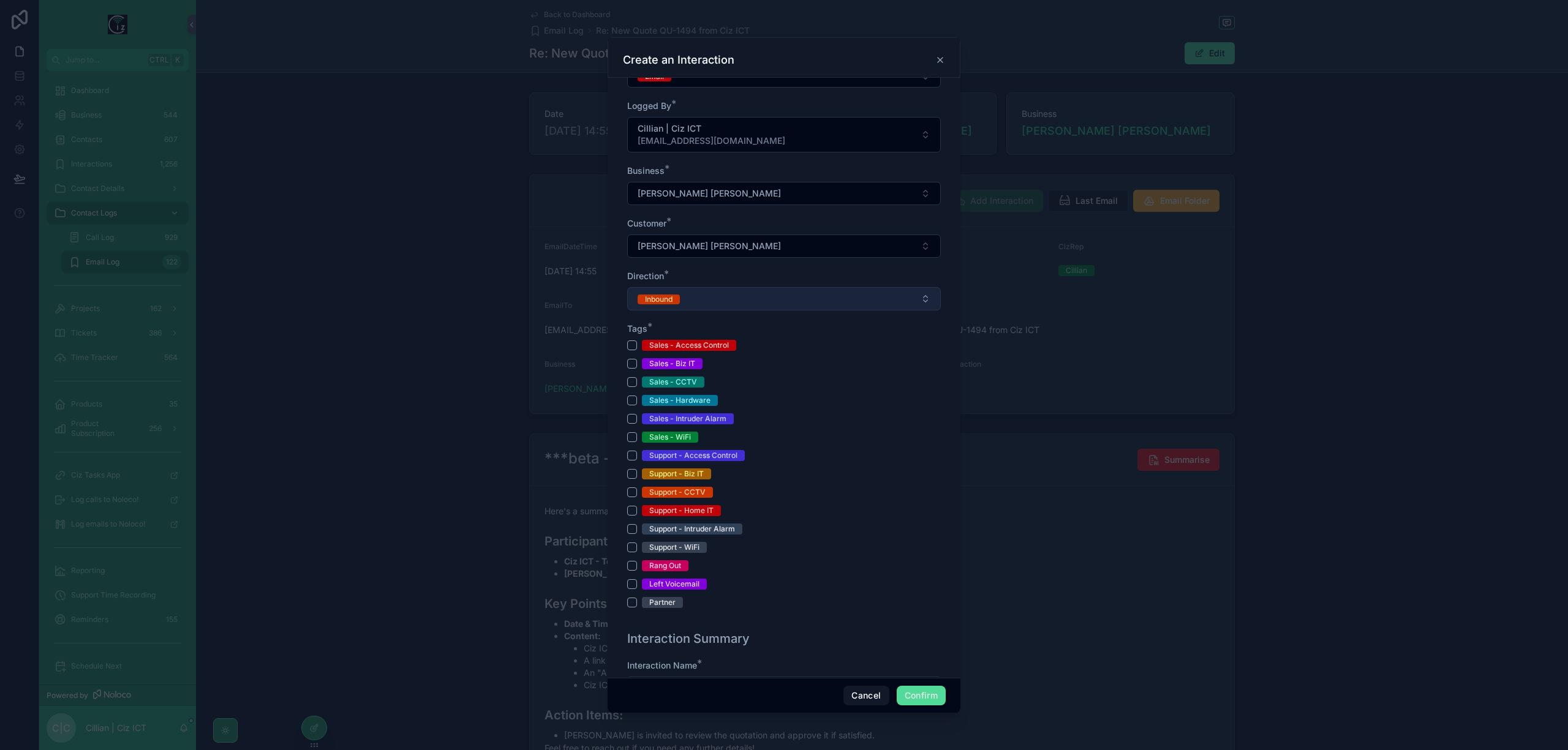
scroll to position [163, 0]
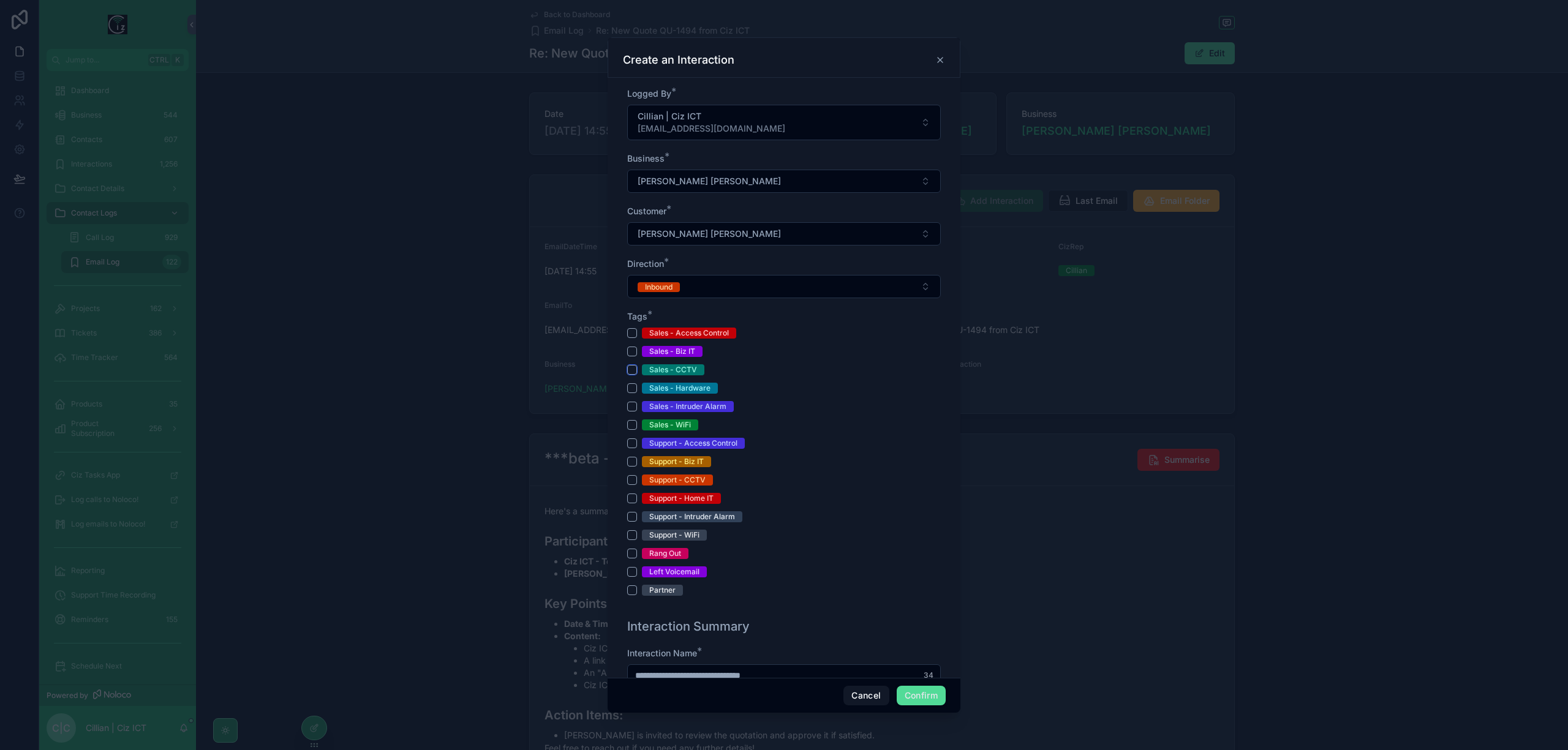
click at [631, 370] on button "Sales - CCTV" at bounding box center [632, 370] width 9 height 9
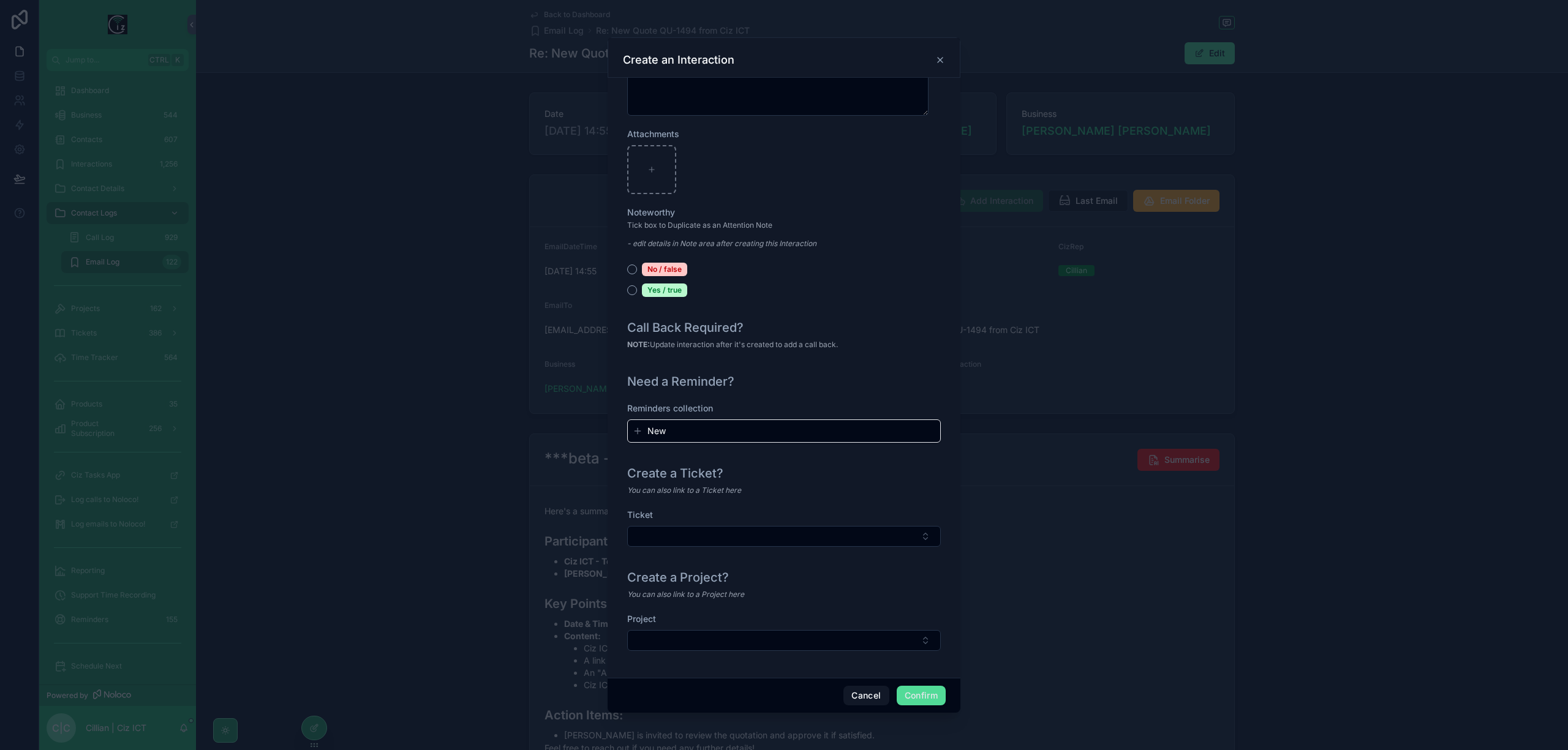
scroll to position [1146, 0]
click at [834, 648] on button "Select Button" at bounding box center [784, 640] width 313 height 21
click at [784, 689] on span "P340-CCTV for Farm" at bounding box center [741, 689] width 85 height 12
click at [926, 686] on button "Confirm" at bounding box center [921, 695] width 49 height 20
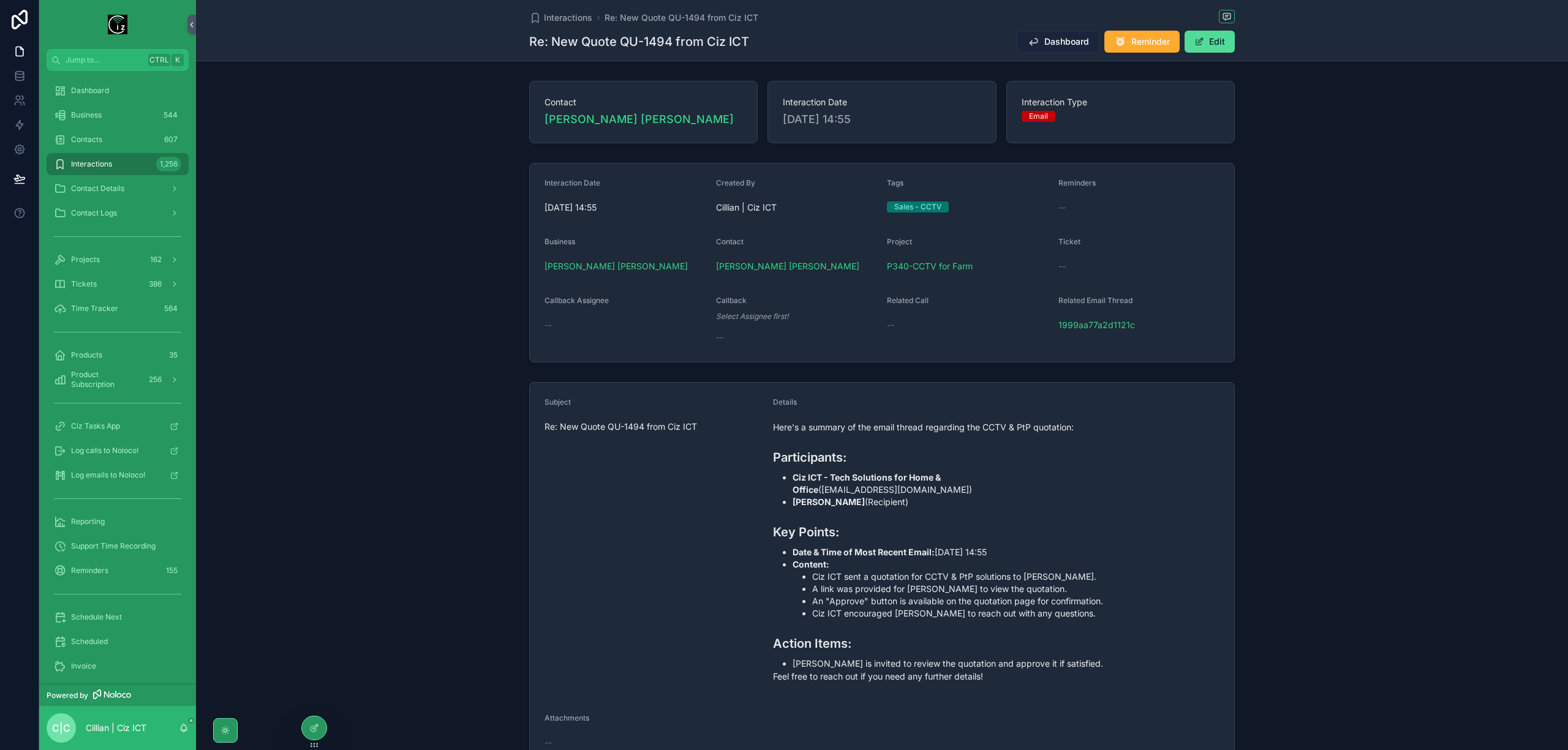
click at [1050, 52] on button "Dashboard" at bounding box center [1058, 41] width 83 height 22
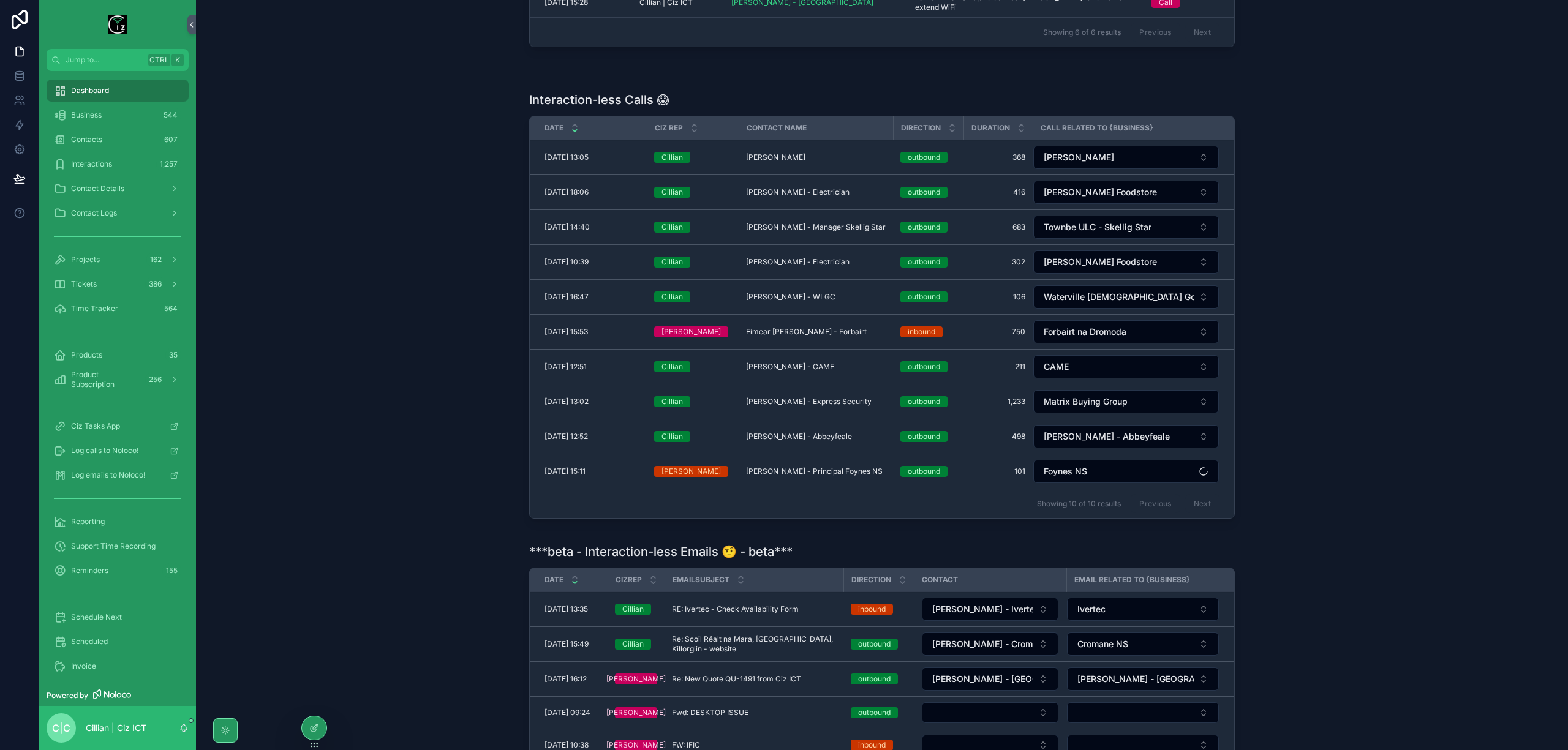
scroll to position [687, 0]
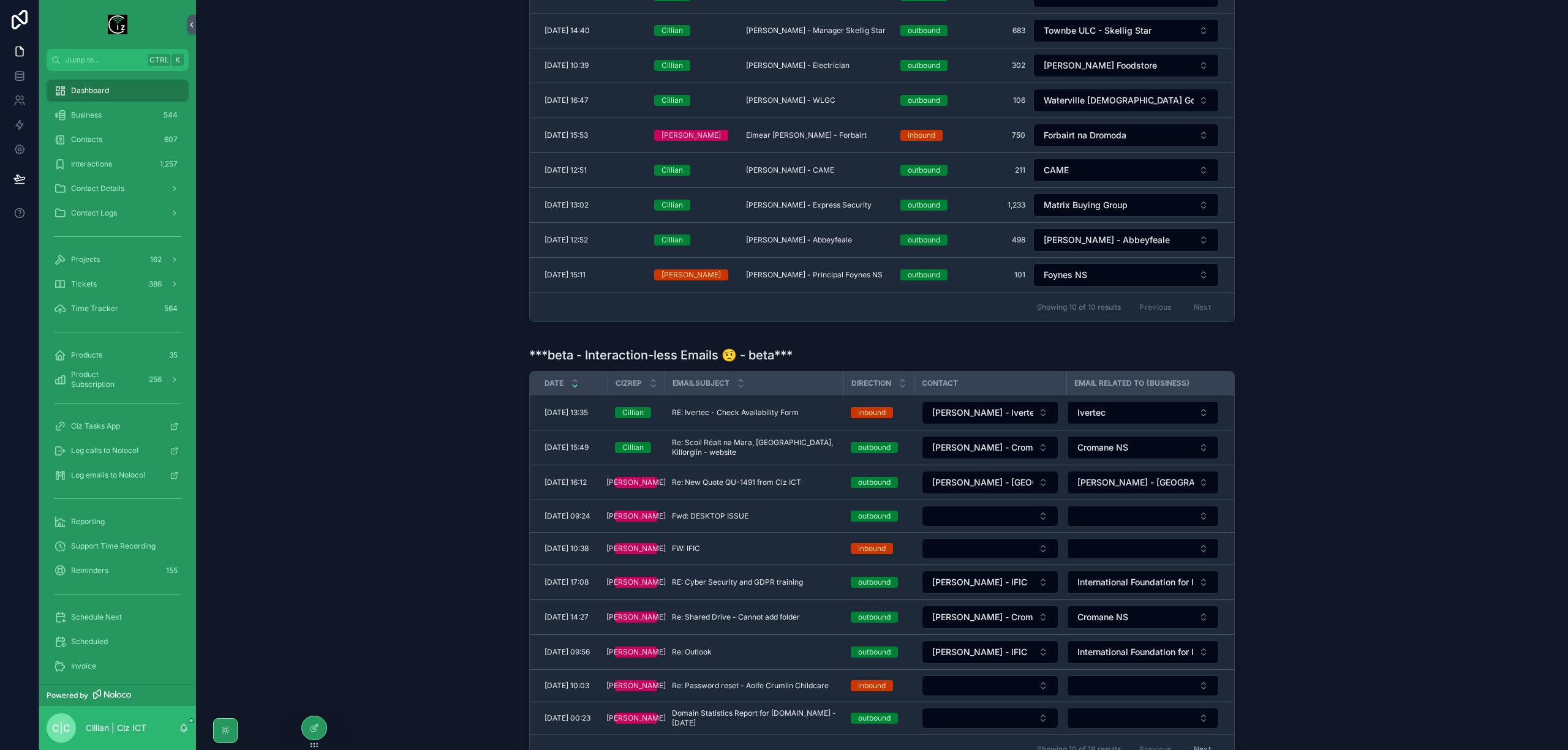
click at [768, 418] on span "RE: Ivertec - Check Availability Form" at bounding box center [735, 412] width 127 height 9
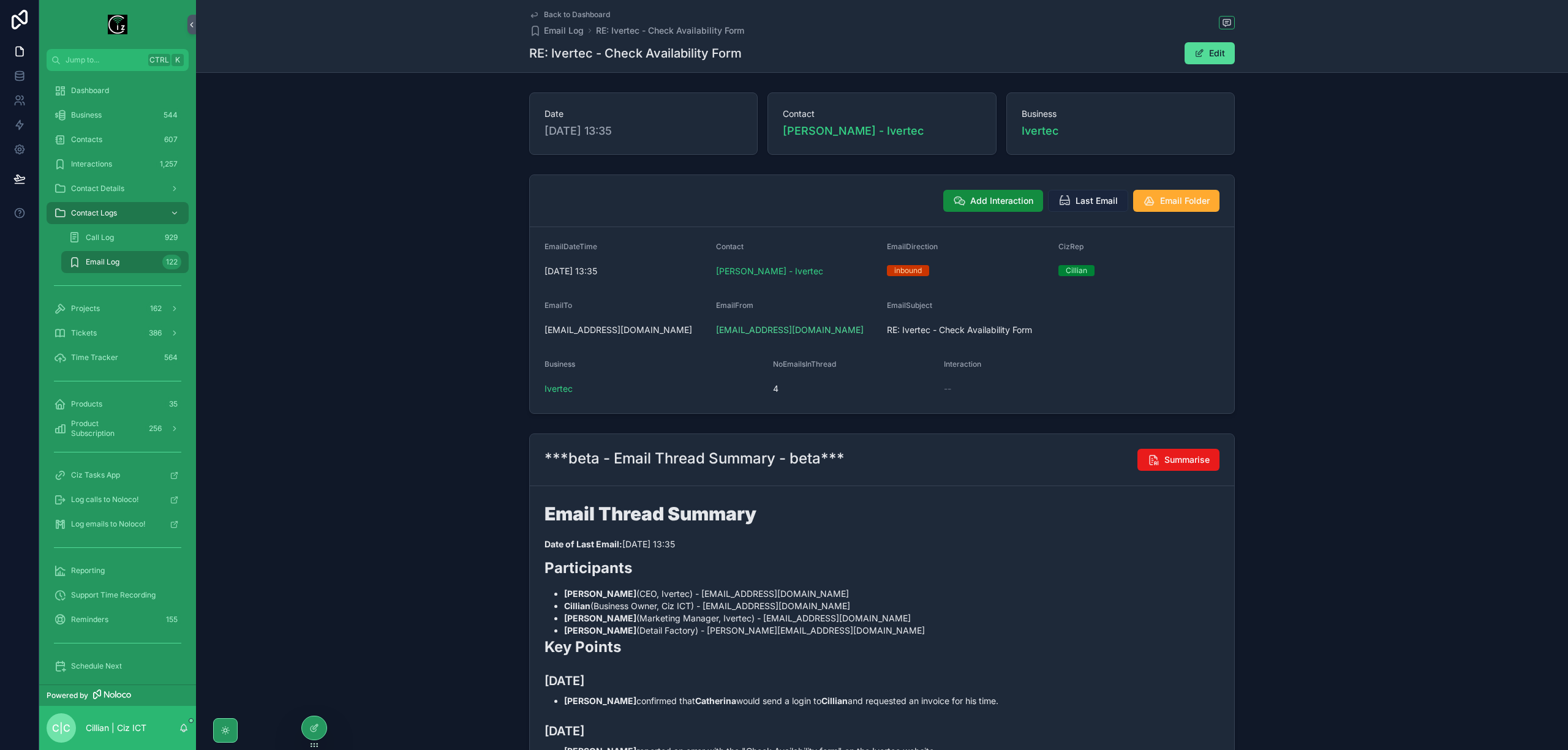
click at [1075, 205] on span "Last Email" at bounding box center [1096, 201] width 42 height 12
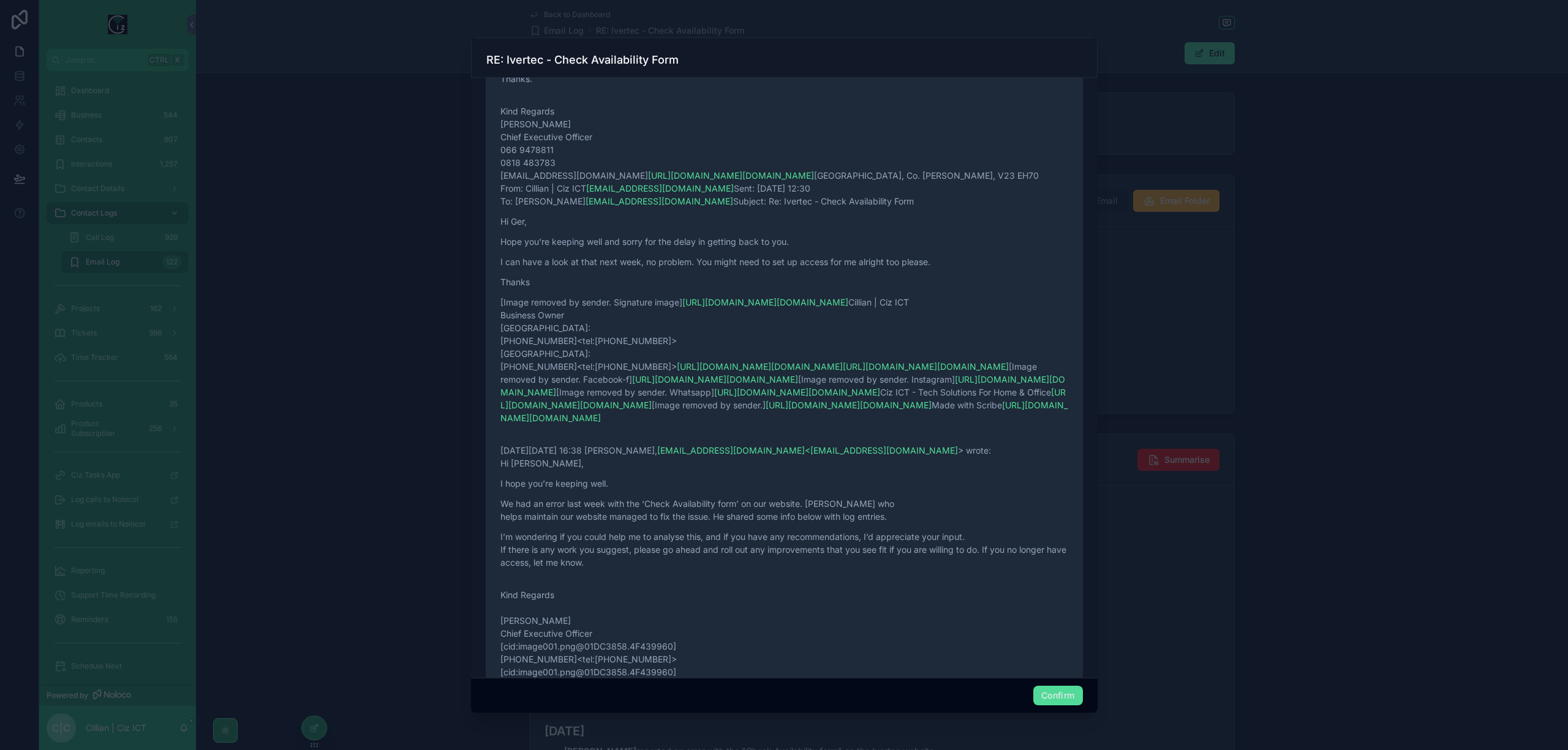
scroll to position [408, 0]
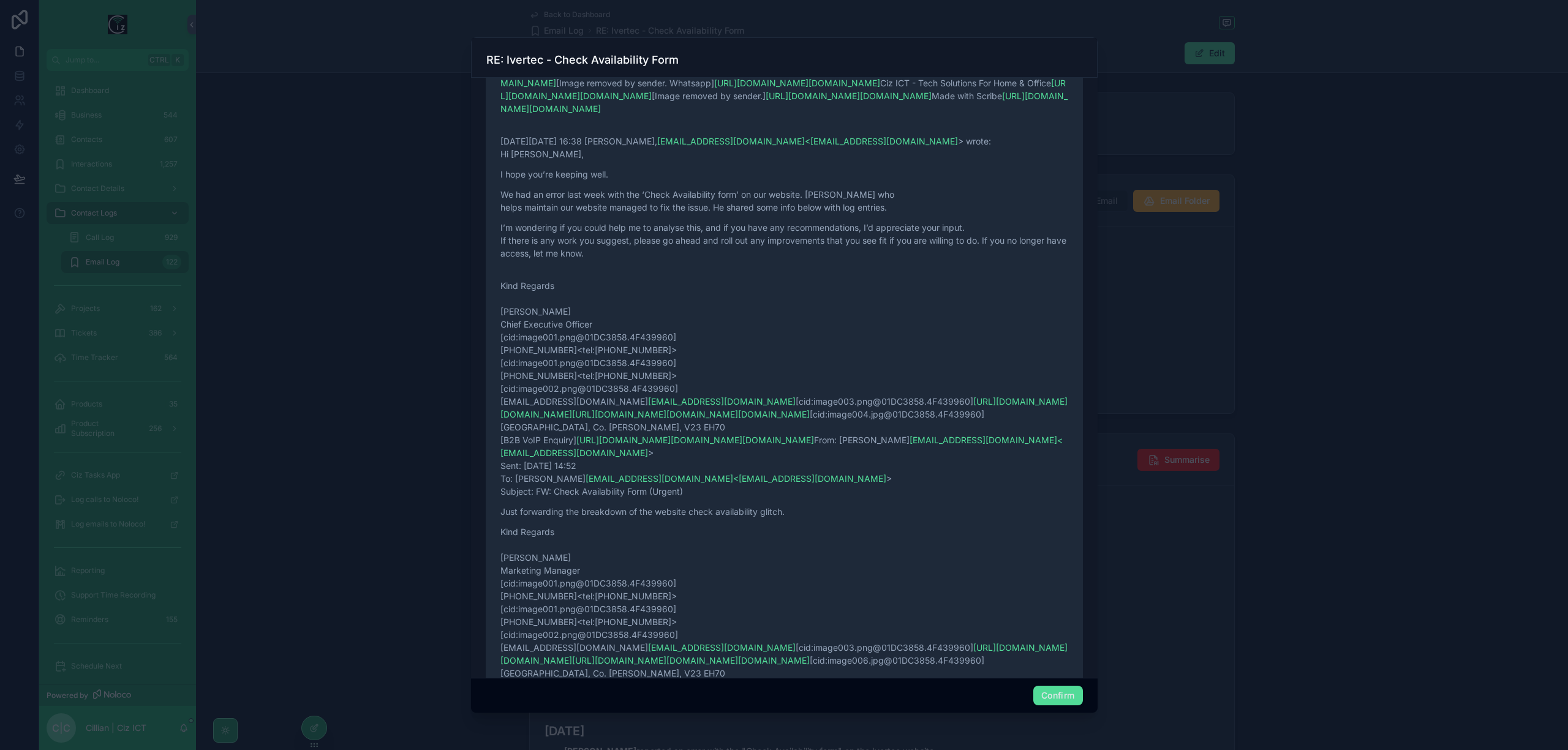
click at [1497, 568] on div at bounding box center [784, 375] width 1568 height 750
click at [354, 123] on div at bounding box center [784, 375] width 1568 height 750
click at [1065, 694] on button "Confirm" at bounding box center [1058, 695] width 49 height 20
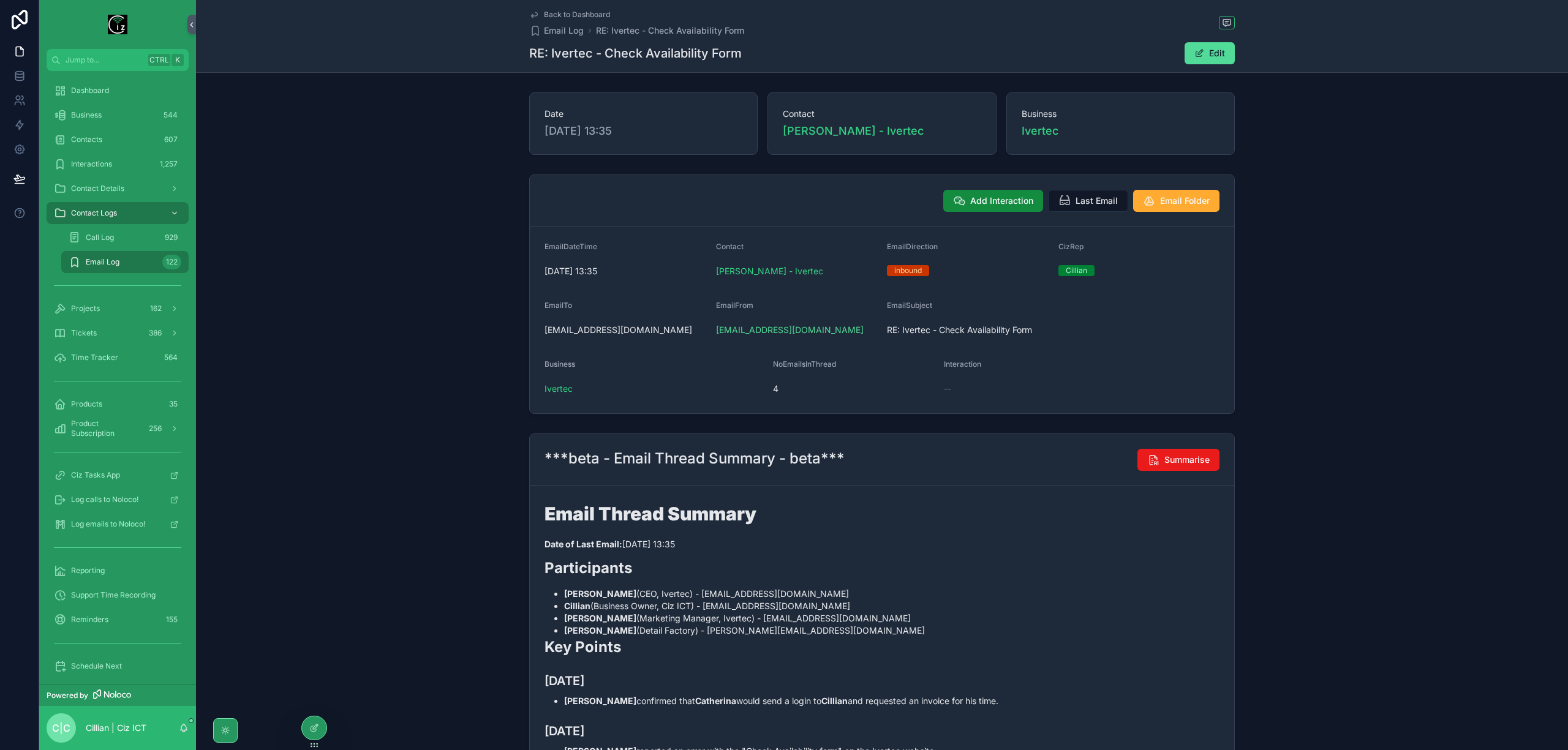
click at [576, 14] on span "Back to Dashboard" at bounding box center [577, 14] width 66 height 9
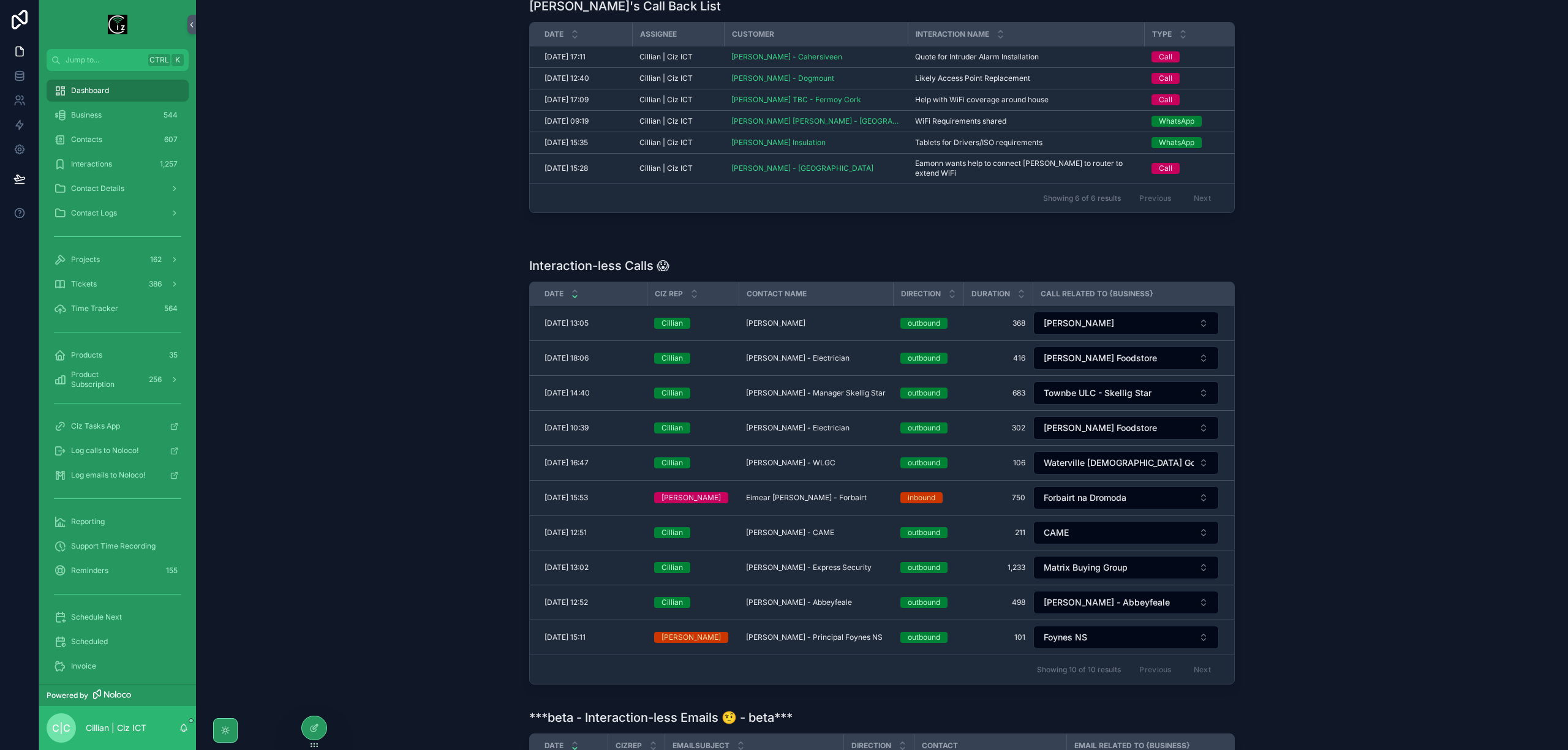
scroll to position [326, 0]
click at [785, 319] on span "[PERSON_NAME]" at bounding box center [776, 321] width 60 height 9
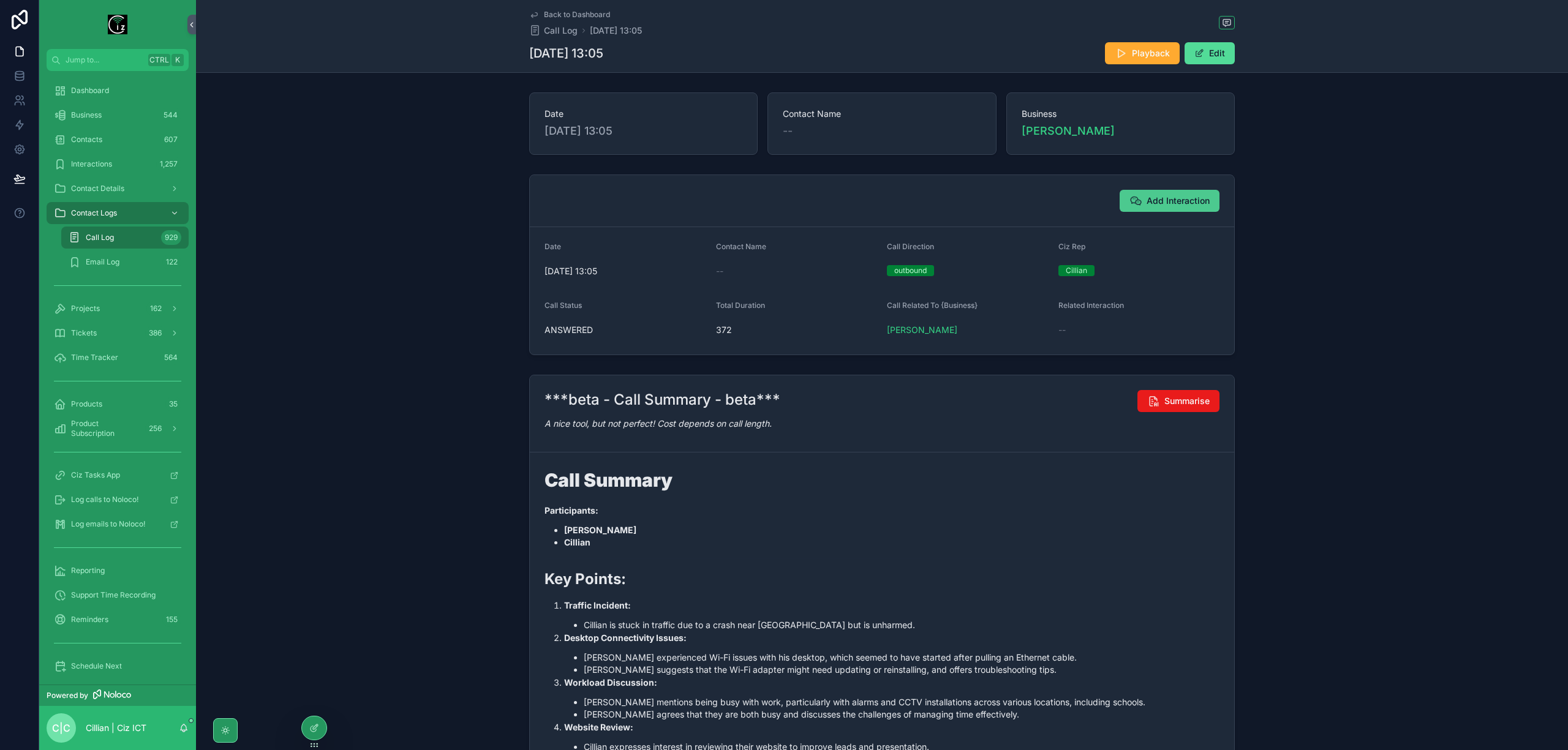
click at [1186, 201] on span "Add Interaction" at bounding box center [1178, 201] width 63 height 12
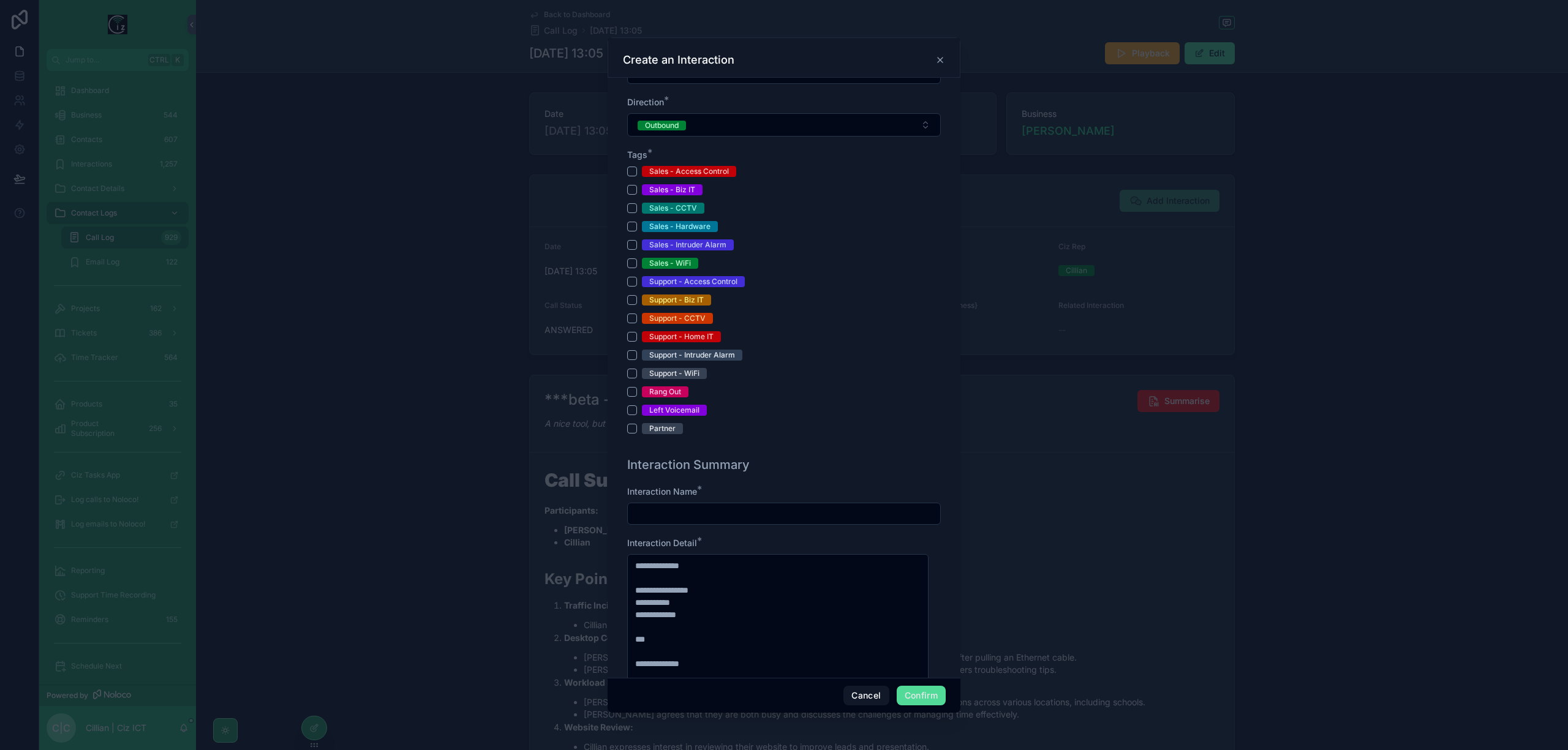
scroll to position [326, 0]
click at [631, 374] on button "Support - WiFi" at bounding box center [632, 372] width 9 height 9
click at [768, 517] on input "text" at bounding box center [784, 511] width 312 height 17
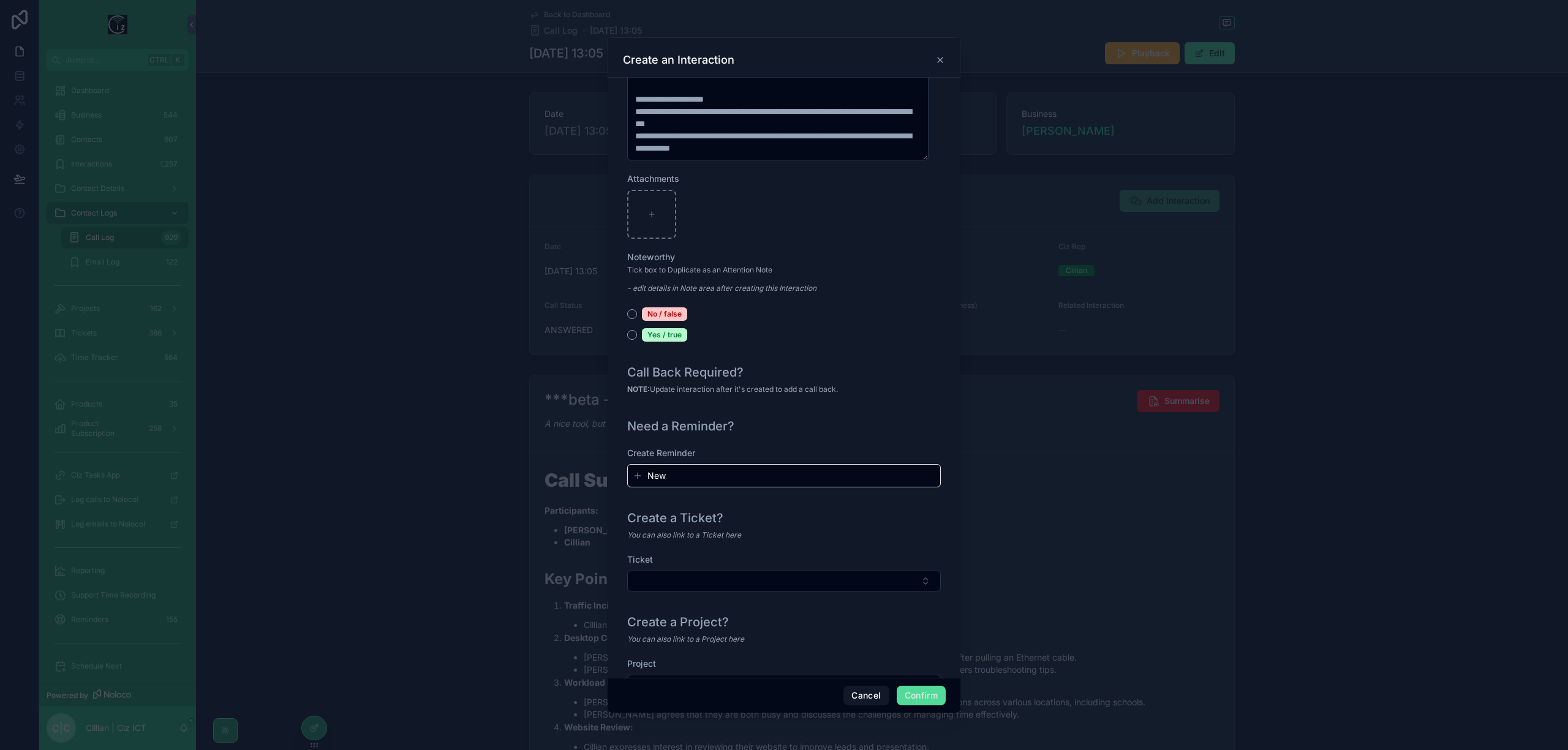
scroll to position [1146, 0]
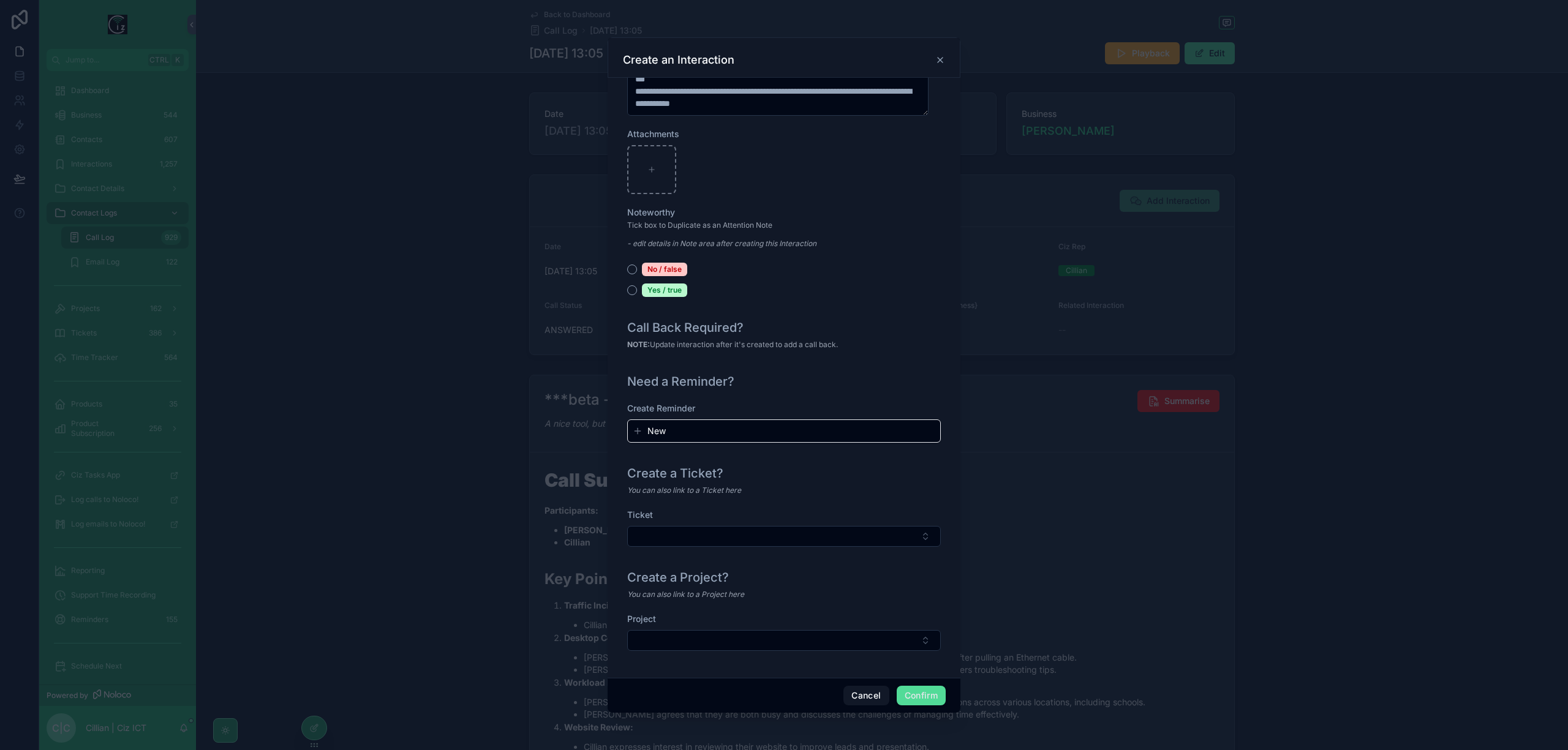
type input "**********"
click at [932, 694] on button "Confirm" at bounding box center [921, 695] width 49 height 20
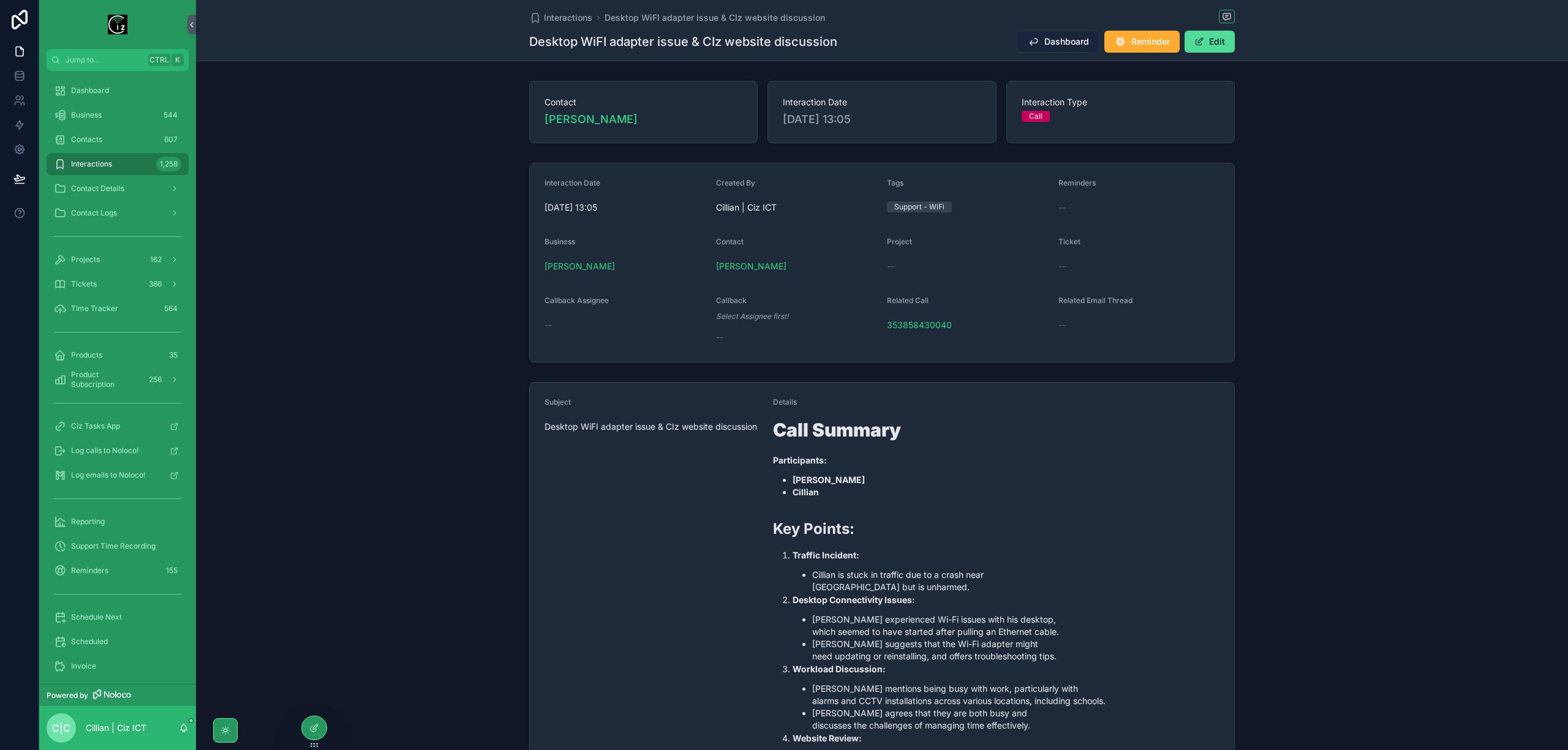
click at [1059, 37] on span "Dashboard" at bounding box center [1067, 41] width 45 height 12
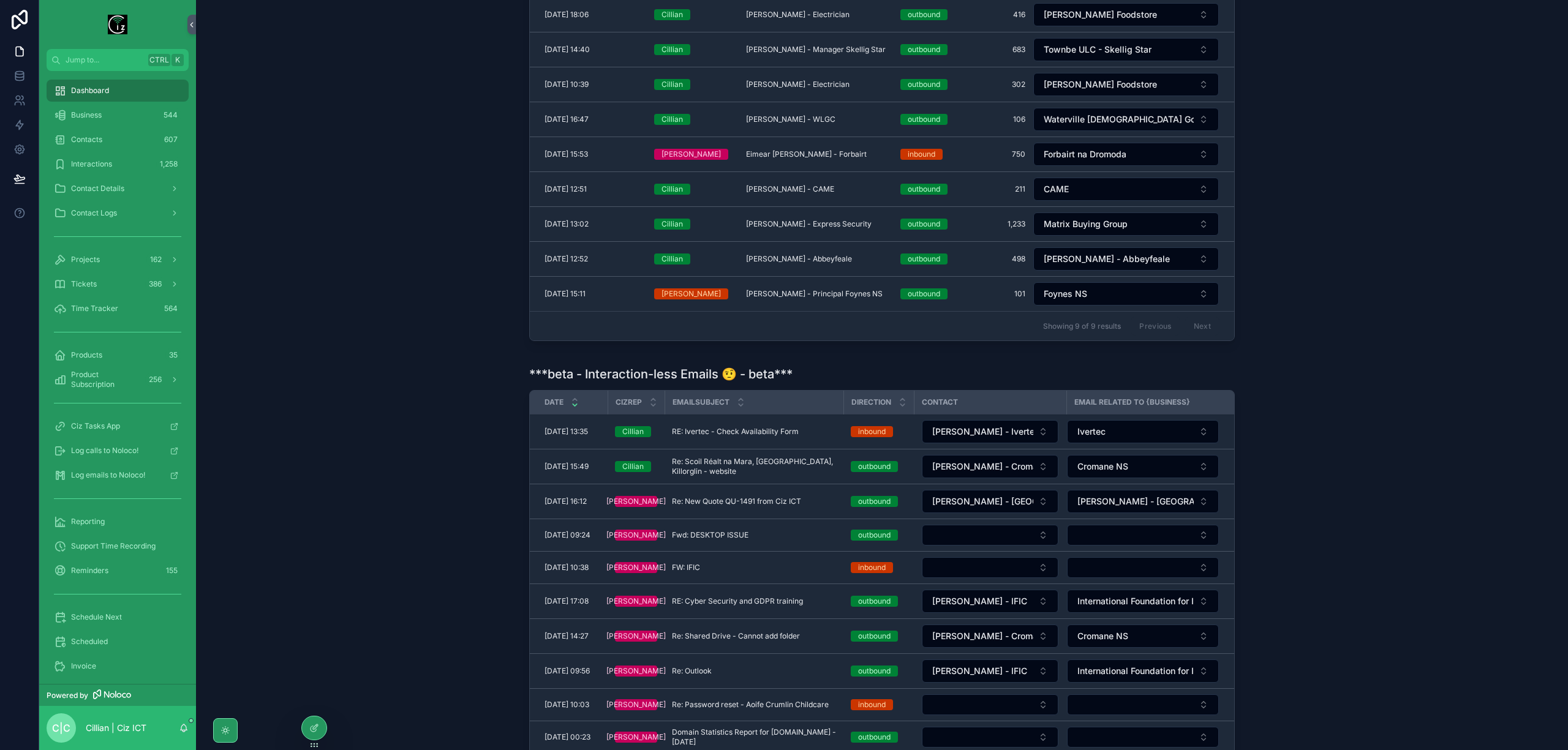
scroll to position [652, 0]
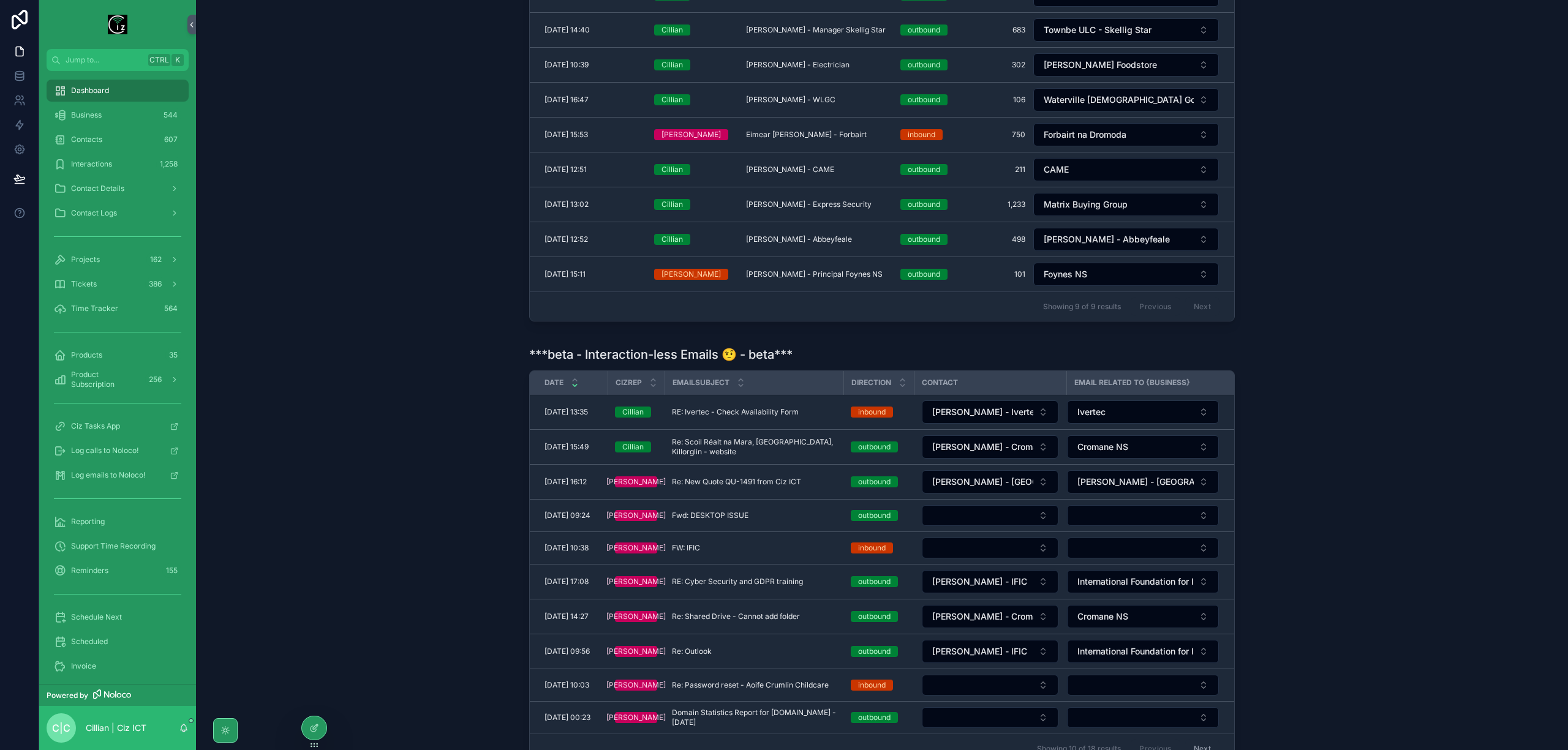
click at [782, 450] on span "Re: Scoil Réalt na Mara, [GEOGRAPHIC_DATA], Killorglin - website" at bounding box center [754, 447] width 164 height 20
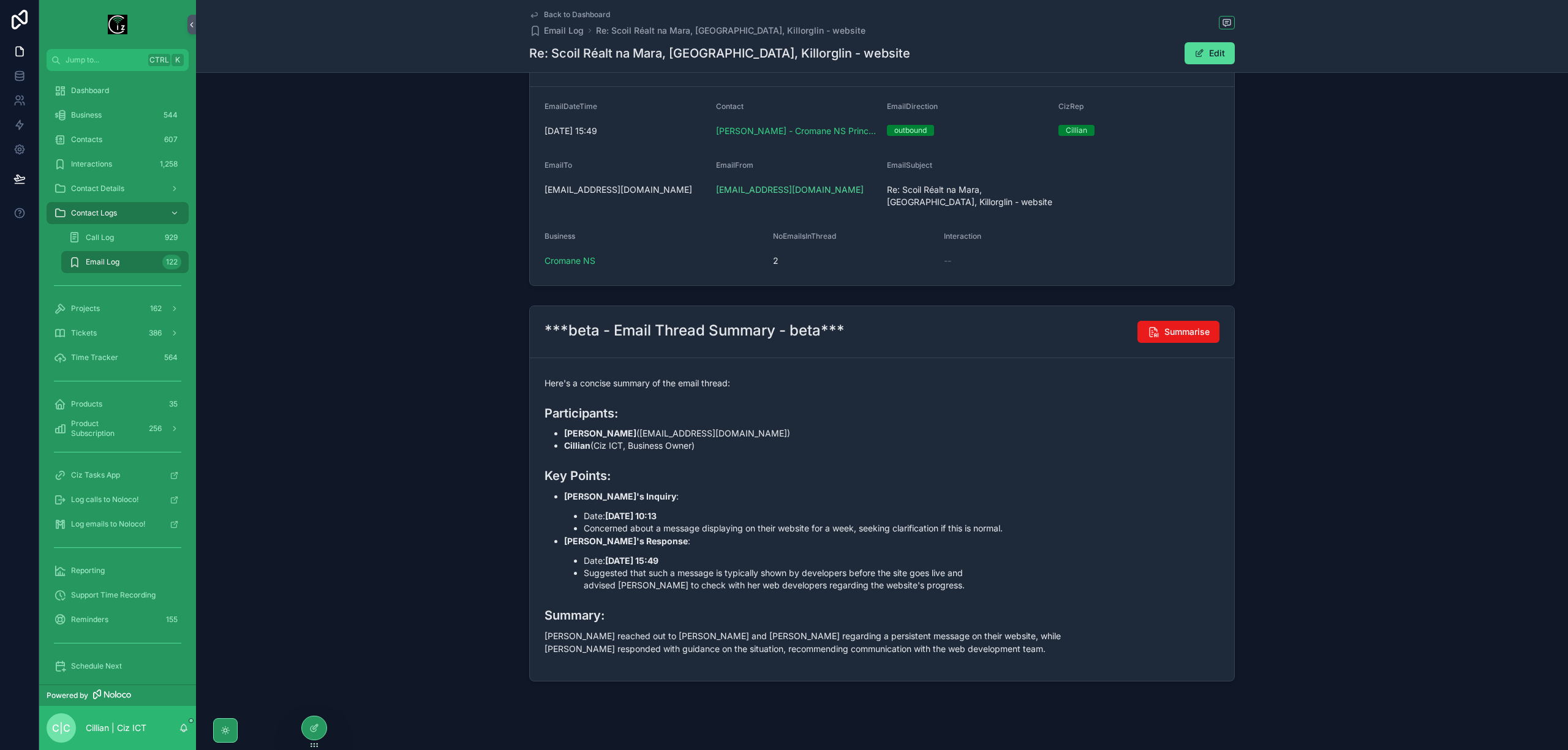
scroll to position [144, 0]
